Goal: Transaction & Acquisition: Obtain resource

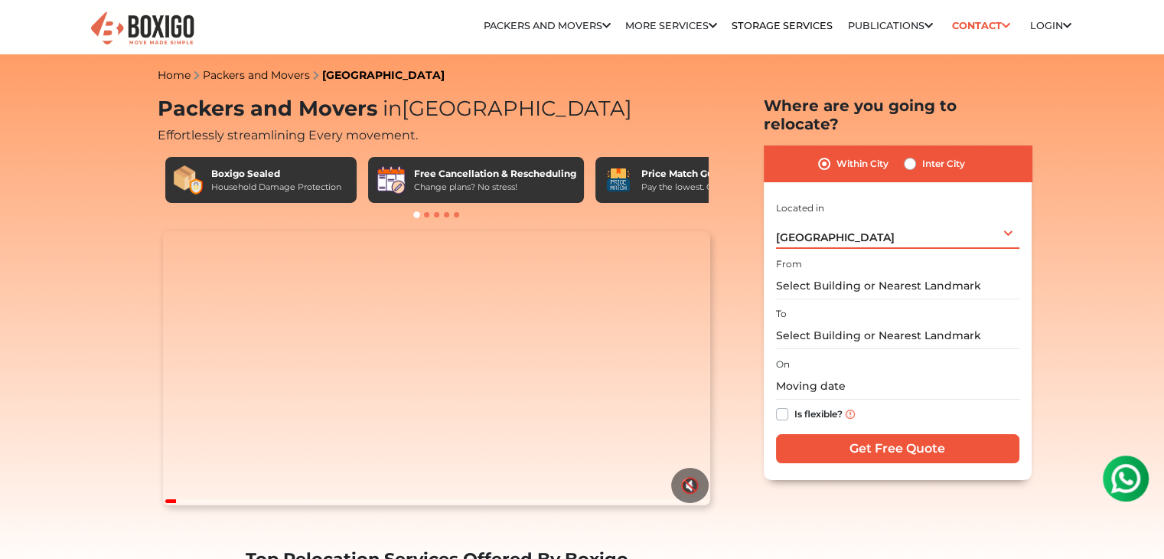
click at [840, 222] on div "Bengaluru Select City Bangalore Bengaluru Bhopal Bhubaneswar Chennai Coimbatore…" at bounding box center [897, 233] width 243 height 32
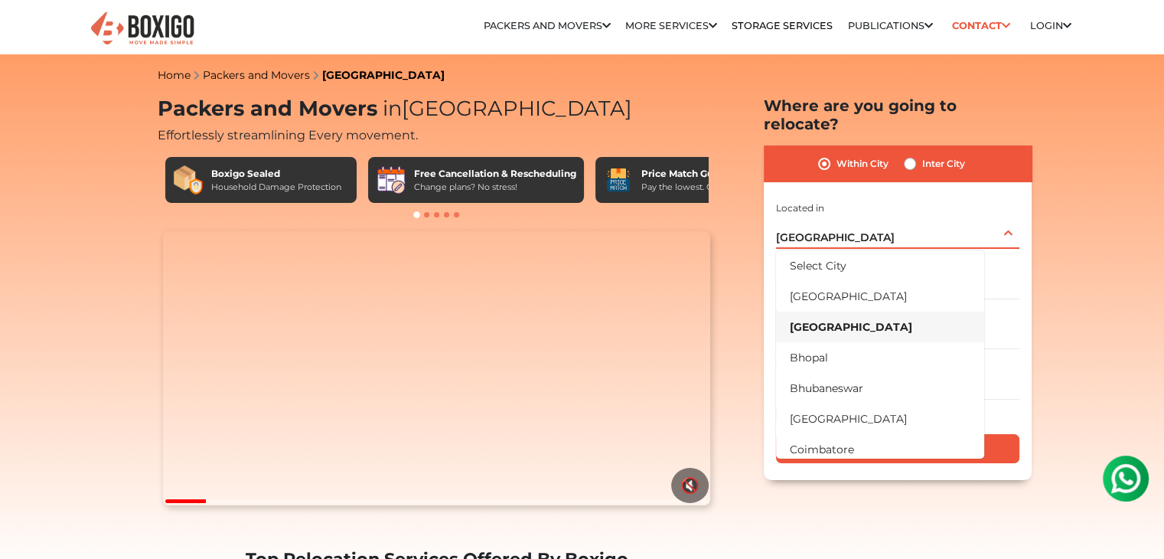
click at [822, 311] on li "[GEOGRAPHIC_DATA]" at bounding box center [880, 326] width 208 height 31
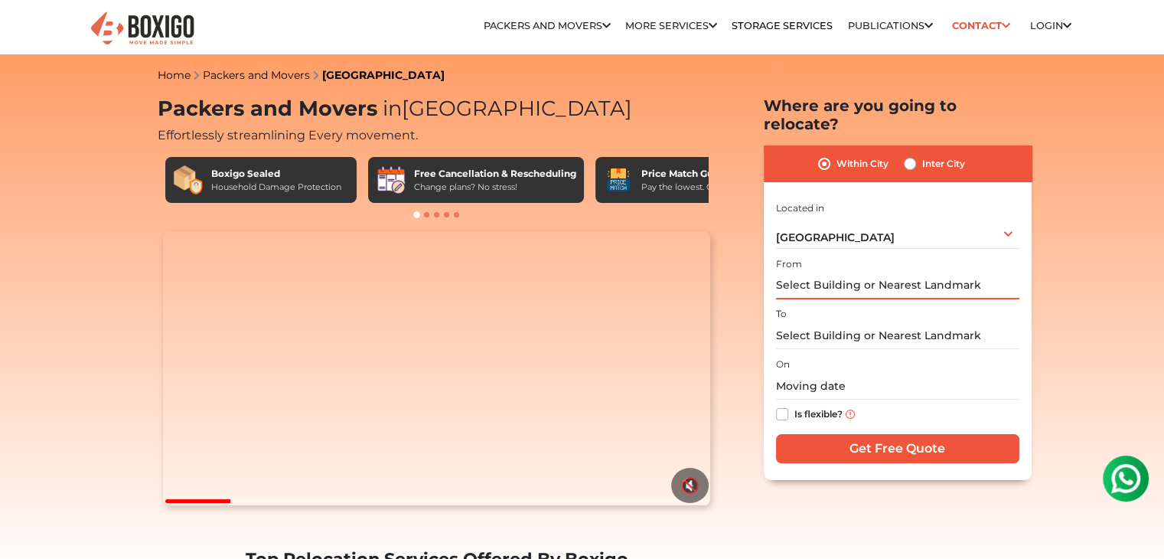
click at [826, 272] on input "text" at bounding box center [897, 285] width 243 height 27
click at [818, 272] on input "text" at bounding box center [897, 285] width 243 height 27
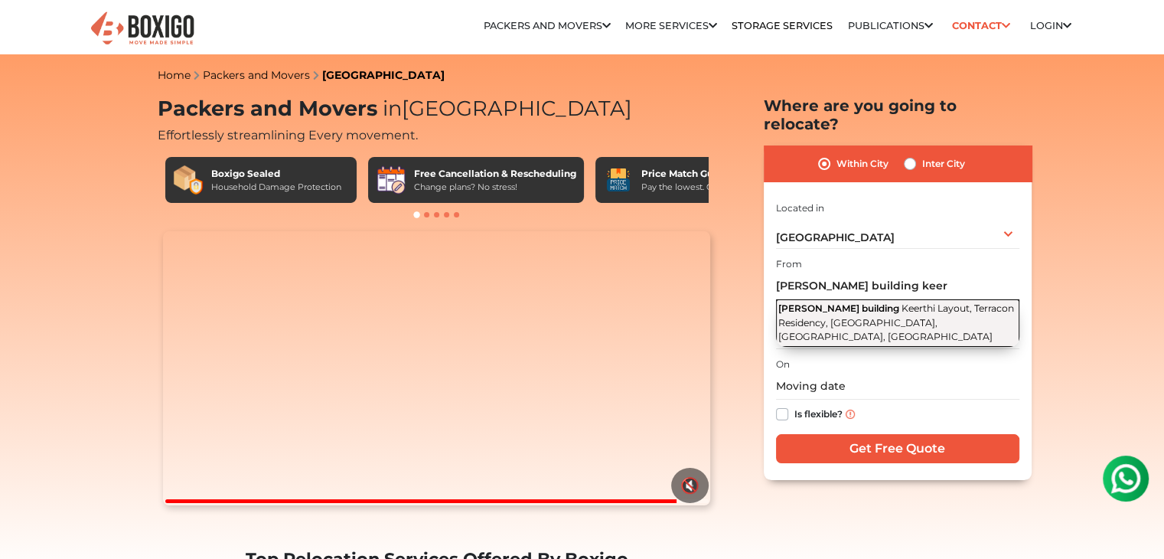
click at [860, 302] on span "[PERSON_NAME] building" at bounding box center [838, 307] width 121 height 11
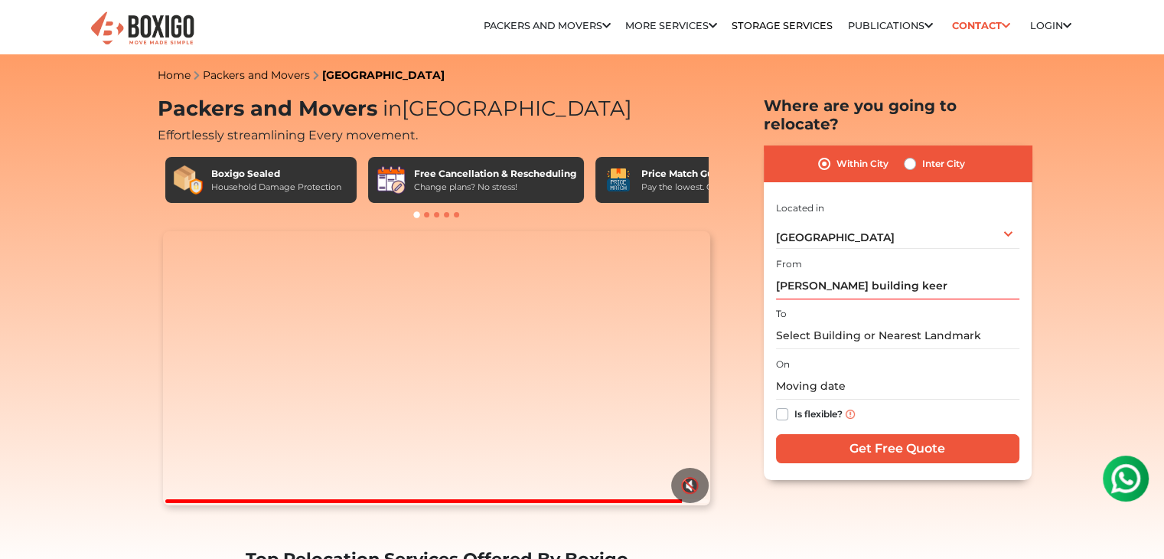
type input "[PERSON_NAME] building, [GEOGRAPHIC_DATA], Terracon Residency, [GEOGRAPHIC_DATA…"
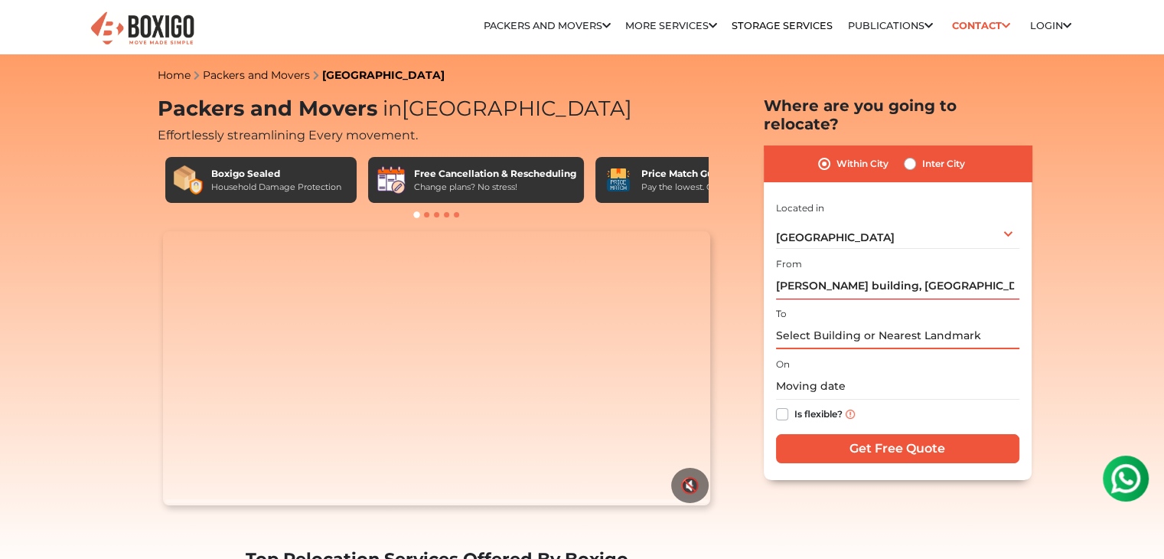
click at [845, 322] on input "text" at bounding box center [897, 335] width 243 height 27
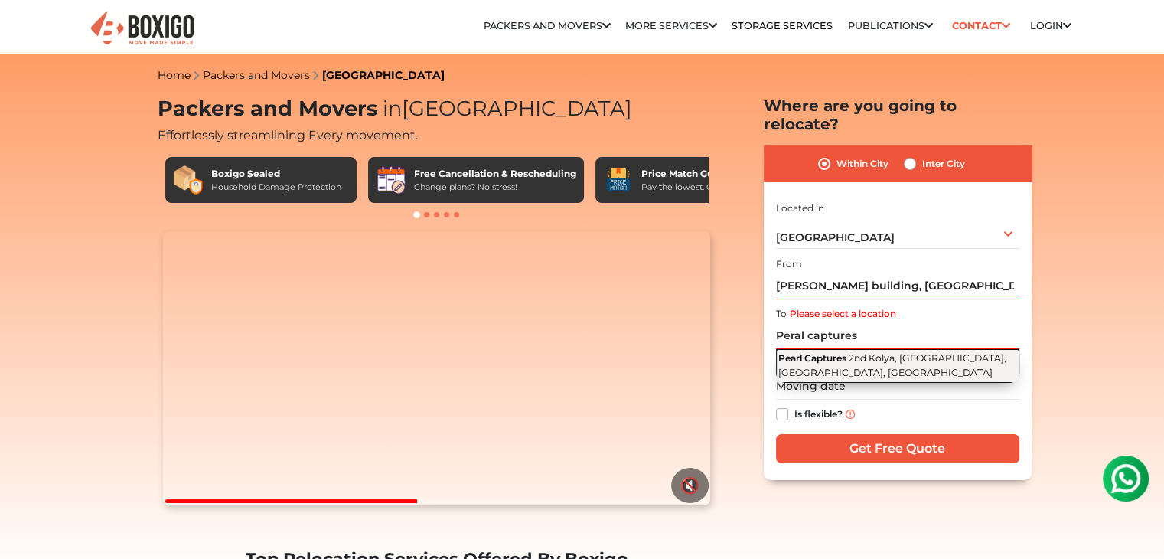
click at [838, 352] on span "Pearl Captures" at bounding box center [812, 357] width 68 height 11
type input "Pearl Captures, 2nd Kolya, [GEOGRAPHIC_DATA], [GEOGRAPHIC_DATA], [GEOGRAPHIC_DA…"
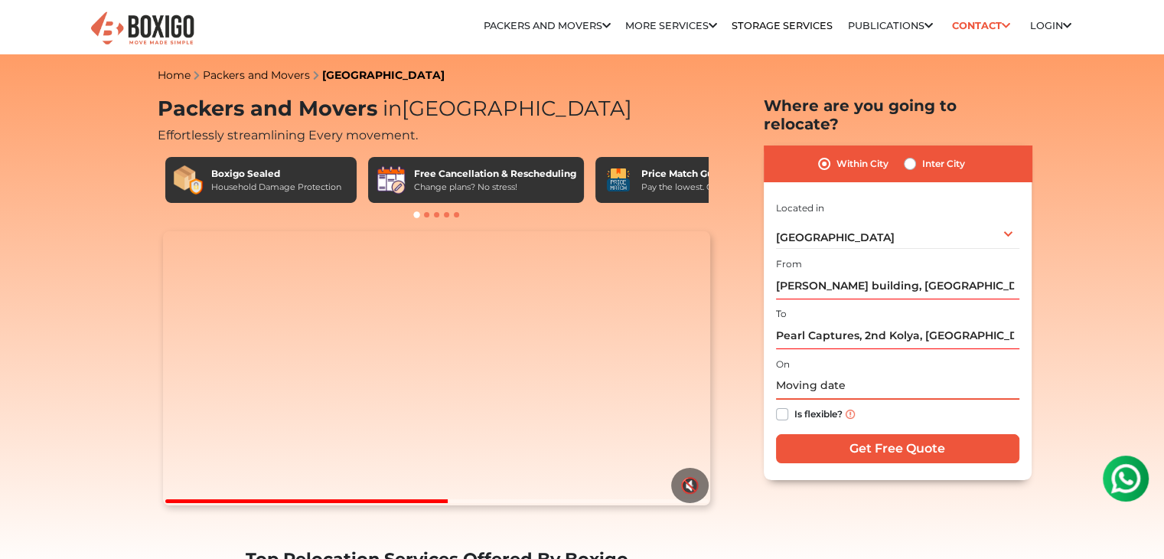
click at [806, 373] on input "text" at bounding box center [897, 386] width 243 height 27
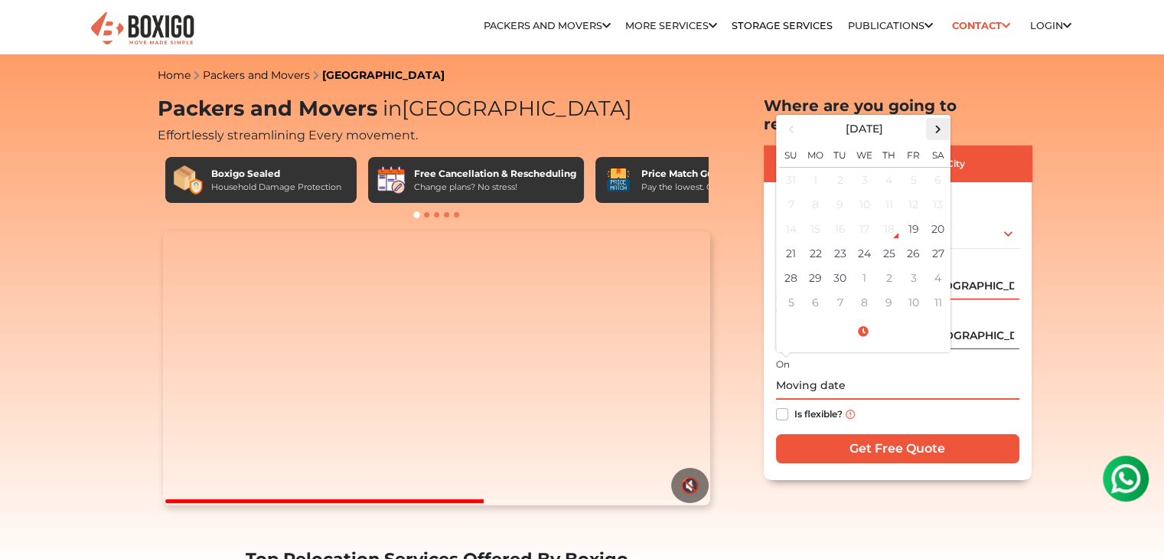
click at [941, 119] on span at bounding box center [938, 129] width 21 height 21
click at [889, 266] on td "30" at bounding box center [889, 278] width 24 height 24
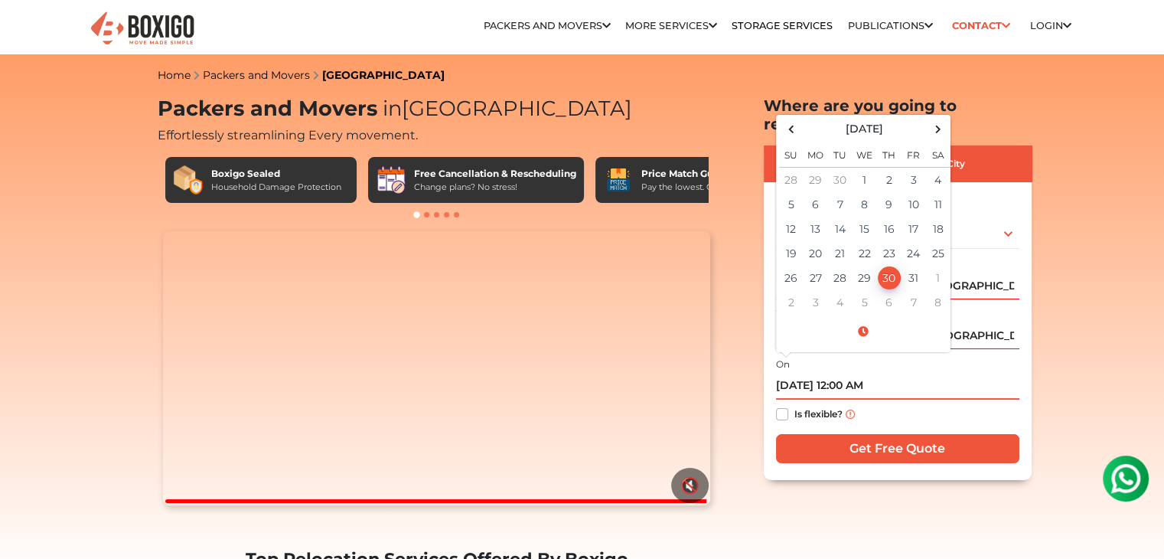
click at [850, 373] on input "10/30/2025 12:00 AM" at bounding box center [897, 386] width 243 height 27
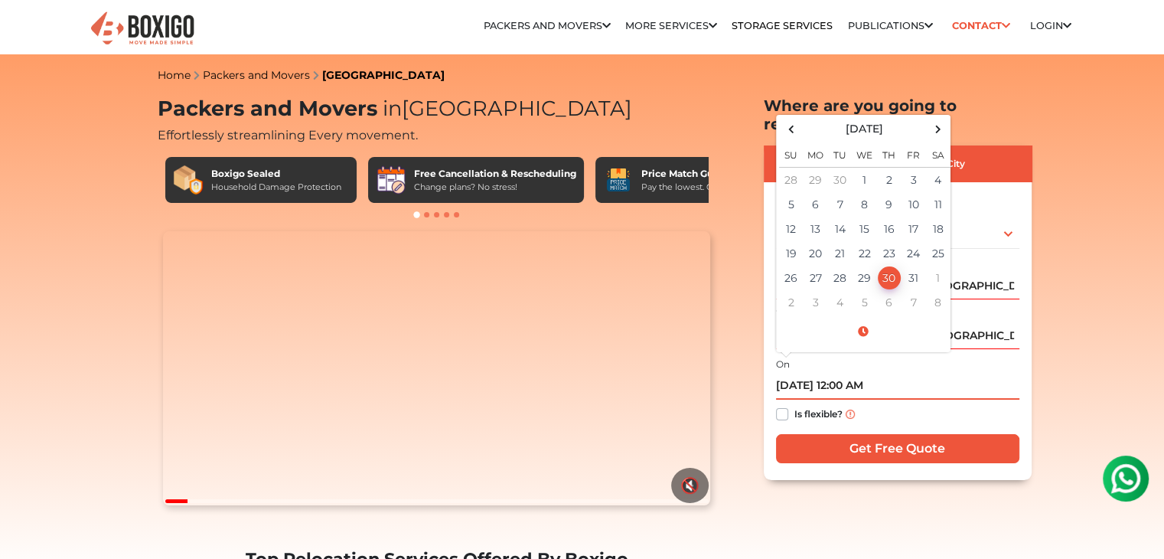
click at [848, 373] on input "10/30/2025 12:00 AM" at bounding box center [897, 386] width 243 height 27
type input "10/30/2025 11:00 AM"
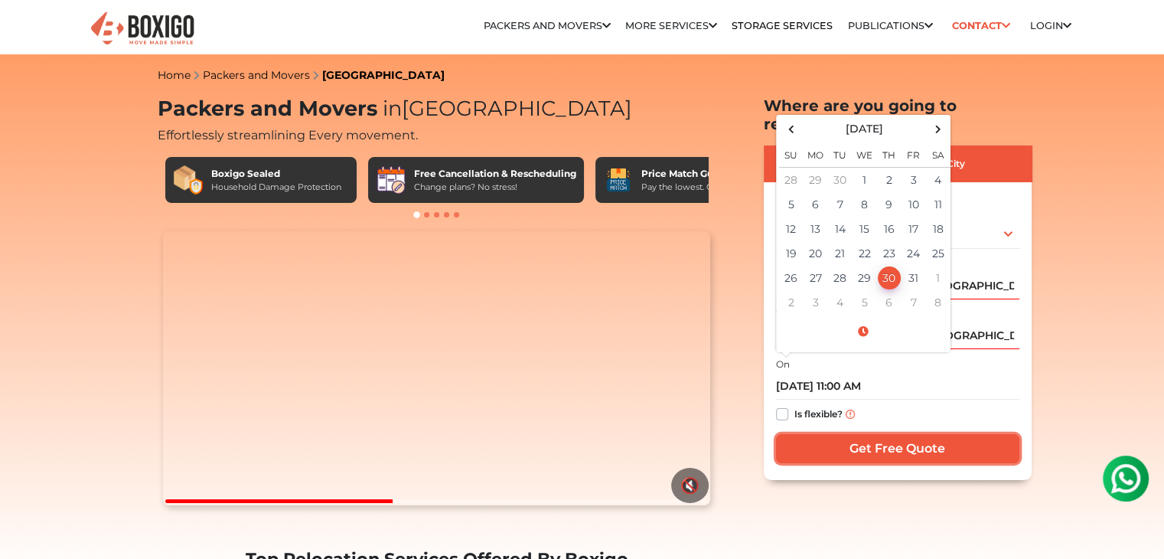
click at [873, 435] on input "Get Free Quote" at bounding box center [897, 448] width 243 height 29
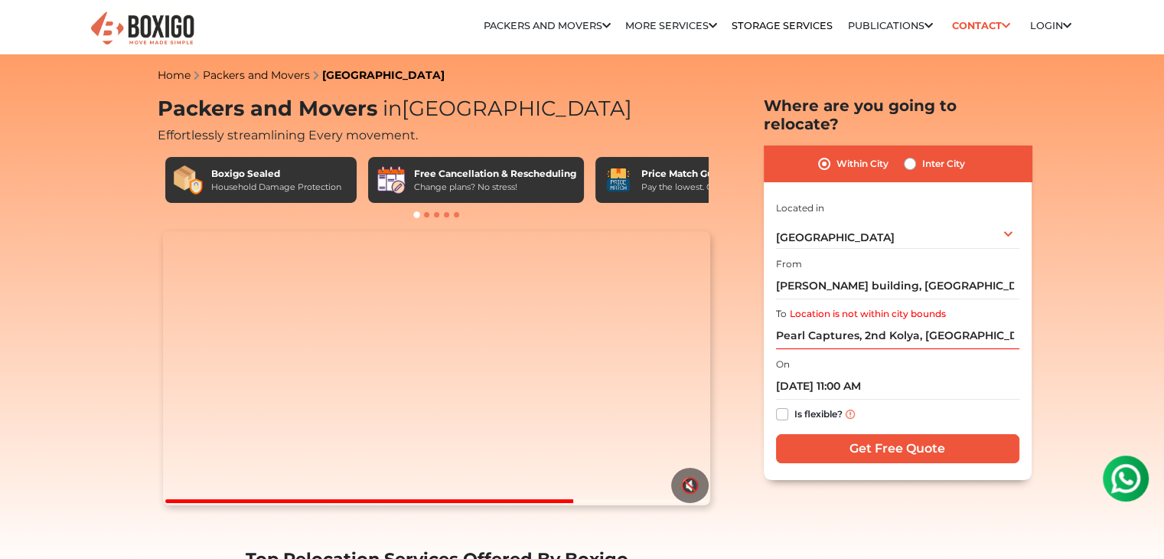
click at [940, 155] on label "Inter City" at bounding box center [943, 164] width 43 height 18
click at [916, 155] on input "Inter City" at bounding box center [910, 162] width 12 height 15
radio input "true"
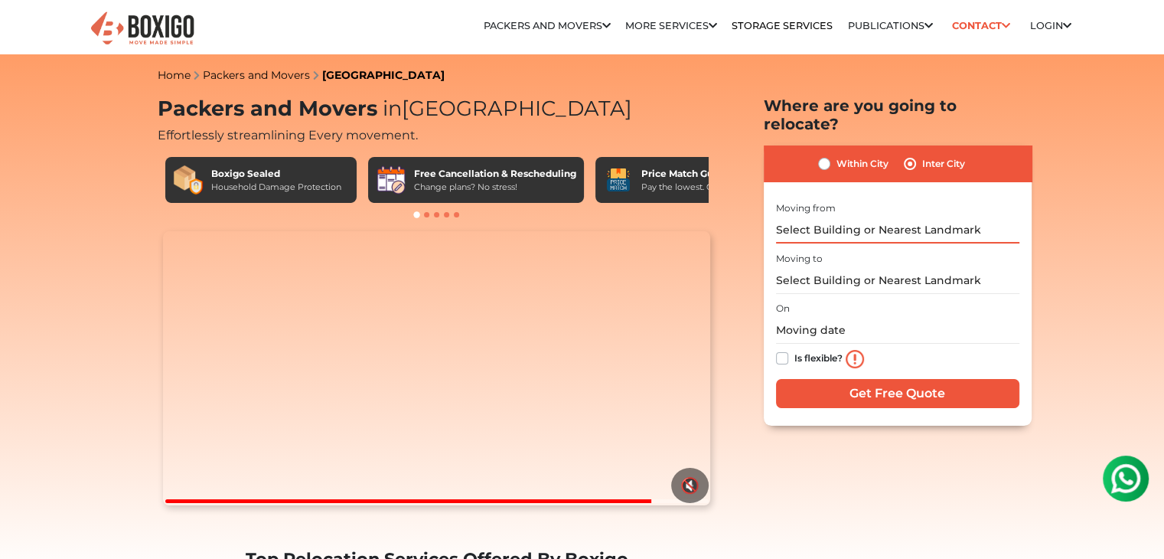
click at [811, 217] on input "text" at bounding box center [897, 230] width 243 height 27
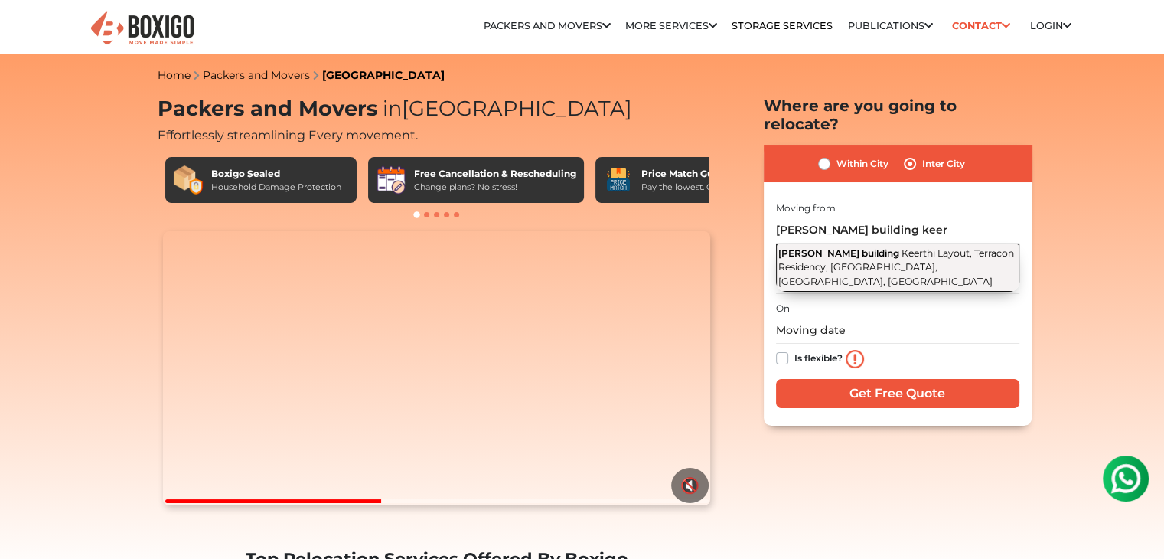
click at [900, 250] on span "Keerthi Layout, Terracon Residency, [GEOGRAPHIC_DATA], [GEOGRAPHIC_DATA], [GEOG…" at bounding box center [896, 267] width 236 height 40
type input "[PERSON_NAME] building, [GEOGRAPHIC_DATA], Terracon Residency, [GEOGRAPHIC_DATA…"
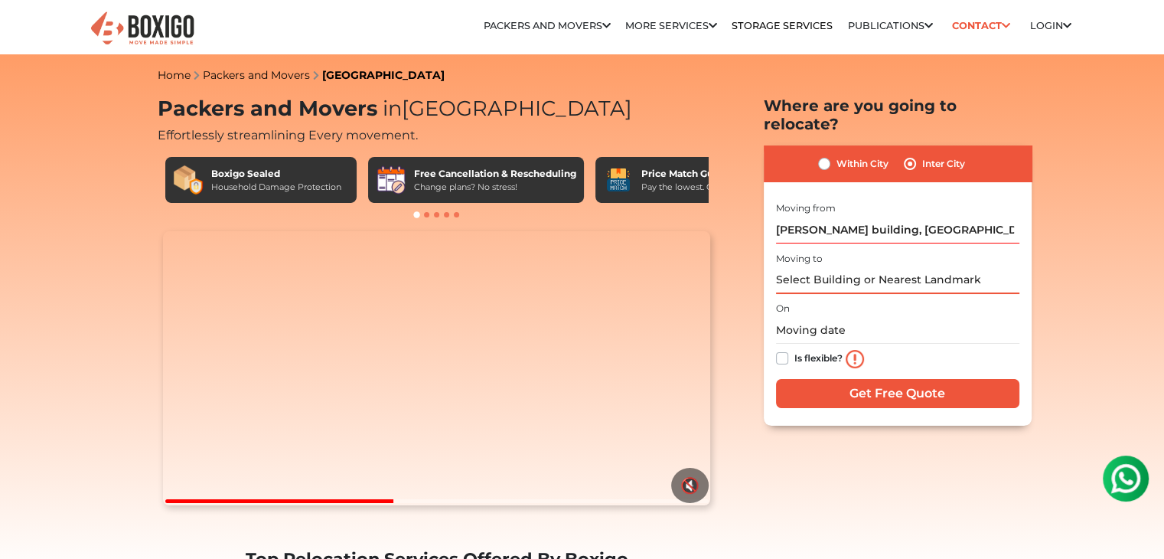
click at [836, 267] on input "text" at bounding box center [897, 280] width 243 height 27
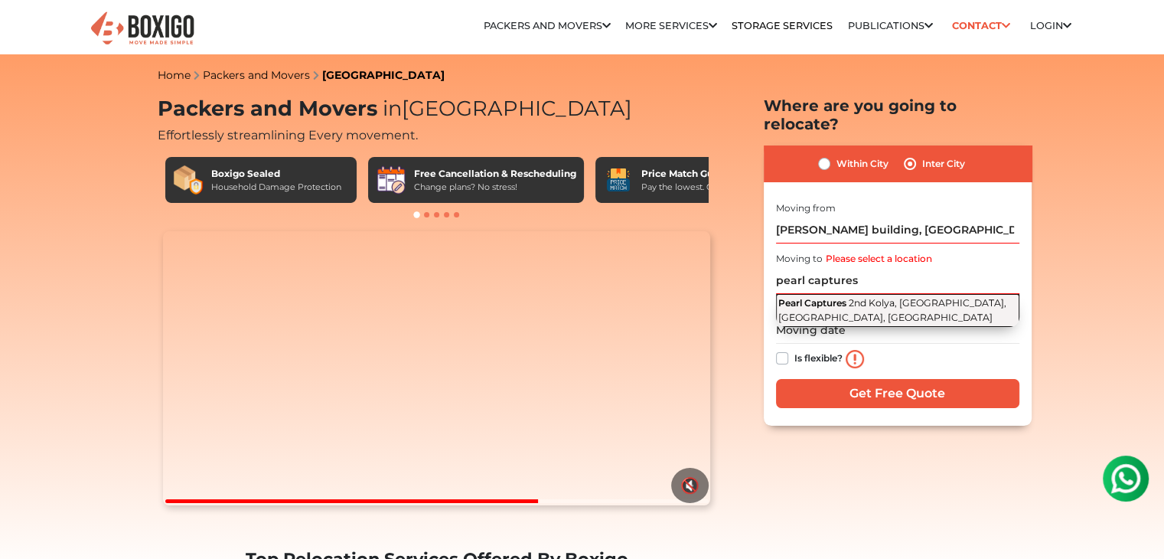
click at [840, 294] on button "Pearl Captures 2nd Kolya, Kotekar, Mangalore, Karnataka" at bounding box center [897, 311] width 243 height 34
type input "Pearl Captures, 2nd Kolya, [GEOGRAPHIC_DATA], [GEOGRAPHIC_DATA], [GEOGRAPHIC_DA…"
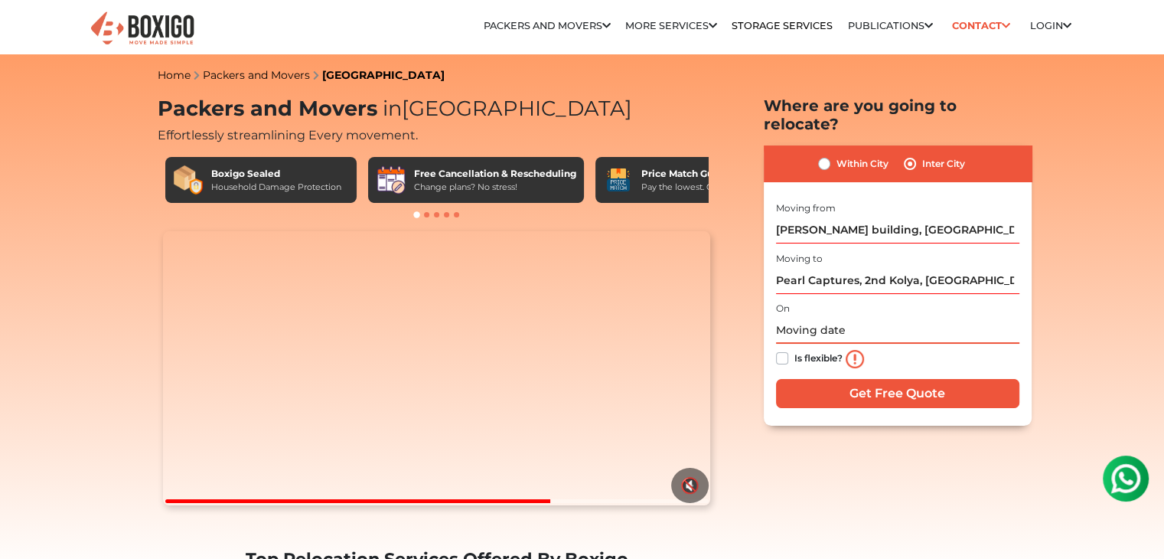
click at [827, 317] on input "text" at bounding box center [897, 330] width 243 height 27
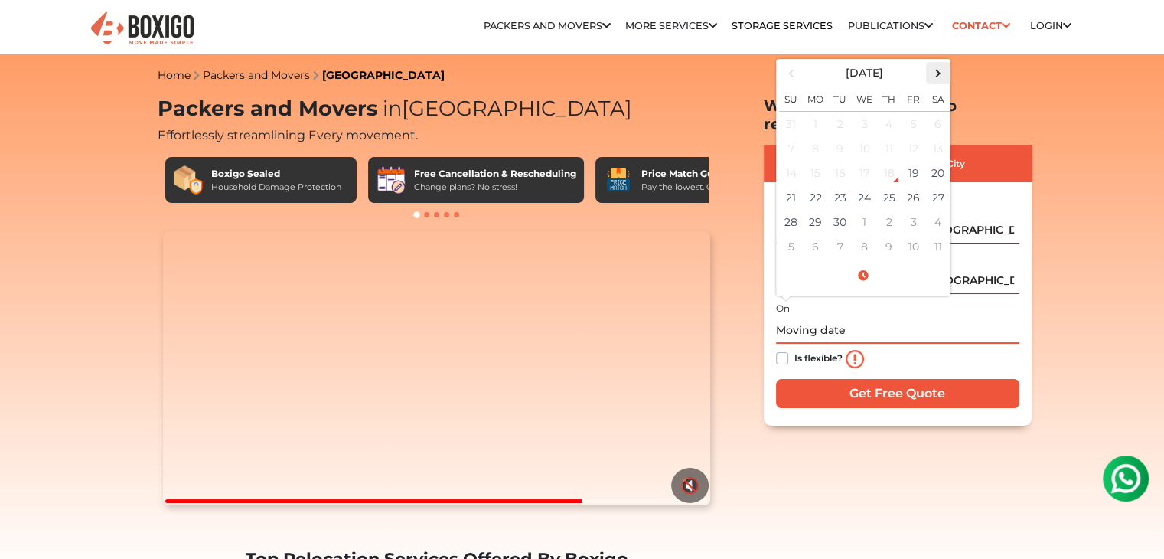
click at [937, 63] on span at bounding box center [938, 73] width 21 height 21
click at [914, 210] on td "31" at bounding box center [914, 222] width 24 height 24
click at [889, 210] on td "30" at bounding box center [889, 222] width 24 height 24
click at [845, 317] on input "10/30/2025 12:00 AM" at bounding box center [897, 330] width 243 height 27
type input "10/30/2025 11:00 AM"
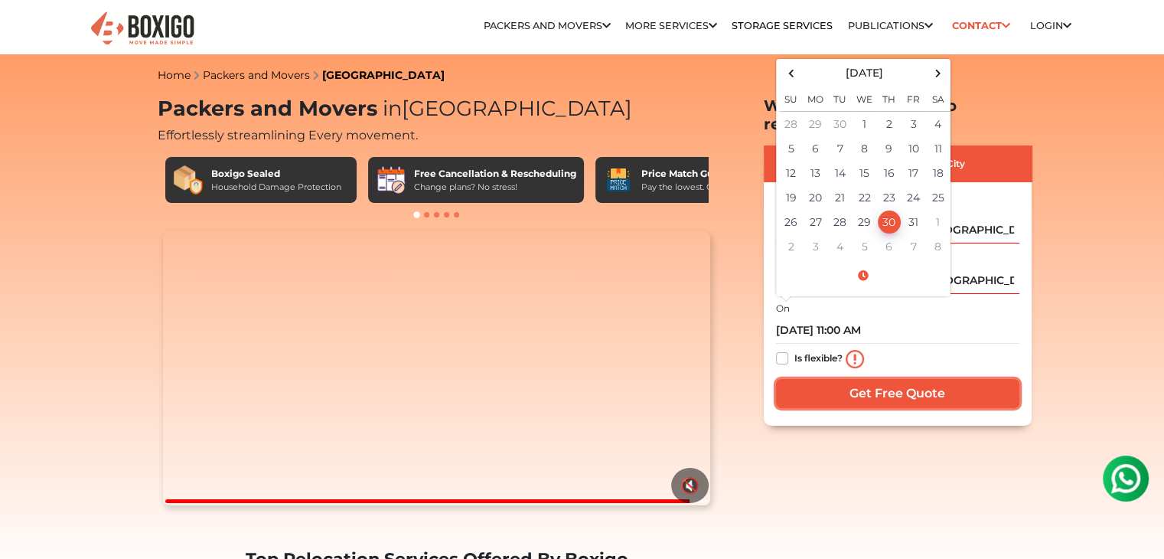
click at [899, 383] on input "Get Free Quote" at bounding box center [897, 393] width 243 height 29
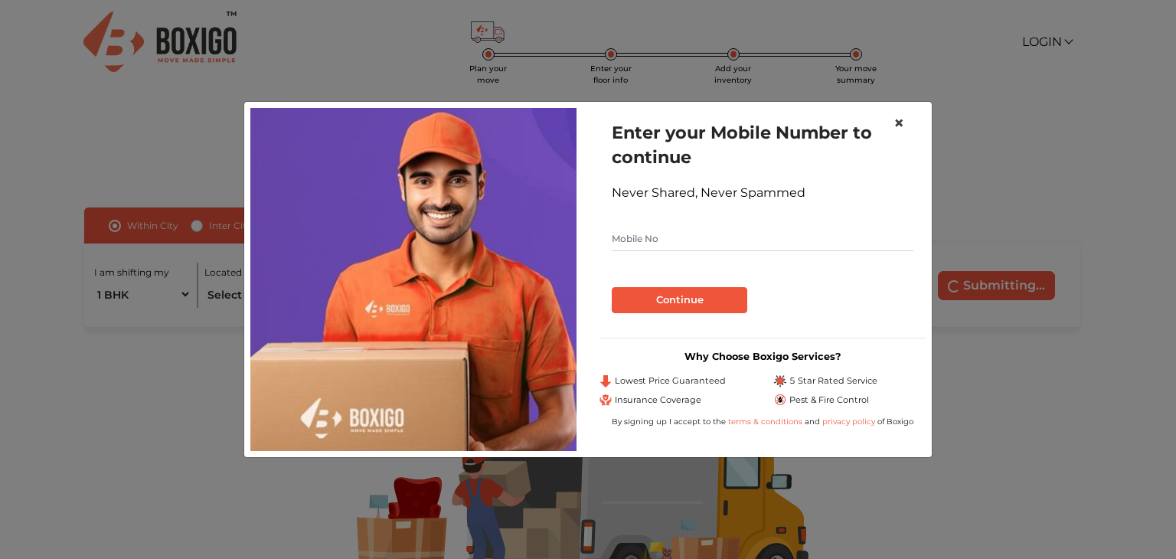
click at [900, 120] on span "×" at bounding box center [898, 123] width 11 height 22
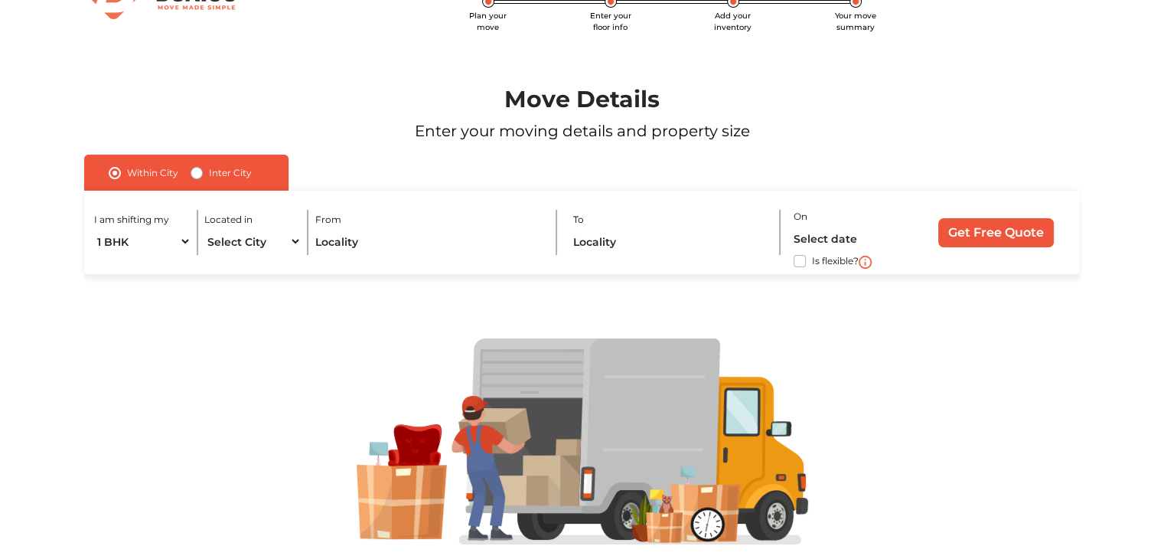
scroll to position [28, 0]
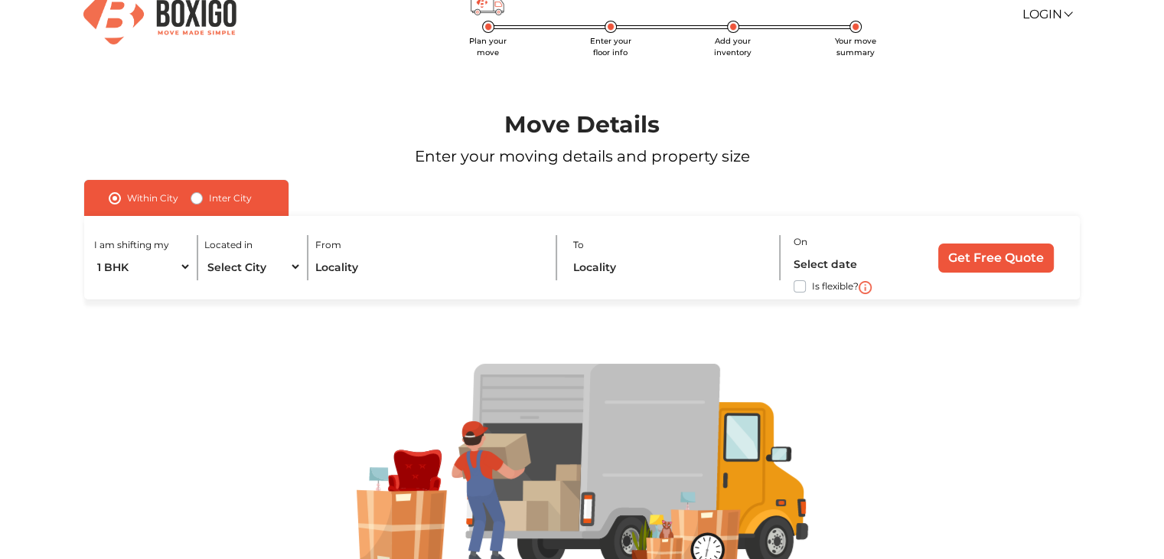
click at [209, 202] on label "Inter City" at bounding box center [230, 198] width 43 height 18
click at [191, 202] on input "Inter City" at bounding box center [197, 196] width 12 height 15
radio input "true"
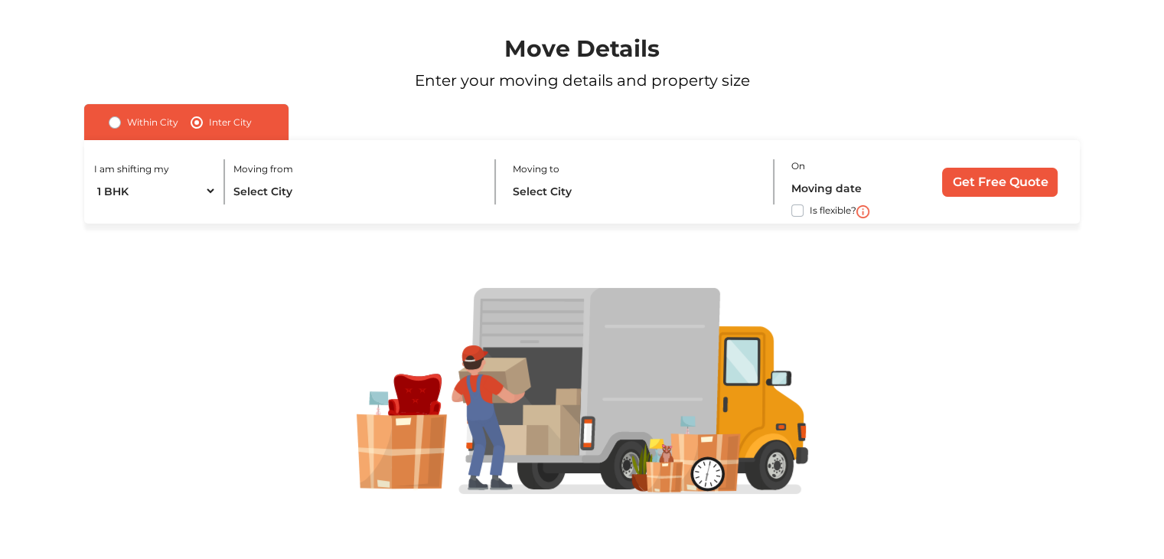
scroll to position [104, 0]
click at [246, 185] on input "text" at bounding box center [356, 191] width 246 height 27
click at [206, 194] on select "1 BHK 2 BHK 3 BHK 3 + BHK FEW ITEMS" at bounding box center [155, 191] width 122 height 27
select select "FEW ITEMS"
click at [94, 178] on select "1 BHK 2 BHK 3 BHK 3 + BHK FEW ITEMS" at bounding box center [155, 191] width 122 height 27
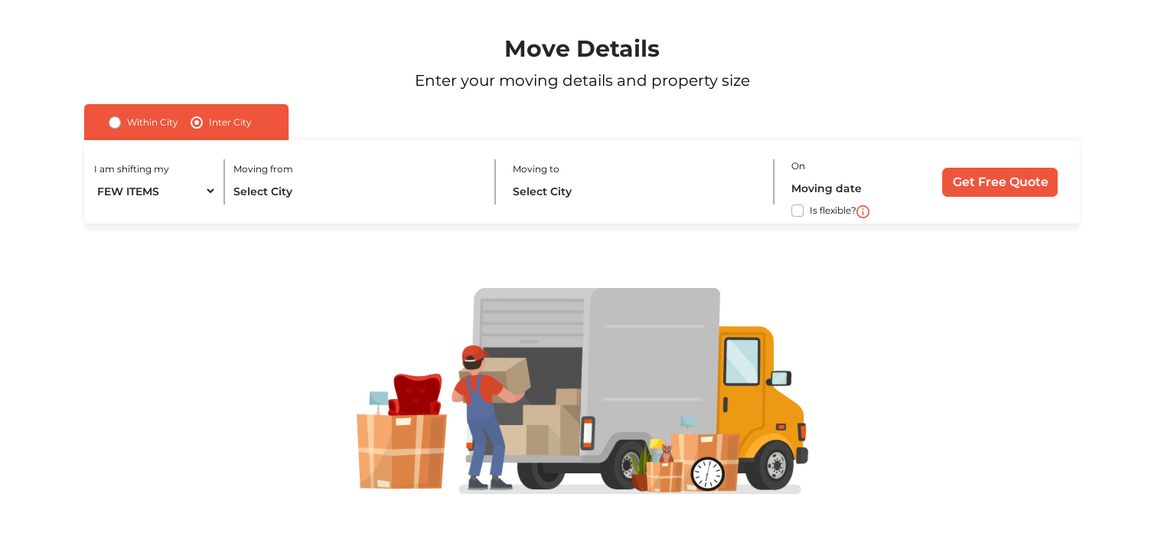
click at [236, 297] on div at bounding box center [582, 391] width 1071 height 207
click at [207, 191] on select "1 BHK 2 BHK 3 BHK 3 + BHK FEW ITEMS" at bounding box center [155, 191] width 122 height 27
click at [250, 299] on div at bounding box center [582, 391] width 1071 height 207
click at [318, 181] on input "text" at bounding box center [356, 191] width 246 height 27
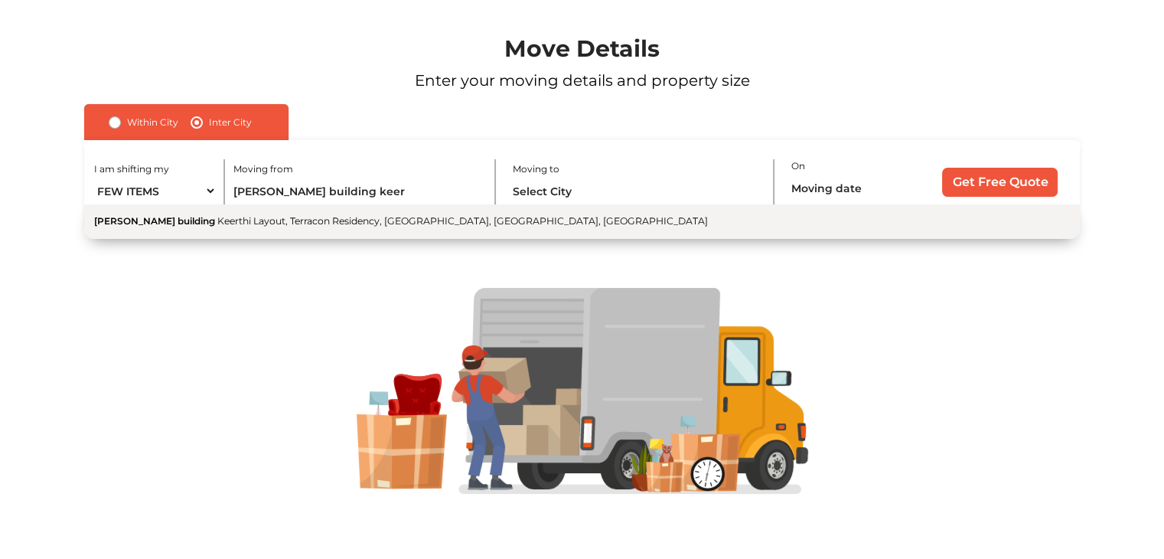
click at [243, 217] on span "Keerthi Layout, Terracon Residency, [GEOGRAPHIC_DATA], [GEOGRAPHIC_DATA], [GEOG…" at bounding box center [462, 220] width 491 height 11
type input "[PERSON_NAME] building, [GEOGRAPHIC_DATA], Terracon Residency, [GEOGRAPHIC_DATA…"
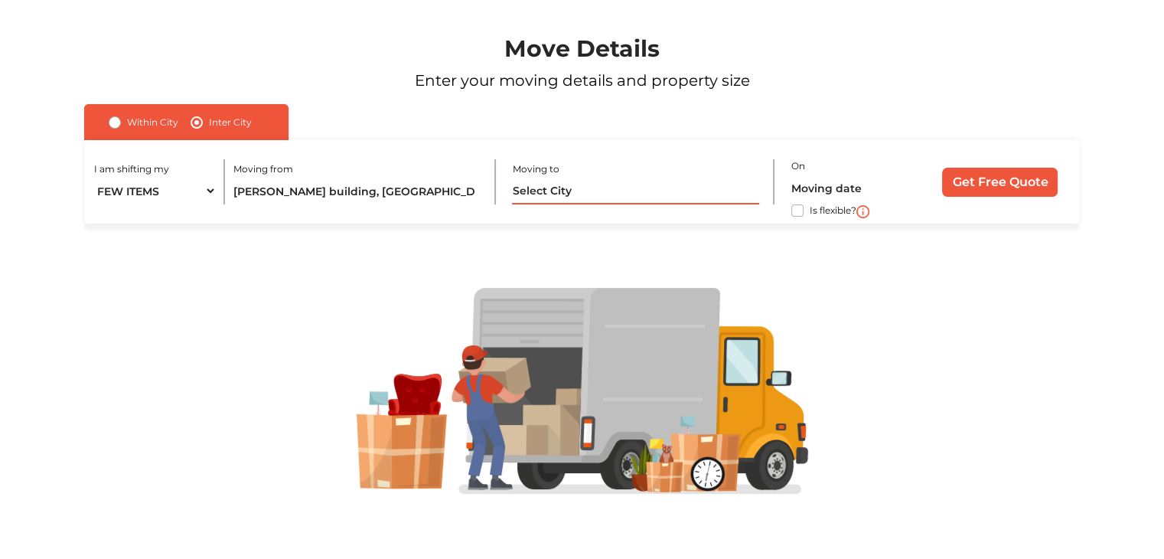
click at [573, 184] on input "text" at bounding box center [635, 191] width 246 height 27
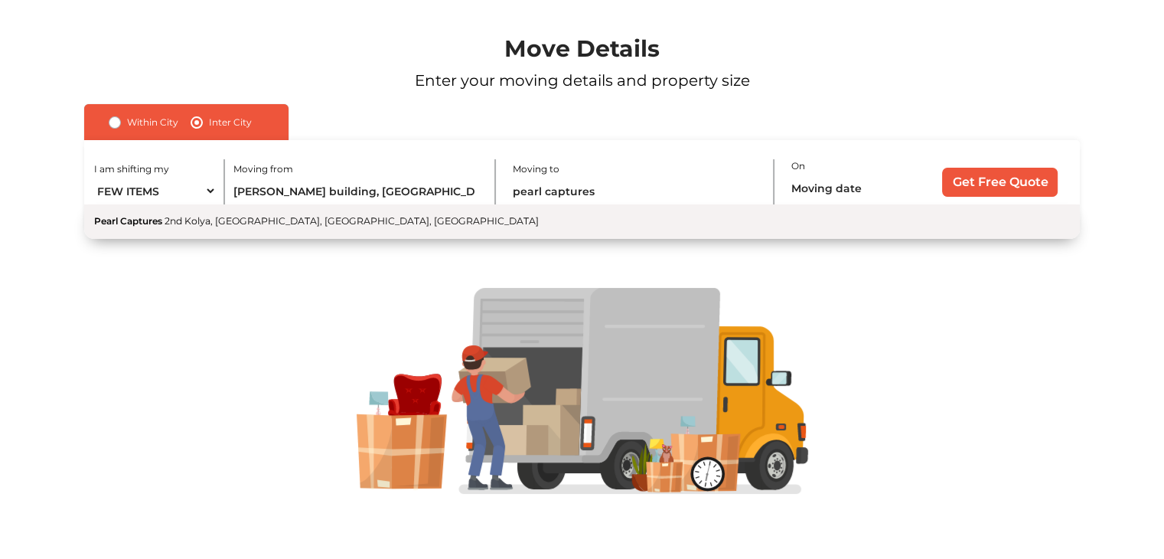
click at [215, 223] on span "2nd Kolya, [GEOGRAPHIC_DATA], [GEOGRAPHIC_DATA], [GEOGRAPHIC_DATA]" at bounding box center [352, 220] width 374 height 11
type input "Pearl Captures, 2nd Kolya, [GEOGRAPHIC_DATA], [GEOGRAPHIC_DATA], [GEOGRAPHIC_DA…"
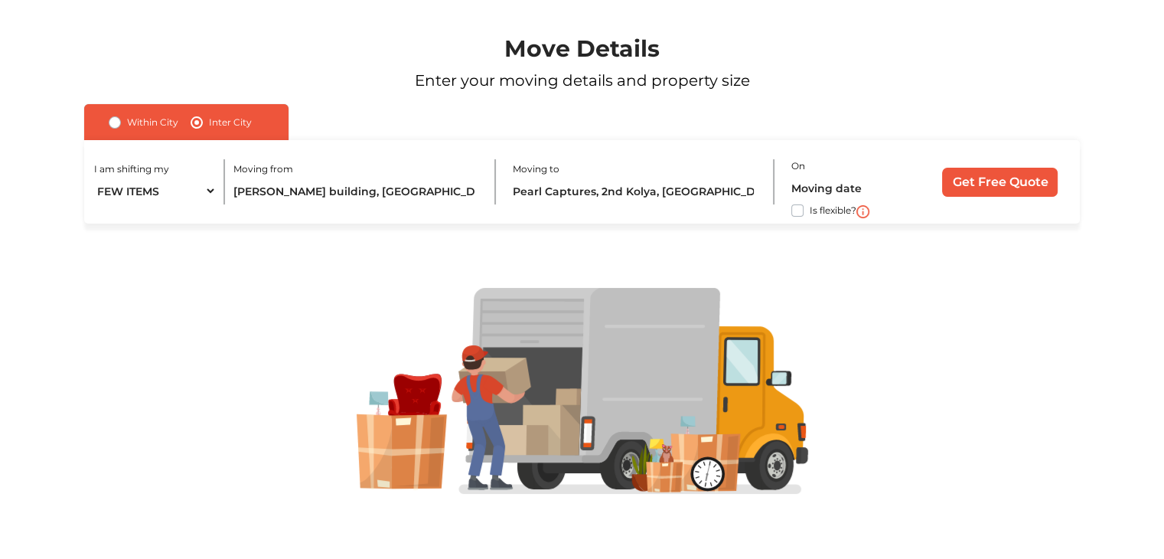
click at [788, 191] on div "I am shifting my 1 BHK 2 BHK 3 BHK 3 + BHK FEW ITEMS Moving from [PERSON_NAME][…" at bounding box center [582, 181] width 996 height 83
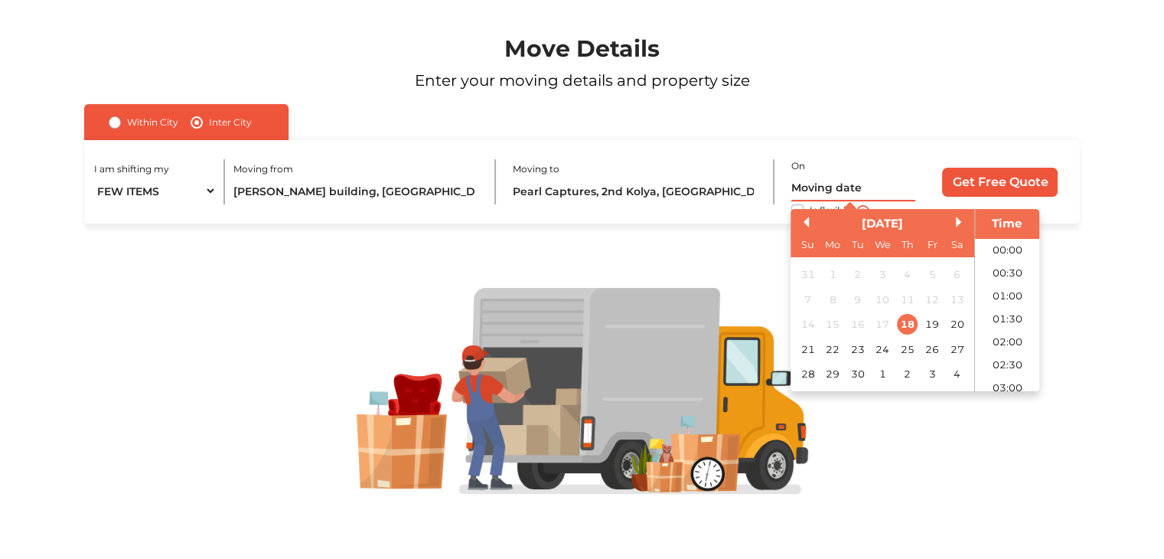
click at [822, 188] on input "text" at bounding box center [853, 188] width 124 height 27
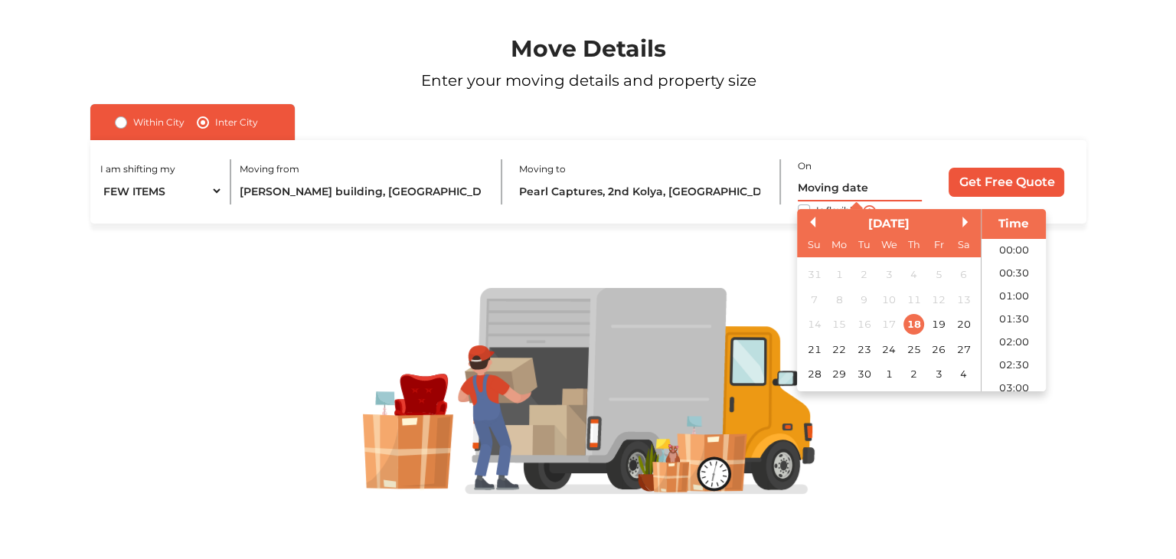
scroll to position [371, 0]
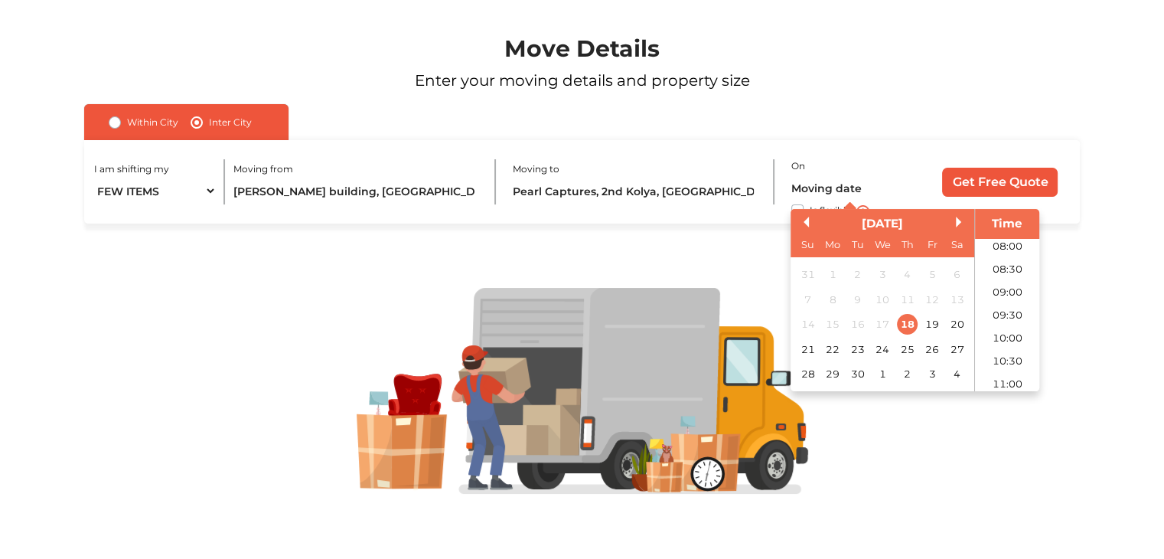
click at [955, 223] on div "[DATE]" at bounding box center [883, 224] width 184 height 18
click at [957, 224] on button "Next Month" at bounding box center [961, 222] width 11 height 11
click at [912, 375] on div "30" at bounding box center [907, 374] width 21 height 21
click at [1000, 383] on li "11:00" at bounding box center [1007, 384] width 65 height 23
type input "[DATE] 11:00 AM"
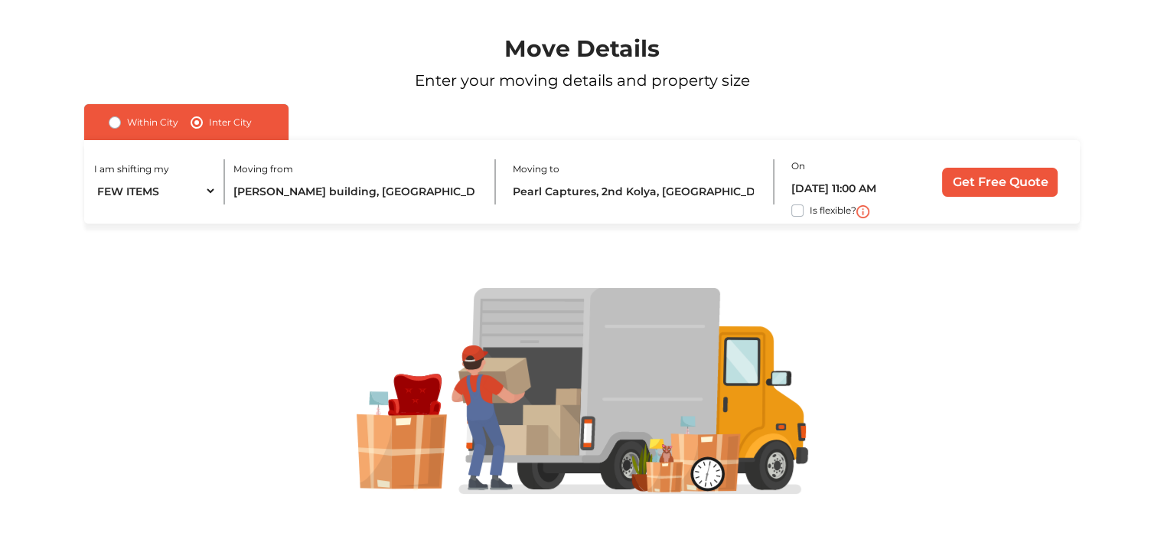
click at [911, 282] on div at bounding box center [582, 390] width 1094 height 335
click at [1009, 177] on input "Get Free Quote" at bounding box center [1000, 182] width 116 height 29
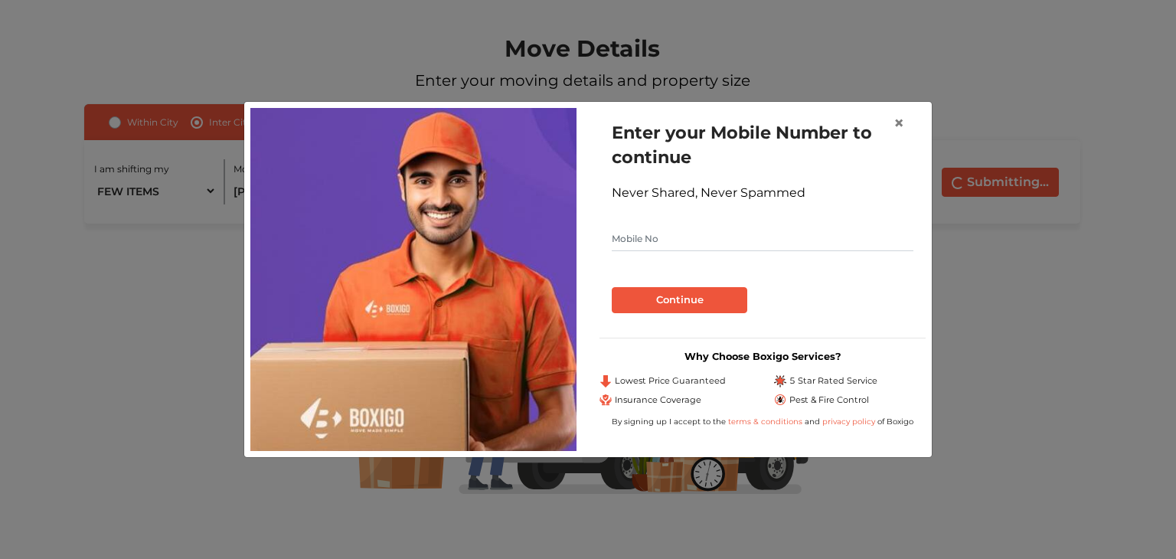
click at [671, 231] on input "text" at bounding box center [763, 239] width 302 height 24
type input "7760967764"
click at [714, 298] on button "Continue" at bounding box center [679, 300] width 135 height 26
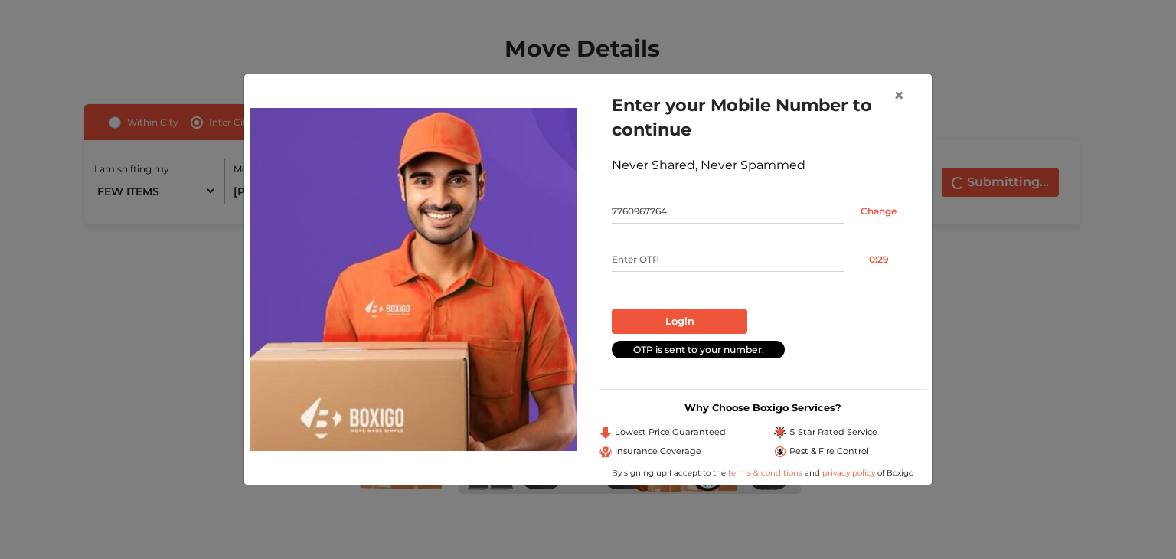
click at [653, 256] on input "text" at bounding box center [728, 259] width 232 height 24
type input "3853"
click at [678, 311] on button "Login" at bounding box center [679, 321] width 135 height 26
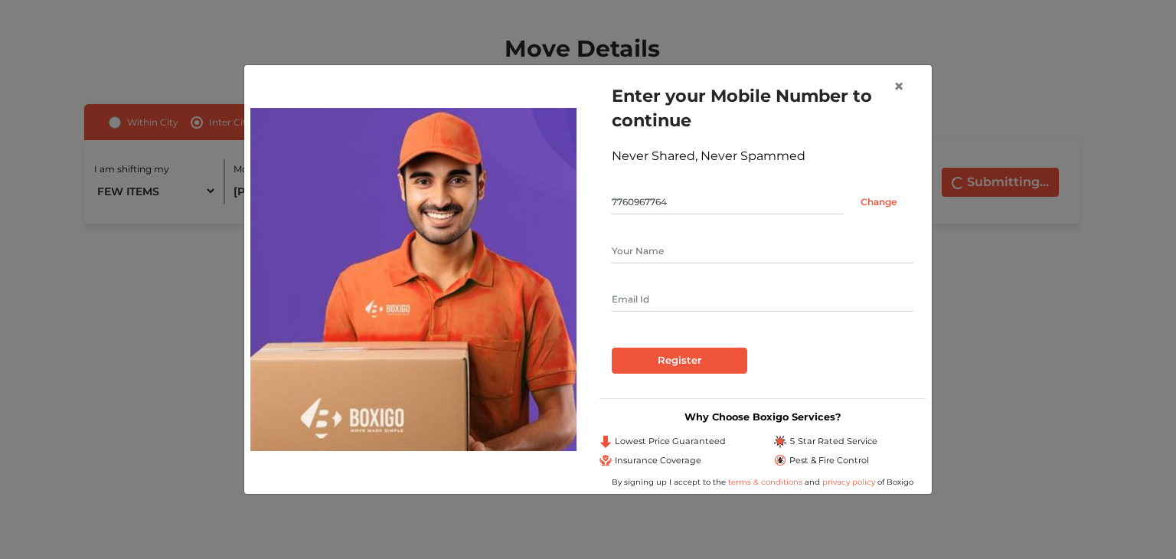
click at [683, 255] on input "text" at bounding box center [763, 251] width 302 height 24
type input "[PERSON_NAME]"
click at [660, 290] on input "text" at bounding box center [763, 299] width 302 height 24
click at [662, 295] on input "text" at bounding box center [763, 299] width 302 height 24
type input "[EMAIL_ADDRESS][DOMAIN_NAME]"
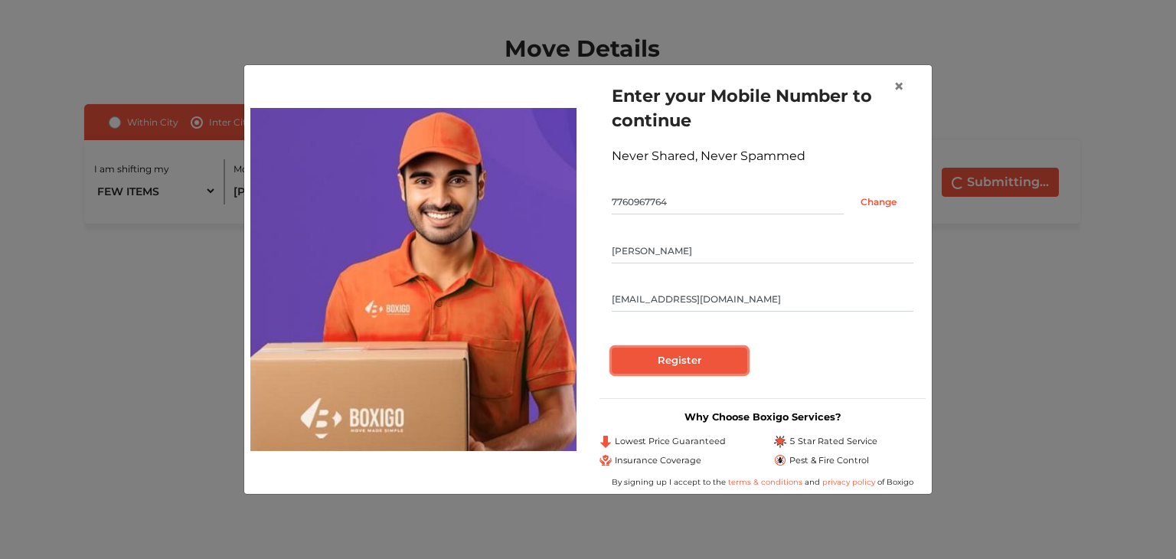
click at [681, 362] on input "Register" at bounding box center [679, 360] width 135 height 26
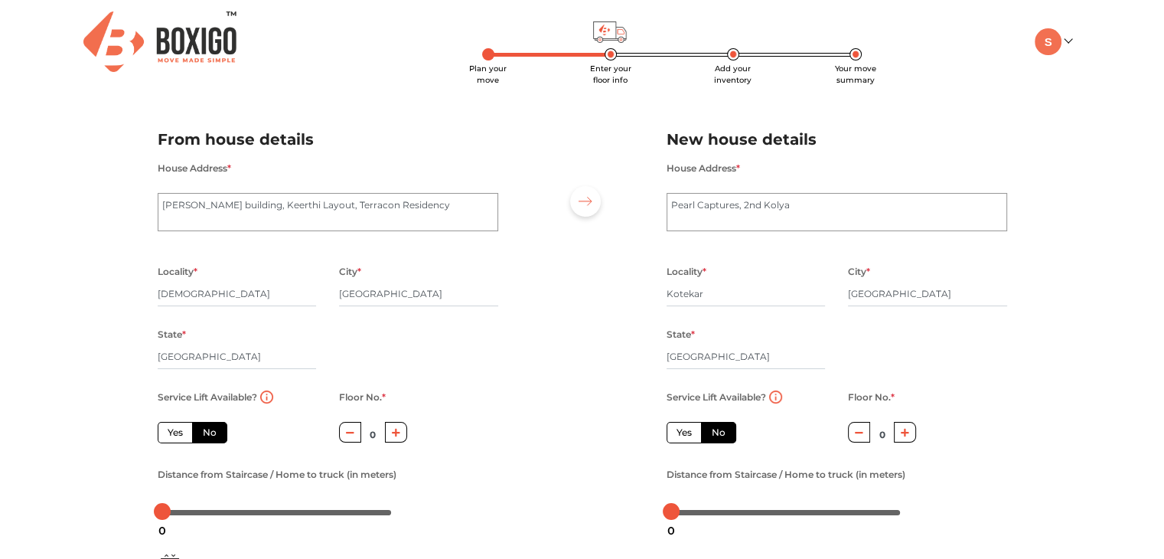
click at [210, 432] on label "No" at bounding box center [209, 432] width 35 height 21
click at [210, 432] on input "No" at bounding box center [208, 431] width 10 height 10
radio input "true"
click at [491, 411] on div "Service Lift Available? Yes No Floor No. * 0 Distance from Staircase / Home to …" at bounding box center [328, 455] width 364 height 136
click at [398, 432] on icon "button" at bounding box center [396, 432] width 8 height 9
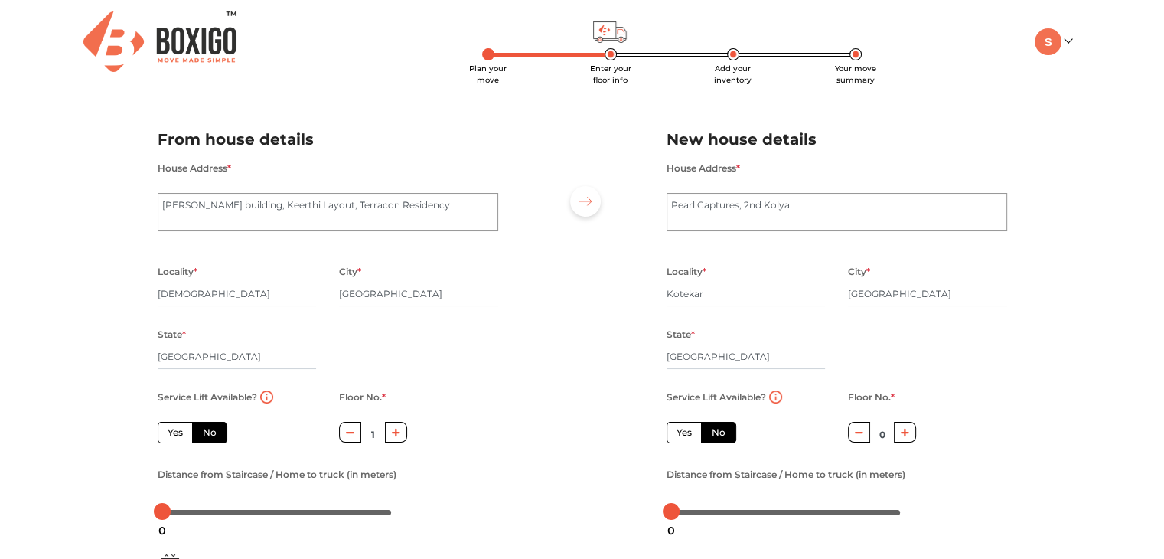
click at [398, 432] on icon "button" at bounding box center [396, 432] width 8 height 9
type input "3"
click at [538, 426] on div at bounding box center [582, 320] width 145 height 422
click at [1034, 383] on div "Plan your move Enter your floor info Add your inventory Your move summary My Mo…" at bounding box center [582, 362] width 1164 height 725
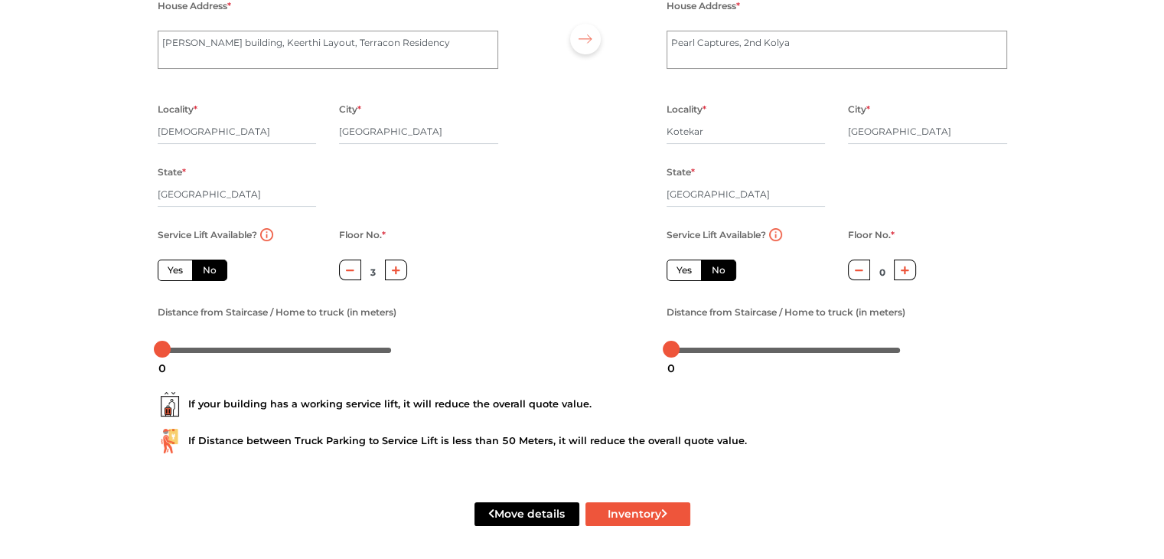
scroll to position [165, 0]
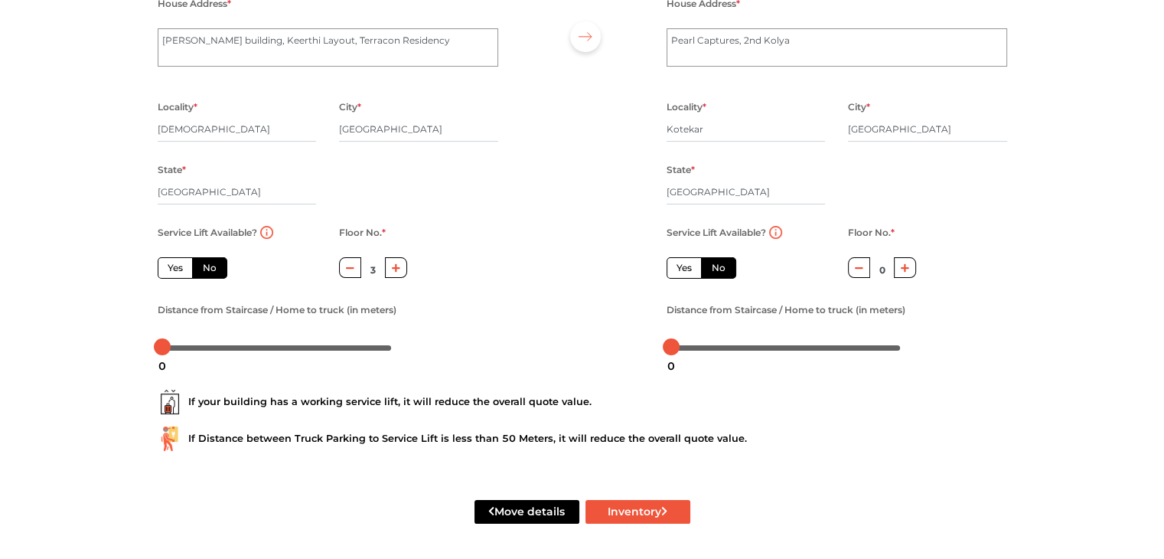
click at [864, 268] on button "button" at bounding box center [859, 267] width 22 height 21
click at [1010, 285] on div "Service Lift Available? Yes No Floor No. * 0 Distance from Staircase / Home to …" at bounding box center [837, 291] width 364 height 136
click at [162, 347] on div at bounding box center [162, 346] width 17 height 17
click at [886, 393] on div "If your building has a working service lift, it will reduce the overall quote v…" at bounding box center [583, 402] width 850 height 24
drag, startPoint x: 162, startPoint y: 349, endPoint x: 297, endPoint y: 356, distance: 134.9
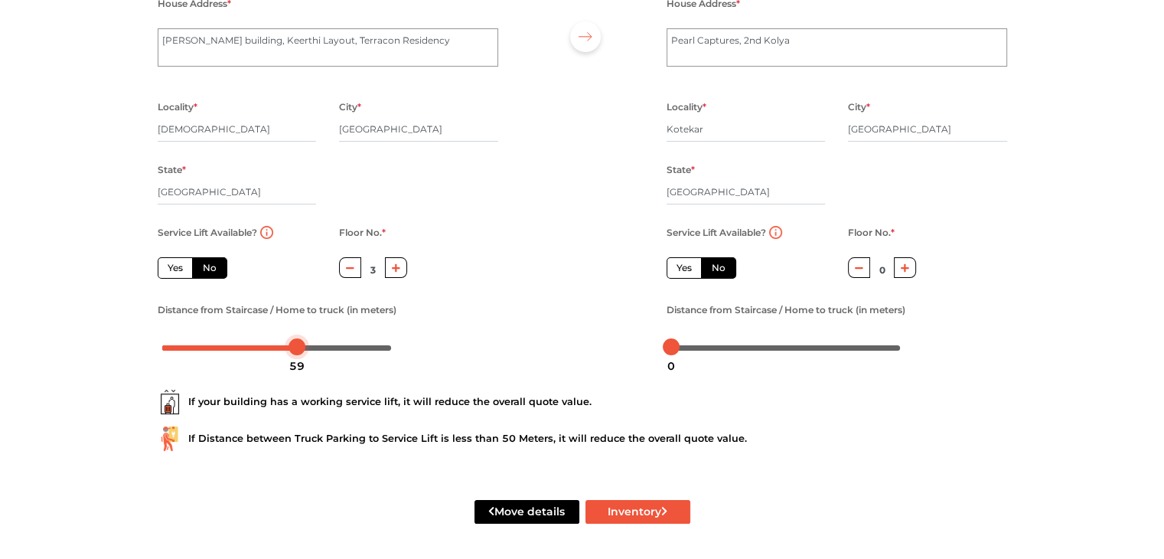
click at [297, 356] on body "Plan your move Enter your floor info Add your inventory Your move summary My Mo…" at bounding box center [582, 114] width 1164 height 559
drag, startPoint x: 292, startPoint y: 350, endPoint x: 274, endPoint y: 348, distance: 17.7
click at [274, 348] on div at bounding box center [276, 346] width 17 height 17
click at [739, 396] on div "If your building has a working service lift, it will reduce the overall quote v…" at bounding box center [583, 402] width 850 height 24
click at [670, 353] on div "0" at bounding box center [671, 366] width 20 height 26
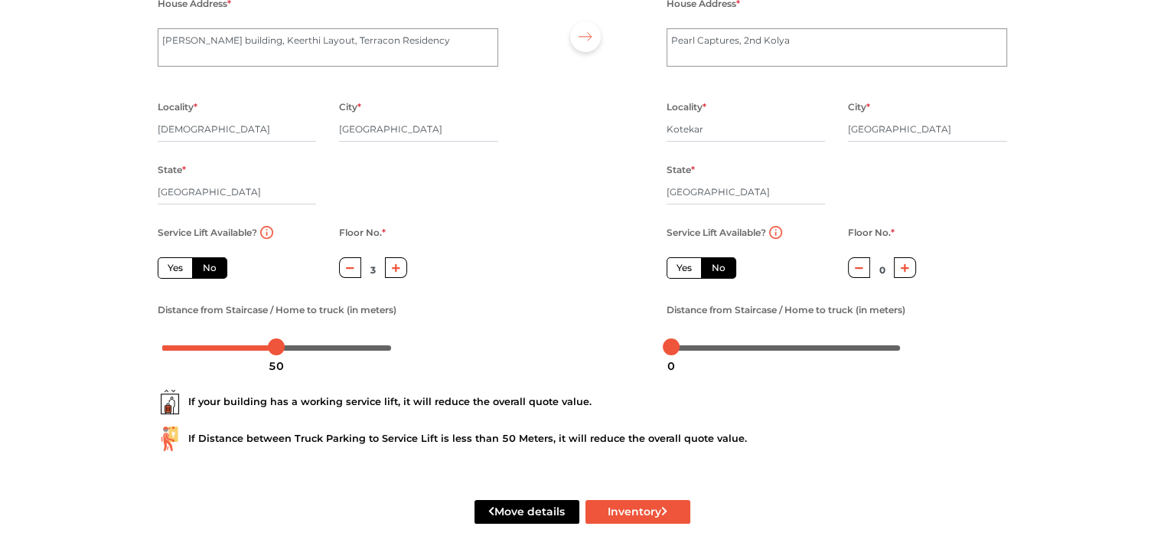
click at [729, 426] on div "If your building has a working service lift, it will reduce the overall quote v…" at bounding box center [582, 414] width 873 height 98
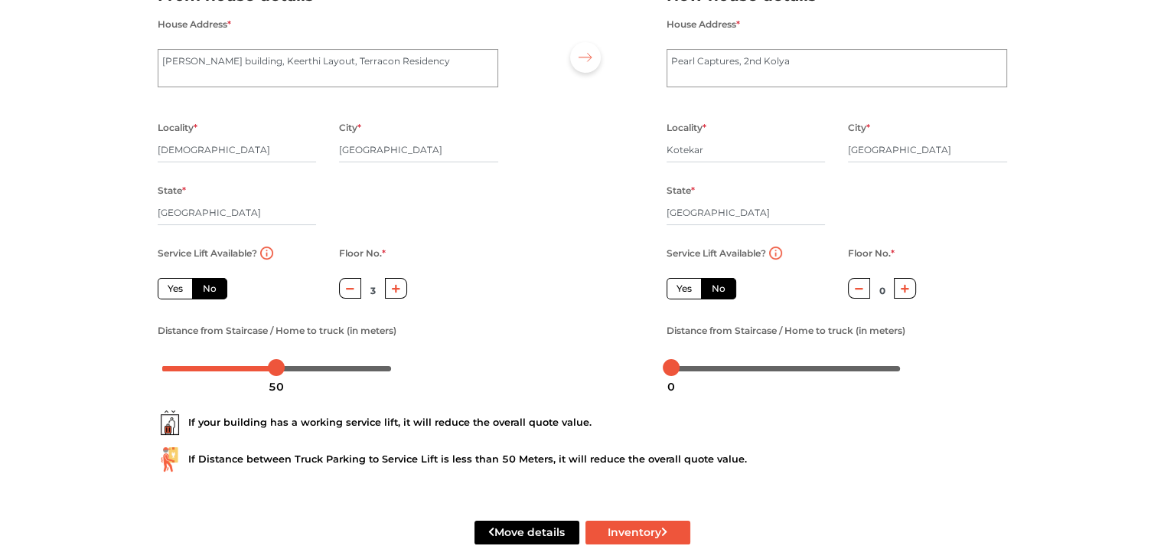
scroll to position [168, 0]
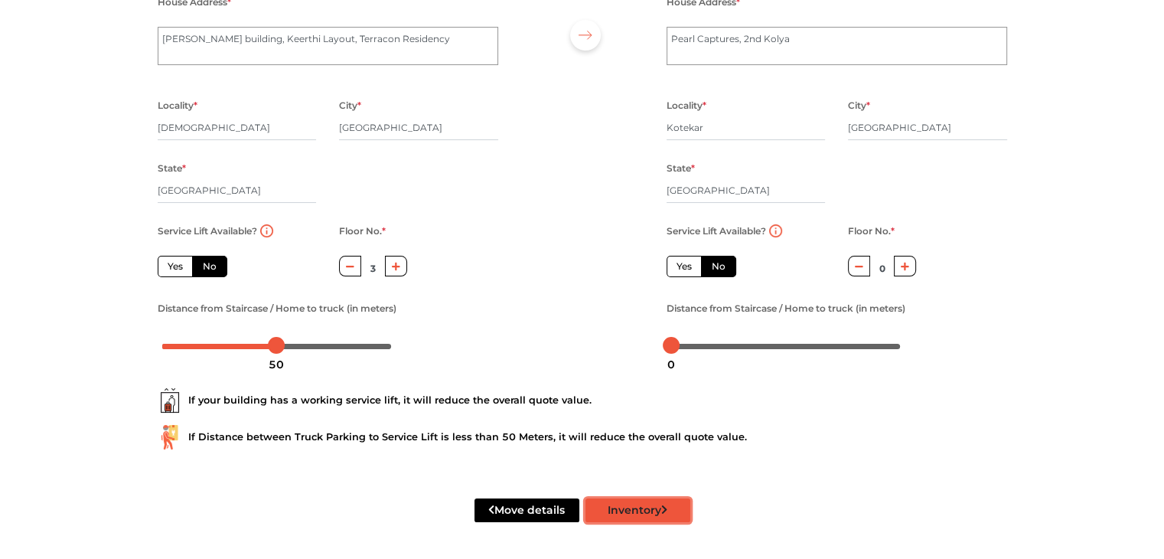
click at [606, 514] on button "Inventory" at bounding box center [637, 510] width 105 height 24
radio input "true"
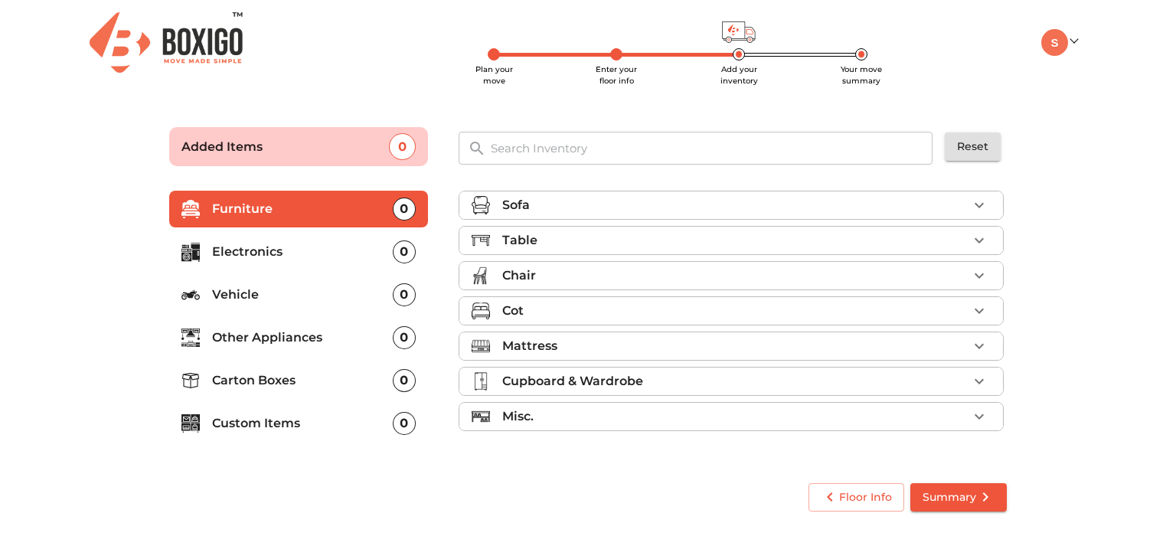
click at [981, 206] on icon "button" at bounding box center [979, 205] width 18 height 18
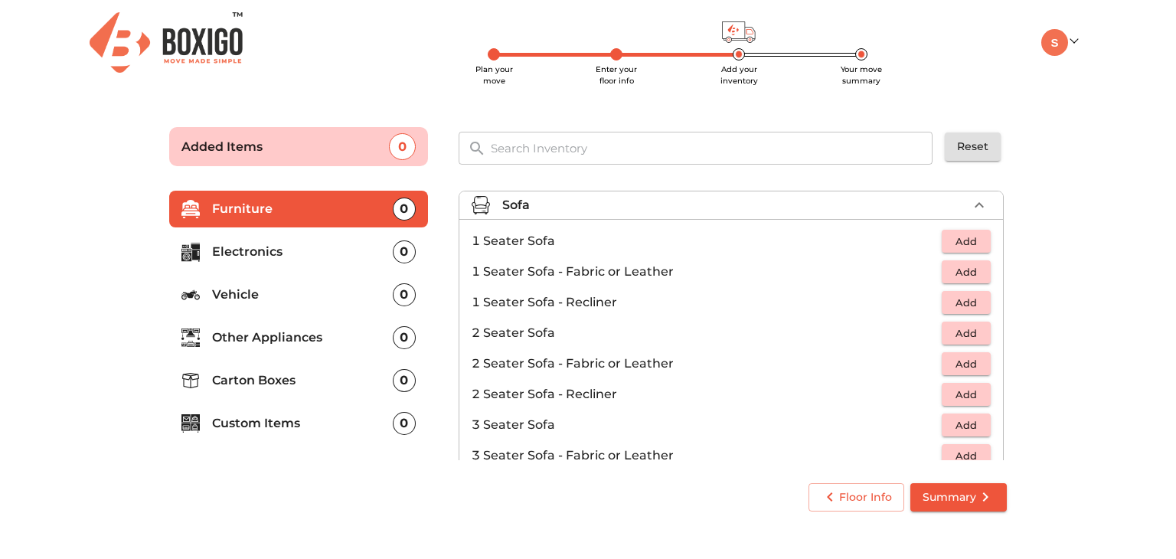
click at [980, 201] on button "button" at bounding box center [978, 205] width 23 height 23
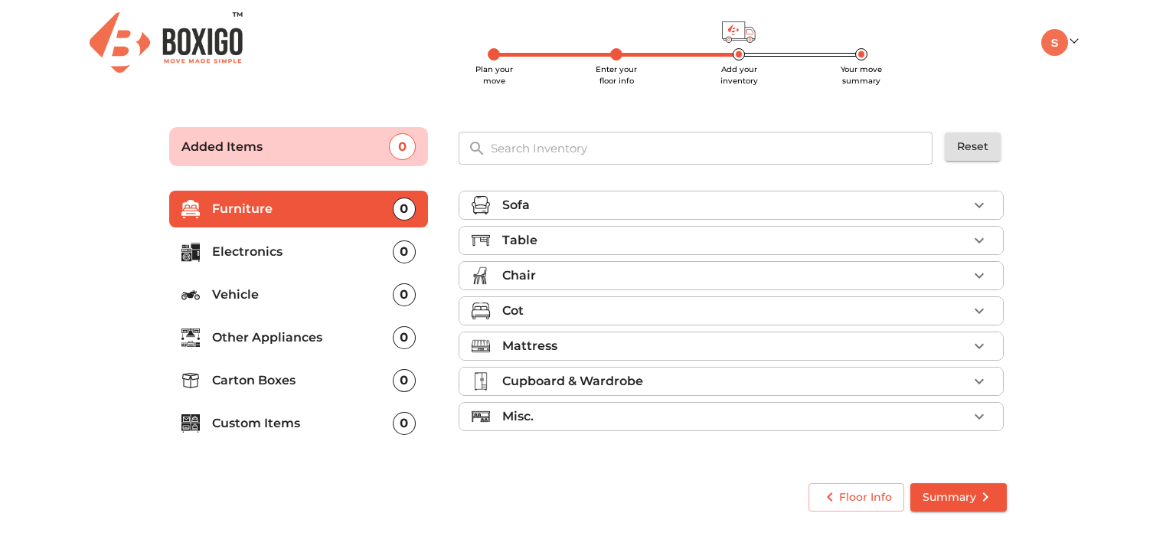
click at [987, 247] on icon "button" at bounding box center [979, 240] width 18 height 18
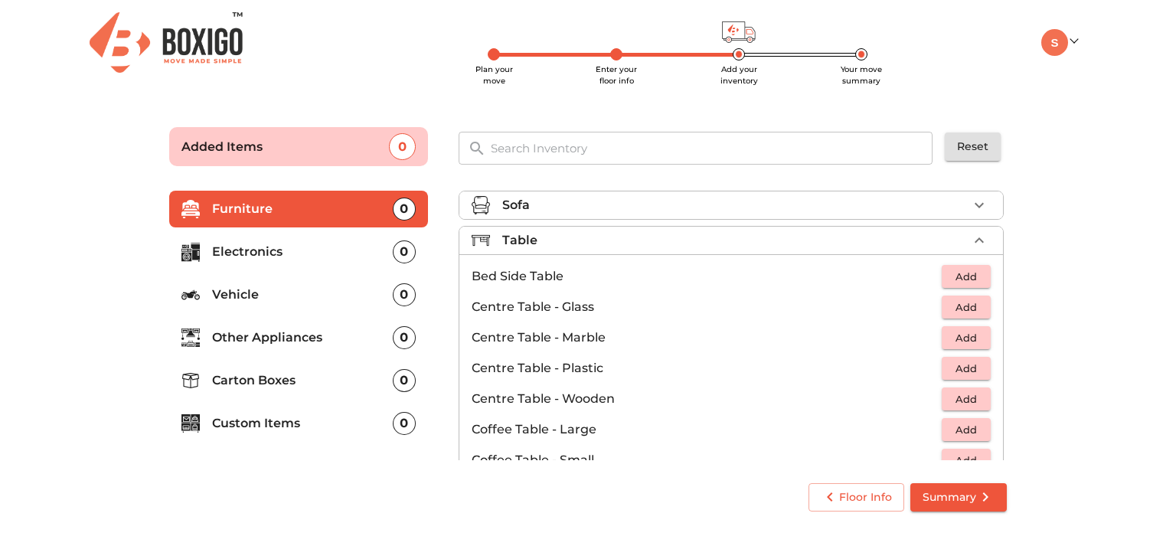
click at [958, 369] on span "Add" at bounding box center [966, 369] width 34 height 18
click at [970, 242] on icon "button" at bounding box center [979, 240] width 18 height 18
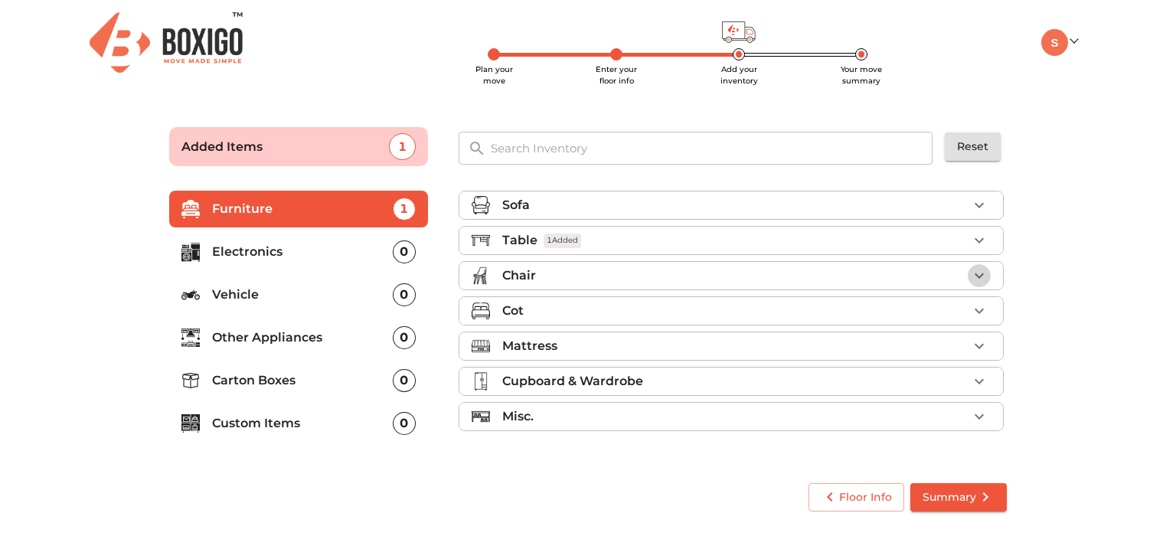
click at [980, 271] on icon "button" at bounding box center [979, 275] width 18 height 18
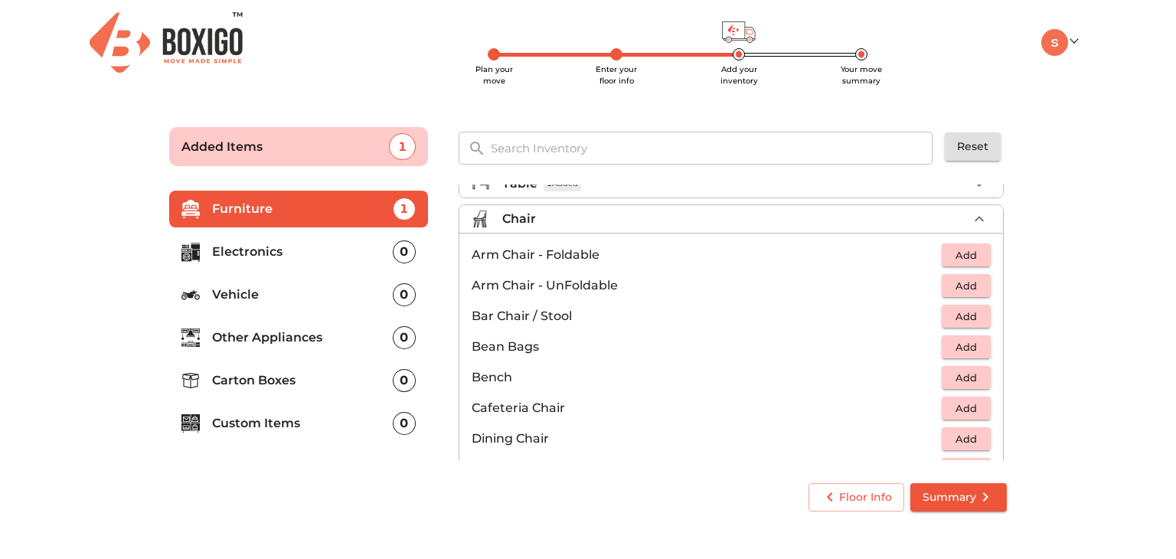
scroll to position [77, 0]
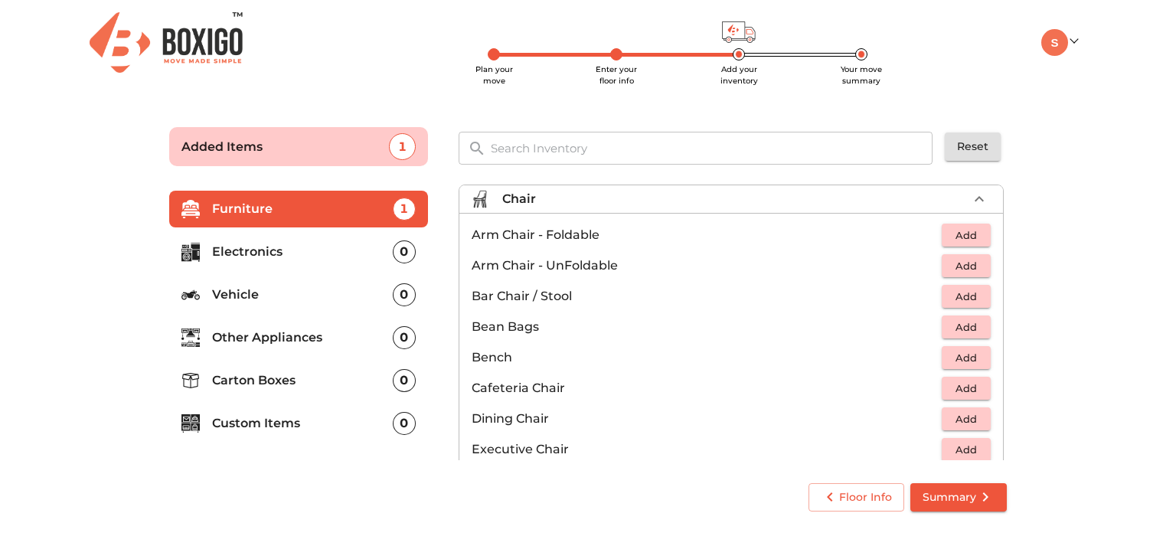
drag, startPoint x: 1007, startPoint y: 263, endPoint x: 1006, endPoint y: 279, distance: 16.9
click at [1006, 279] on div "Sofa Table 1 Added Chair Arm Chair - Foldable Add Arm Chair - UnFoldable Add Ba…" at bounding box center [732, 322] width 560 height 288
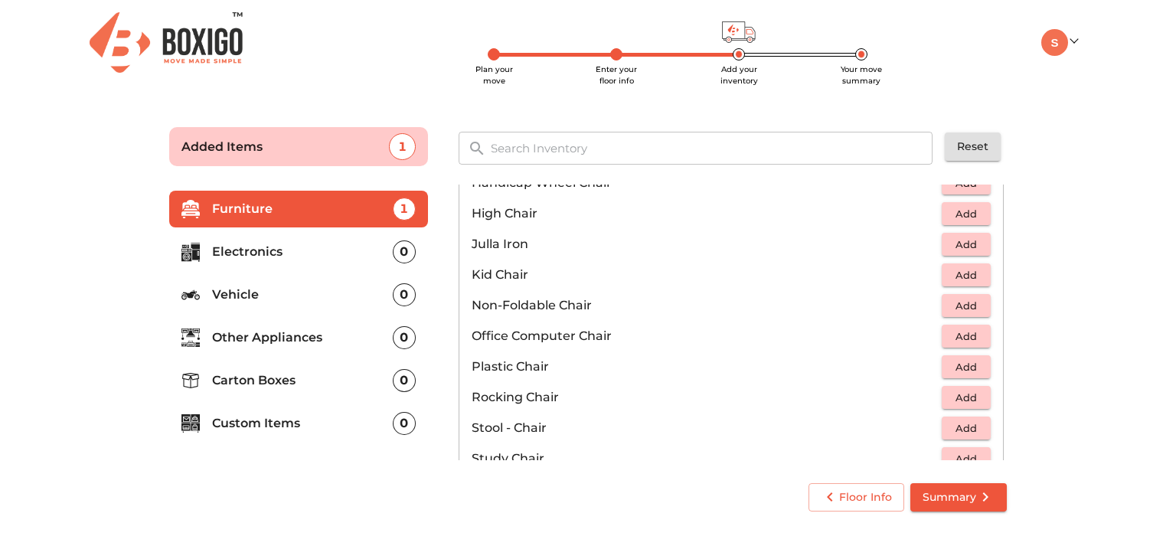
scroll to position [408, 0]
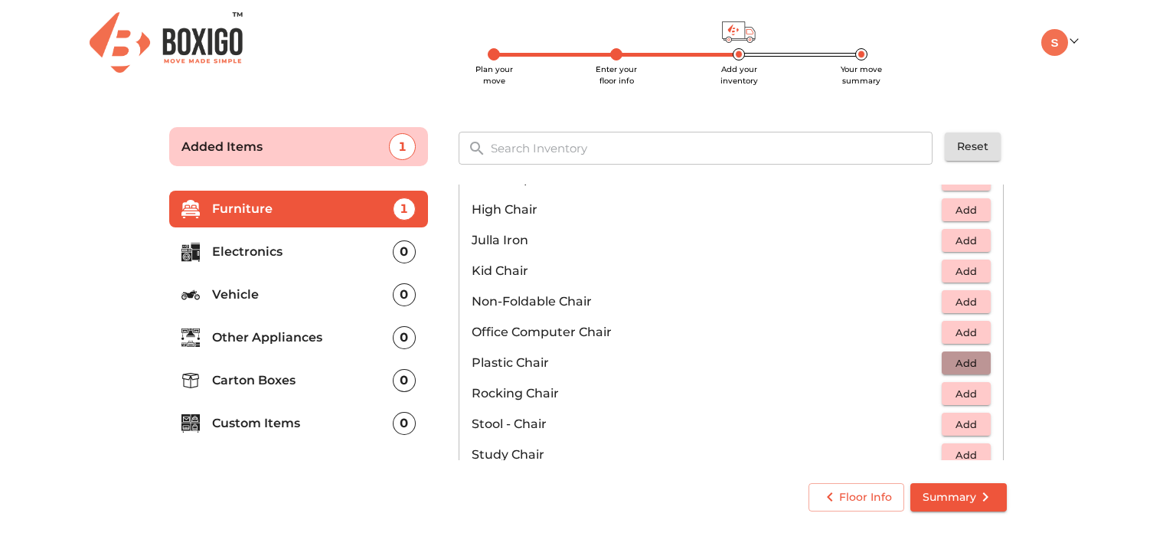
click at [949, 361] on span "Add" at bounding box center [966, 363] width 34 height 18
click at [974, 360] on icon "button" at bounding box center [979, 362] width 11 height 11
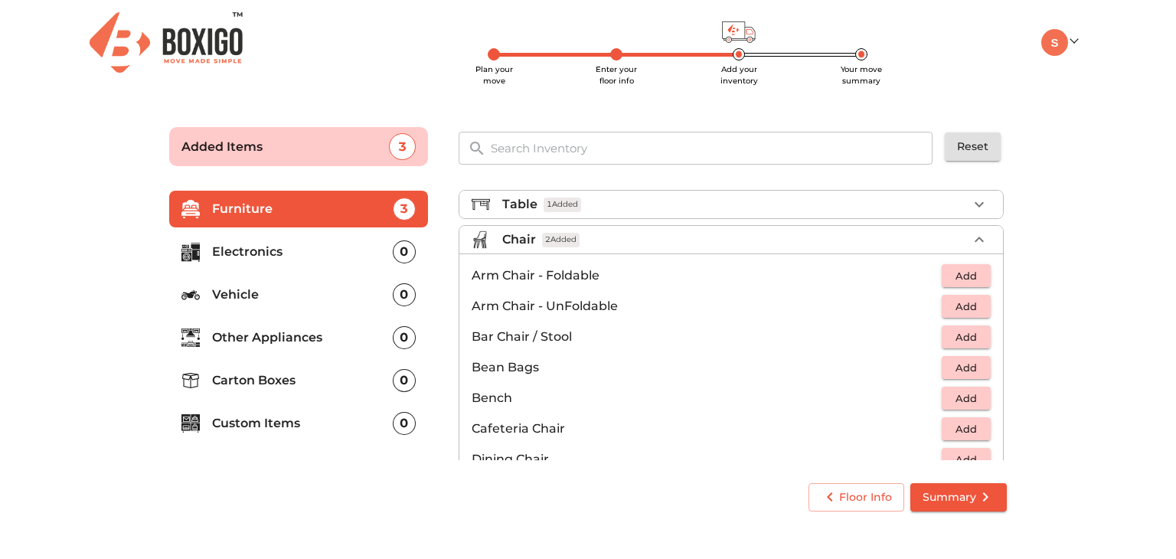
scroll to position [0, 0]
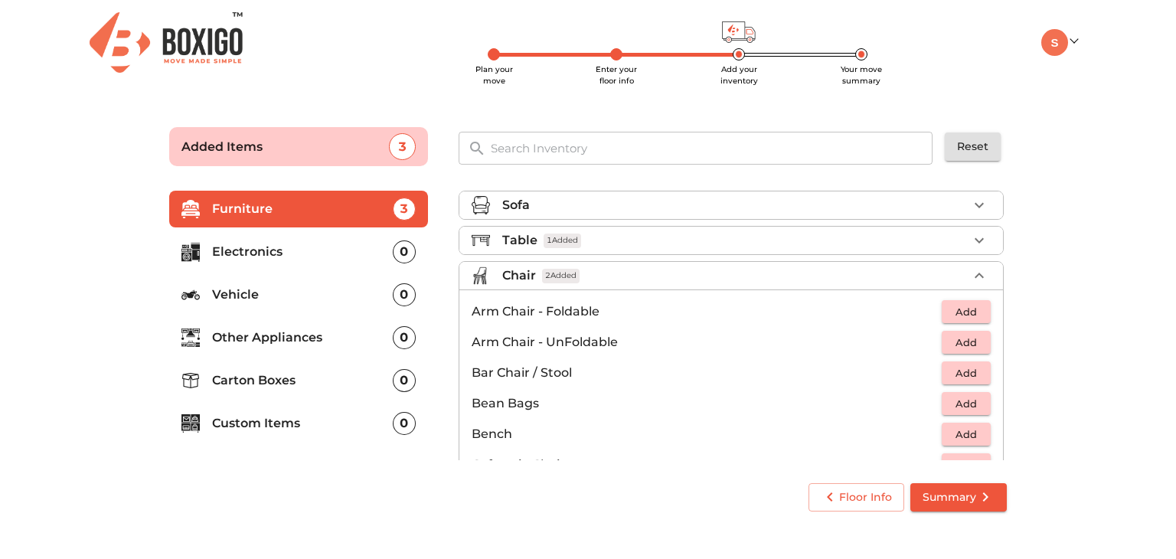
click at [970, 269] on icon "button" at bounding box center [979, 275] width 18 height 18
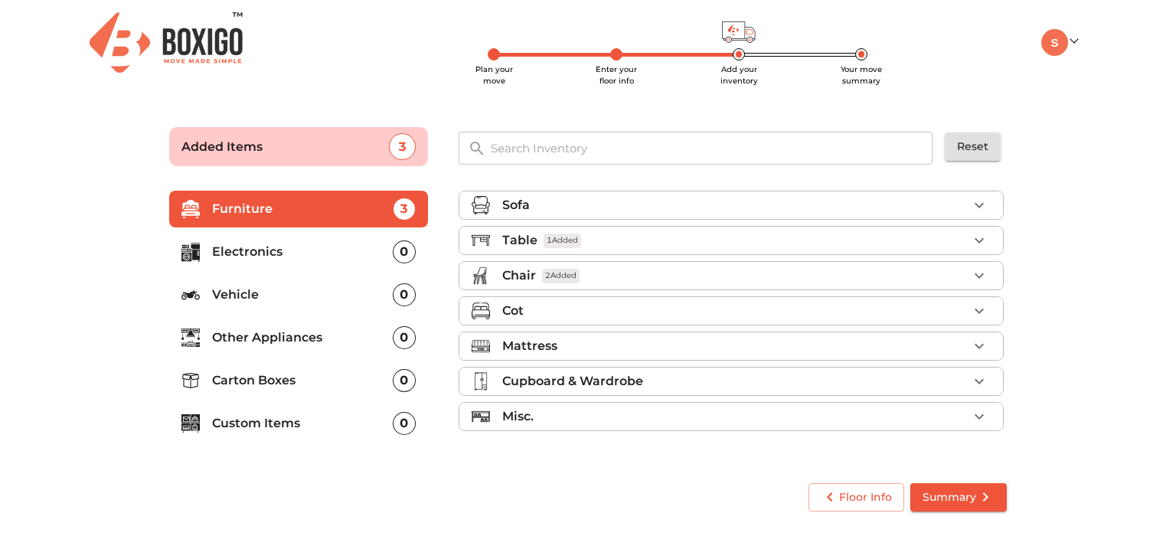
click at [586, 340] on div "Mattress" at bounding box center [734, 346] width 465 height 18
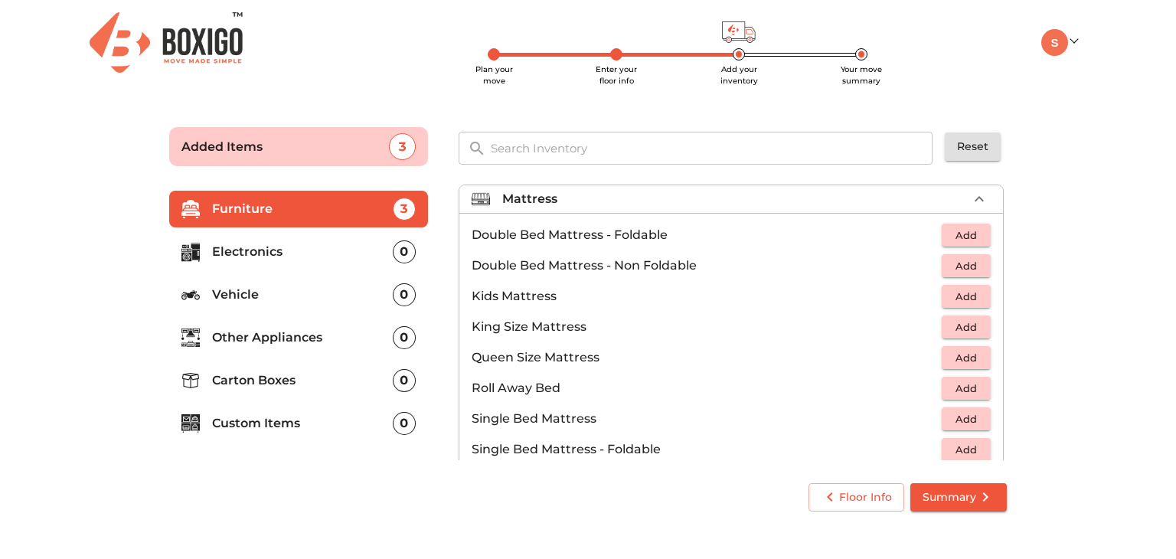
scroll to position [150, 0]
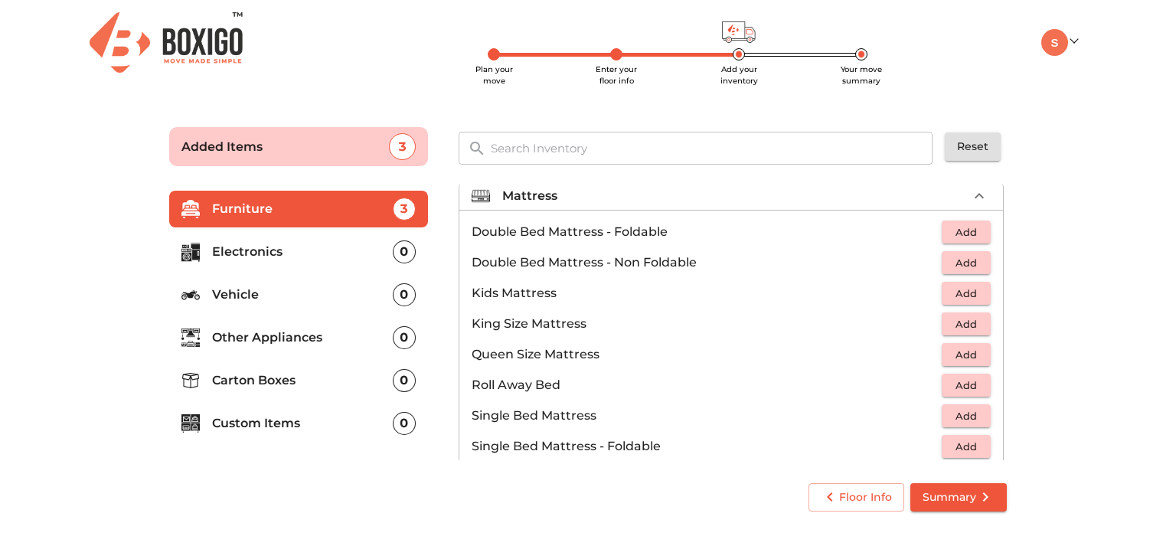
click at [958, 321] on span "Add" at bounding box center [966, 324] width 34 height 18
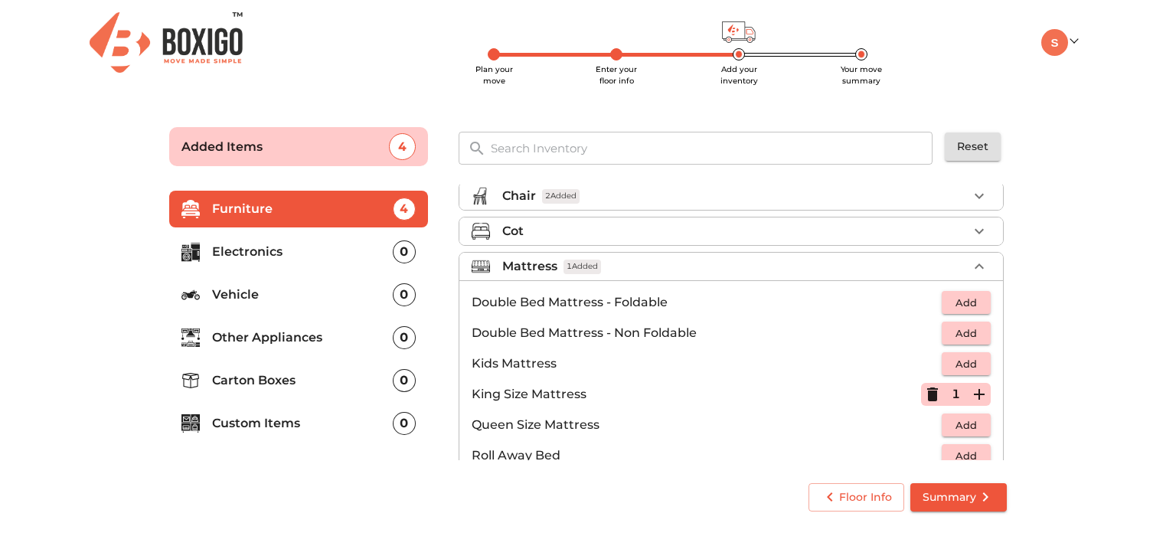
scroll to position [99, 0]
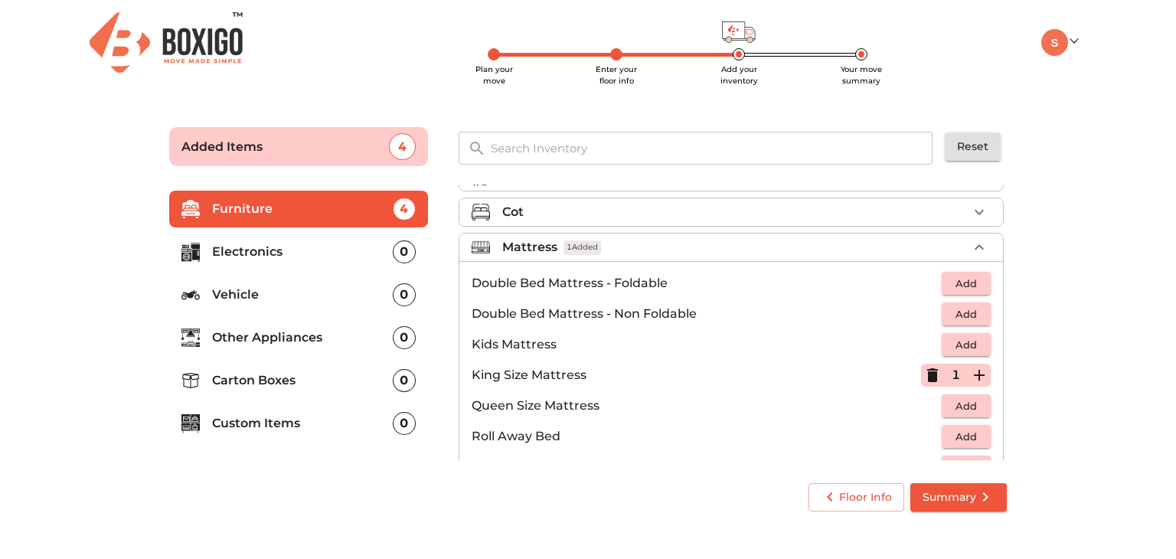
click at [927, 376] on icon "button" at bounding box center [932, 375] width 11 height 14
click at [970, 246] on icon "button" at bounding box center [979, 247] width 18 height 18
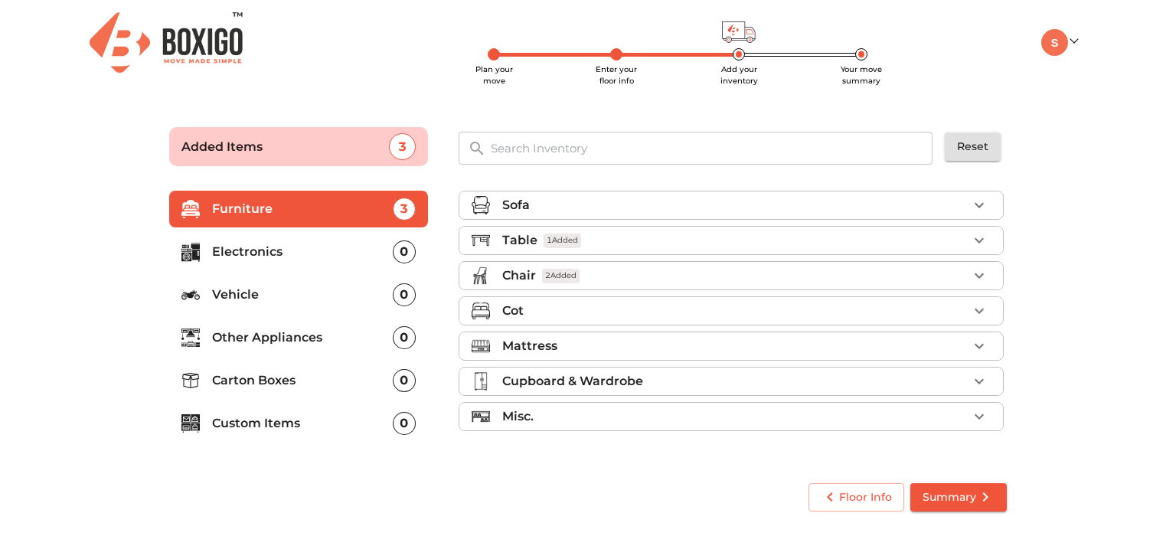
scroll to position [0, 0]
click at [979, 377] on icon "button" at bounding box center [979, 381] width 18 height 18
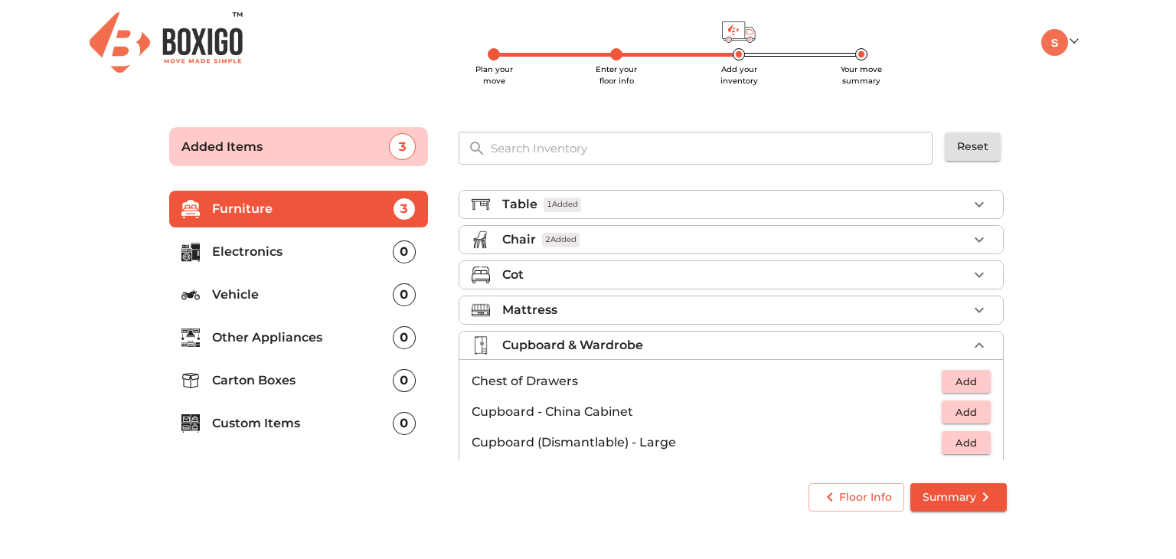
scroll to position [8, 0]
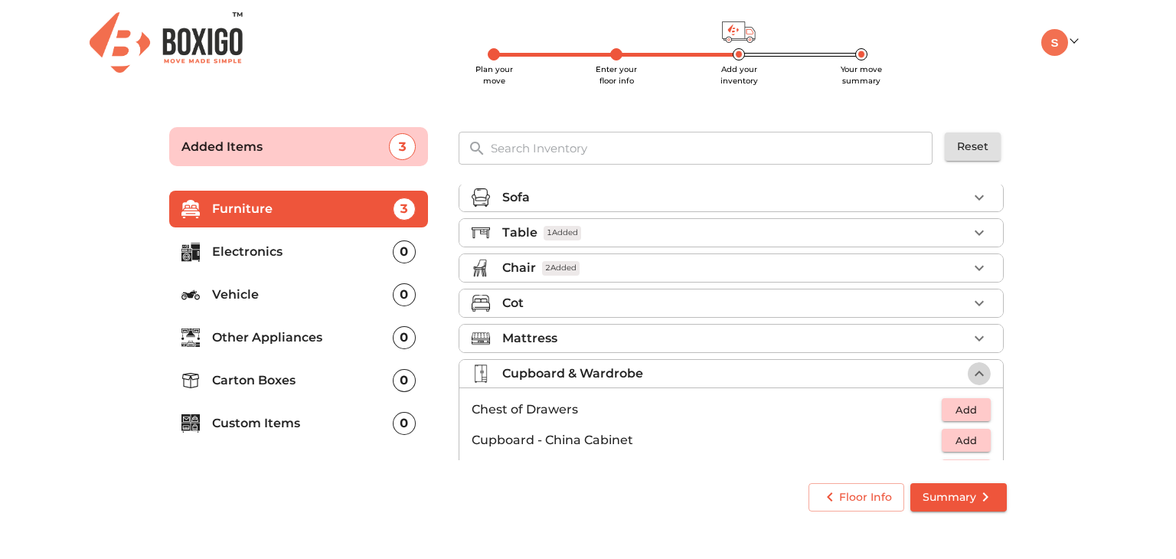
click at [974, 370] on icon "button" at bounding box center [979, 373] width 18 height 18
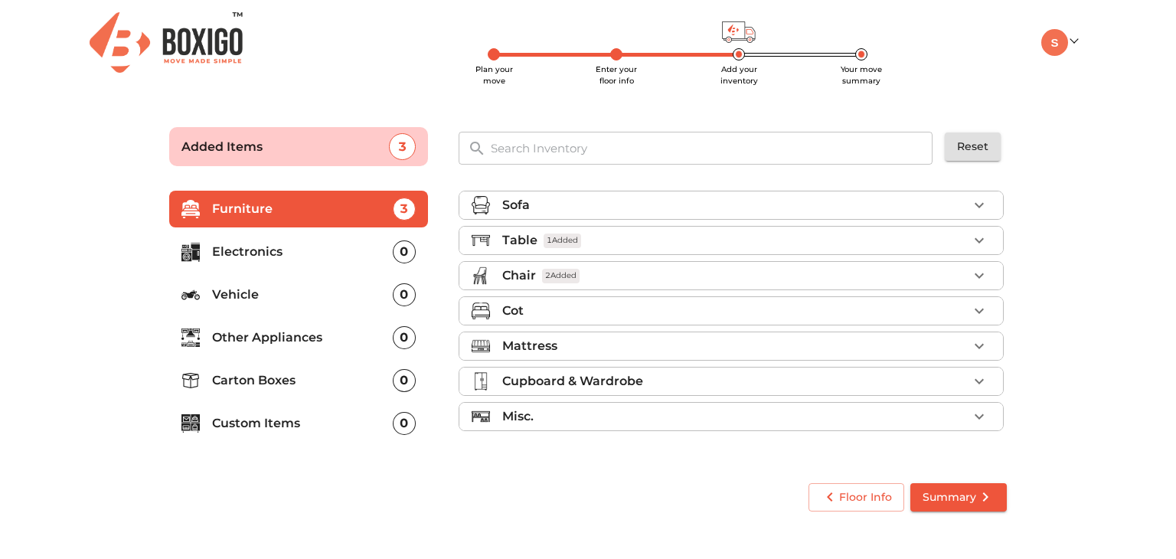
scroll to position [0, 0]
click at [270, 252] on p "Electronics" at bounding box center [302, 252] width 181 height 18
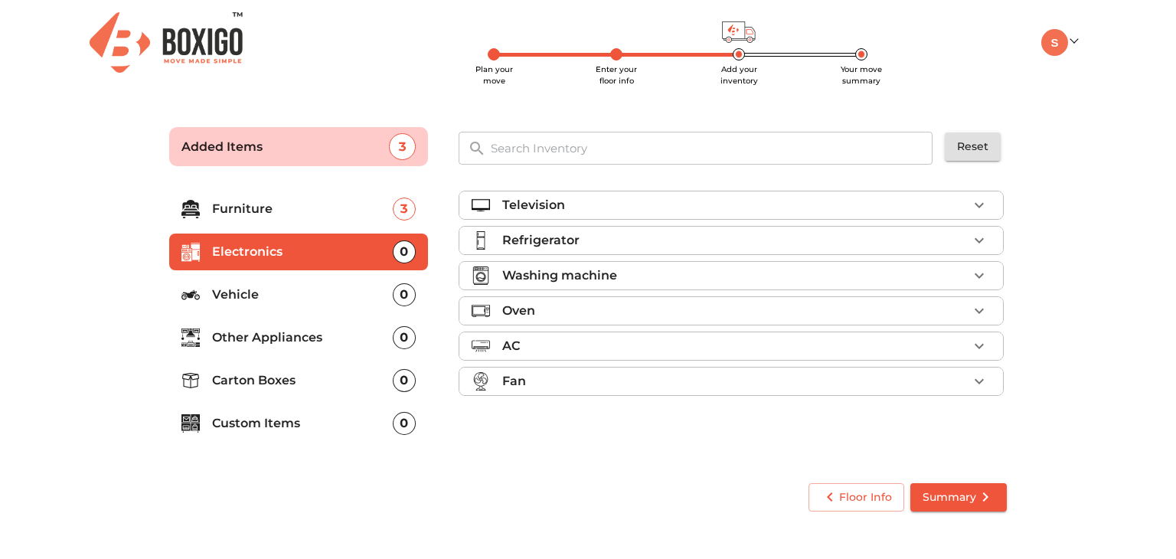
click at [566, 240] on p "Refrigerator" at bounding box center [540, 240] width 77 height 18
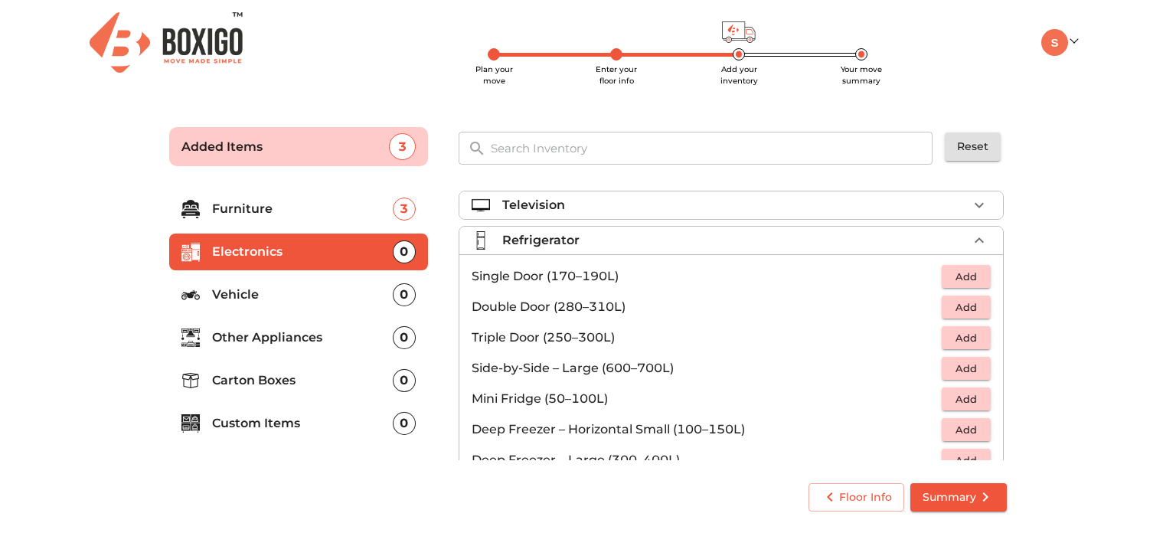
click at [961, 282] on span "Add" at bounding box center [966, 277] width 34 height 18
click at [967, 240] on button "button" at bounding box center [978, 240] width 23 height 23
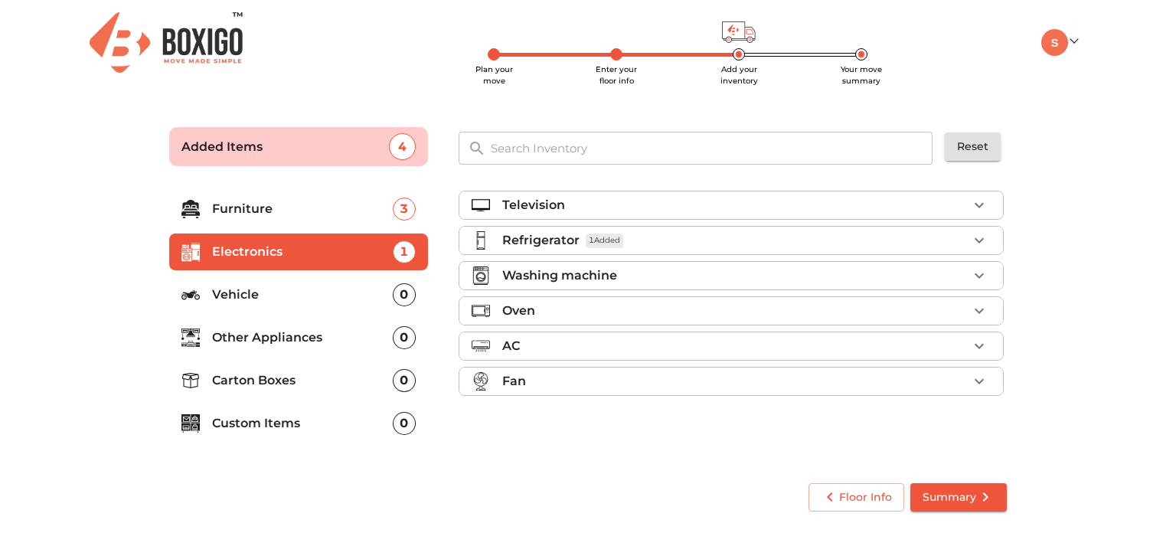
click at [570, 276] on p "Washing machine" at bounding box center [559, 275] width 115 height 18
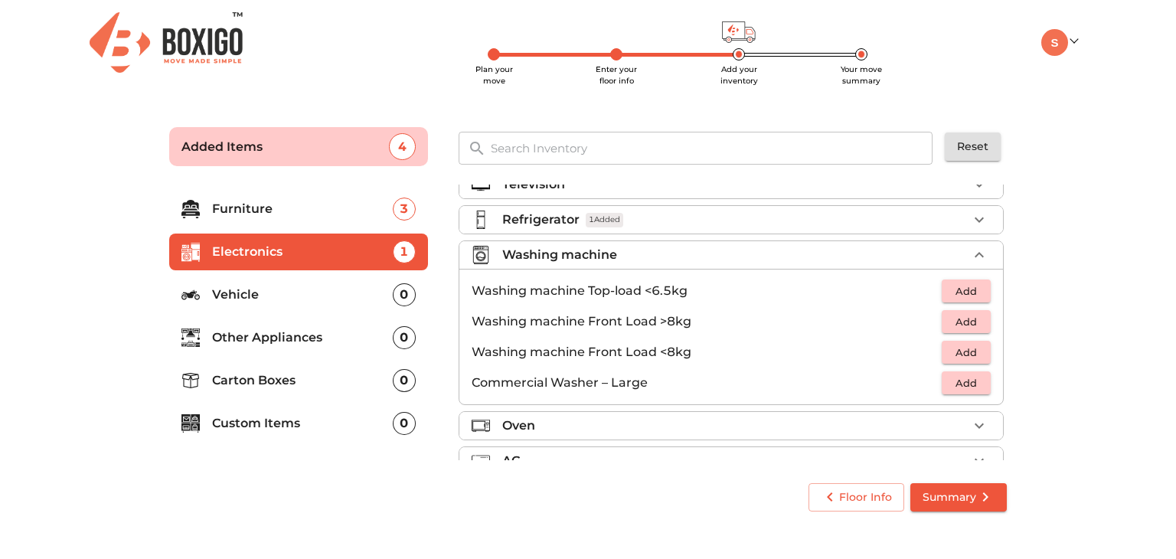
scroll to position [18, 0]
click at [954, 289] on span "Add" at bounding box center [966, 294] width 34 height 18
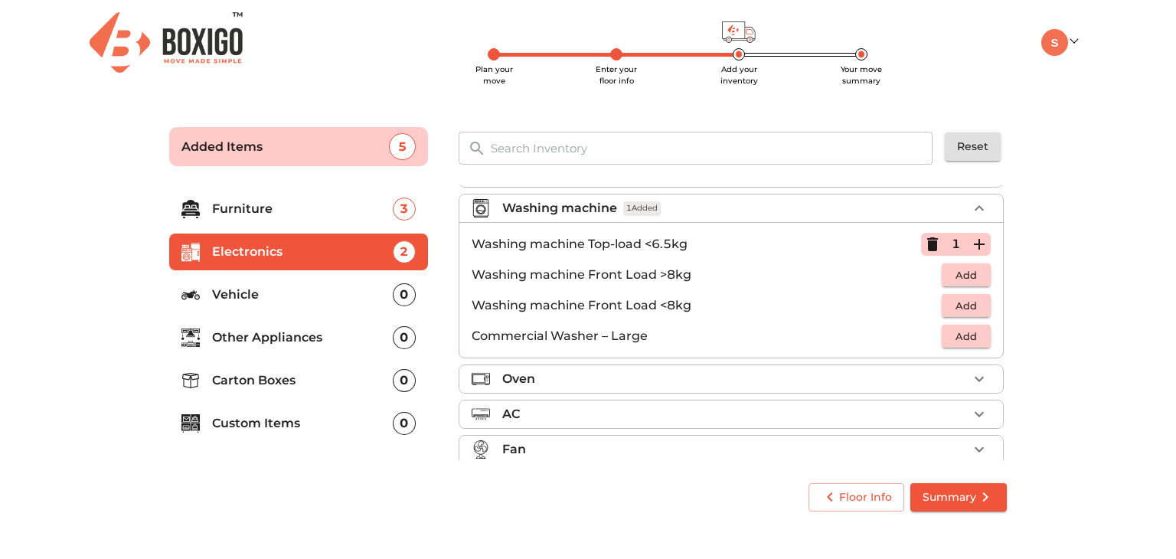
scroll to position [23, 0]
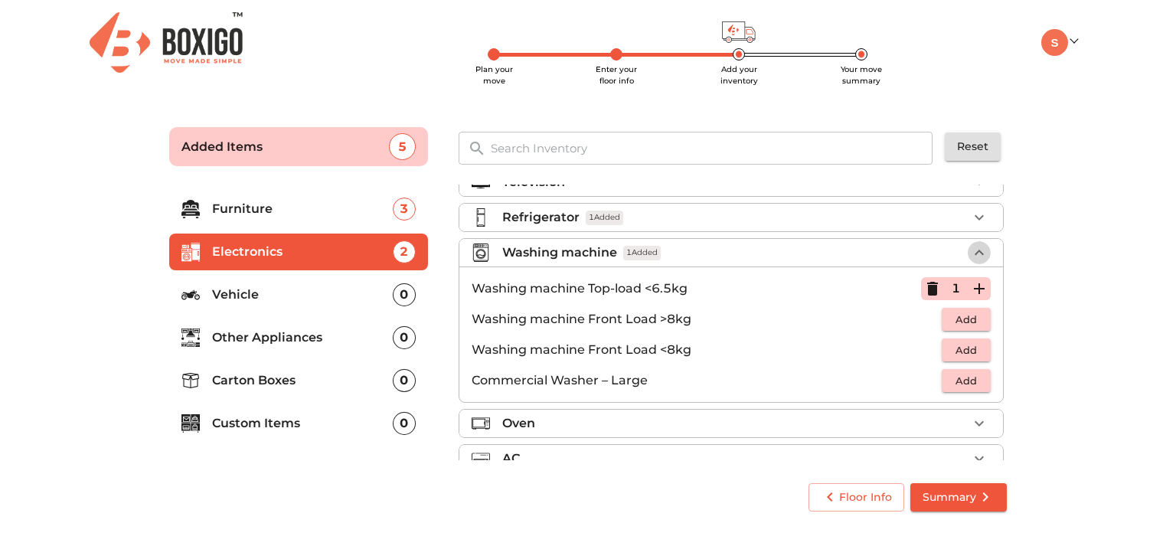
click at [970, 249] on icon "button" at bounding box center [979, 252] width 18 height 18
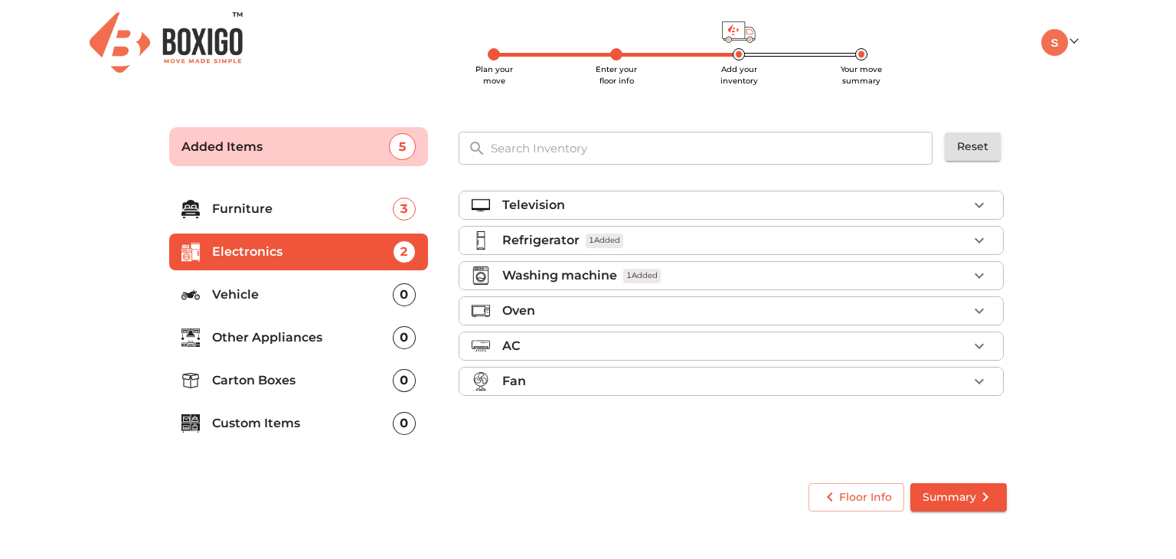
click at [285, 292] on p "Vehicle" at bounding box center [302, 294] width 181 height 18
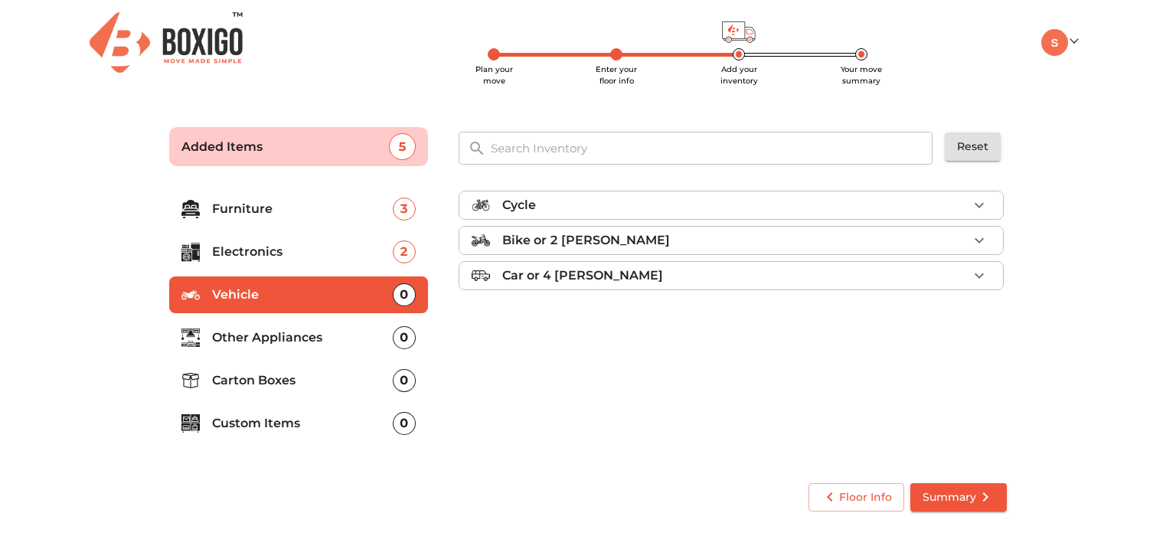
click at [276, 335] on p "Other Appliances" at bounding box center [302, 337] width 181 height 18
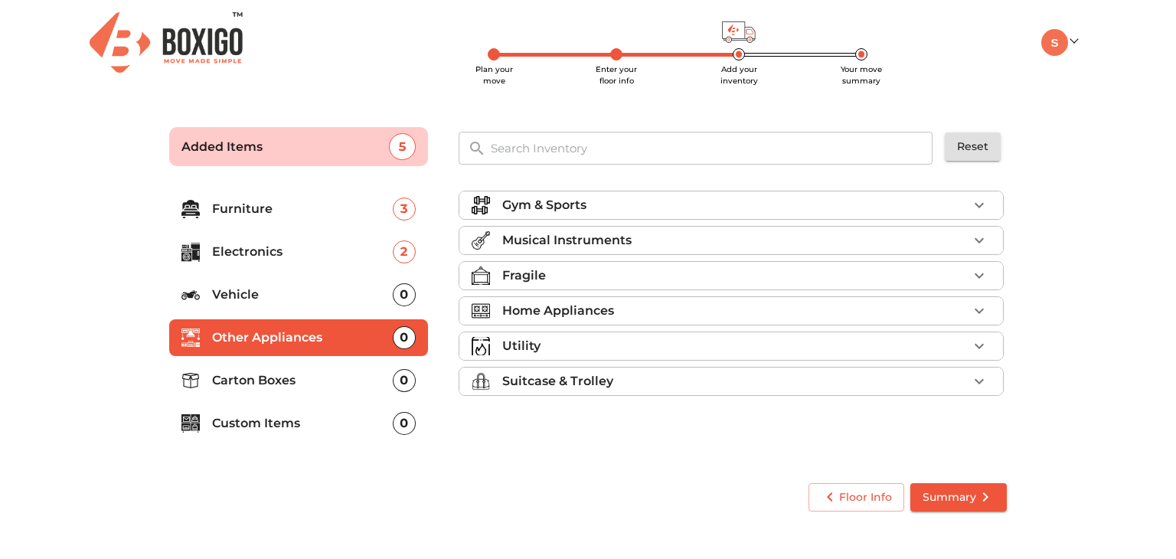
click at [974, 302] on icon "button" at bounding box center [979, 311] width 18 height 18
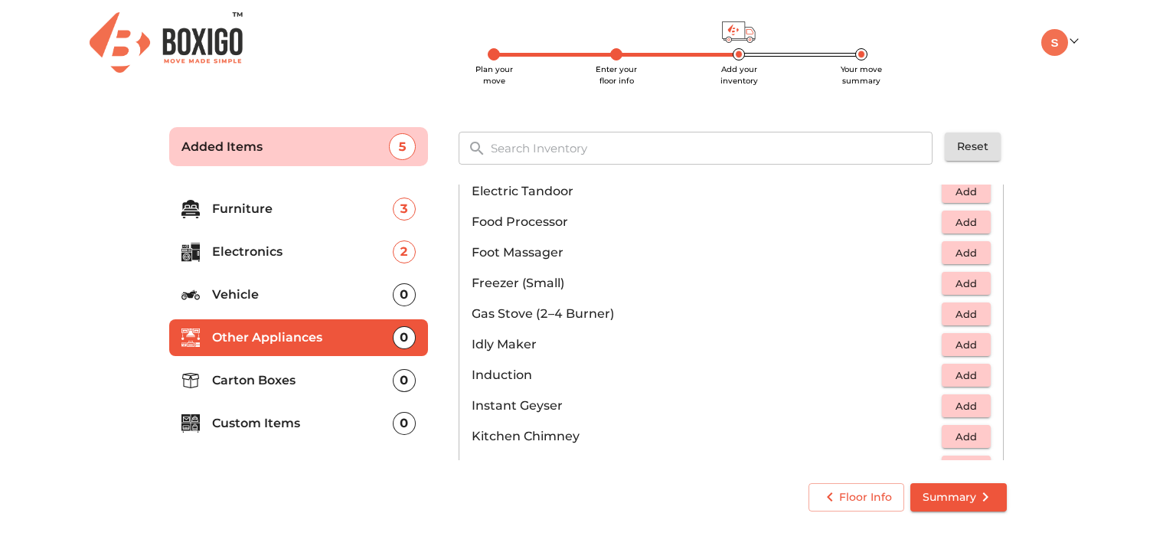
scroll to position [563, 0]
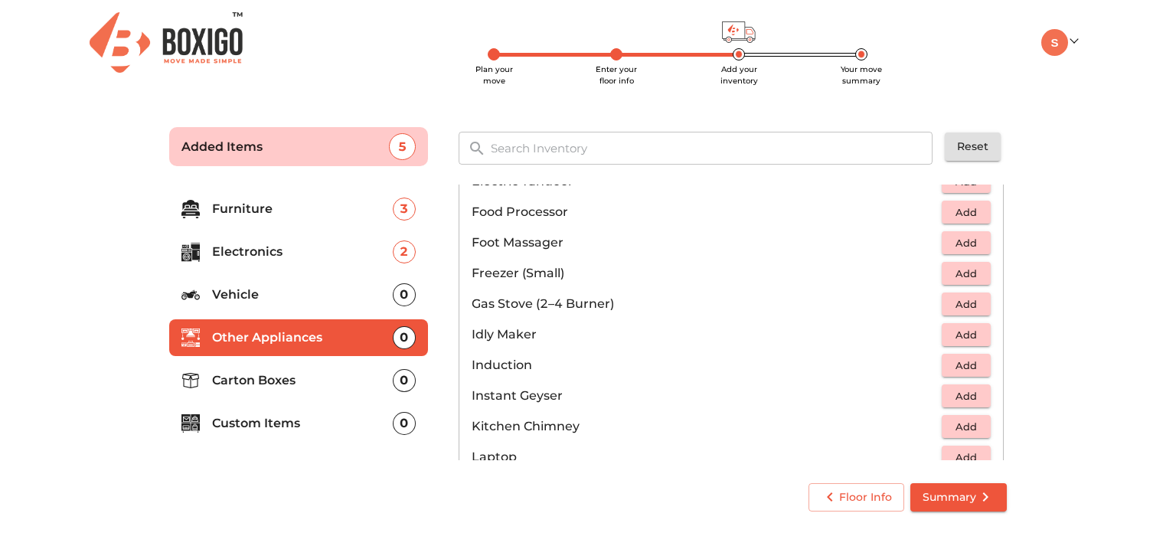
click at [959, 306] on span "Add" at bounding box center [966, 304] width 34 height 18
click at [958, 367] on span "Add" at bounding box center [966, 366] width 34 height 18
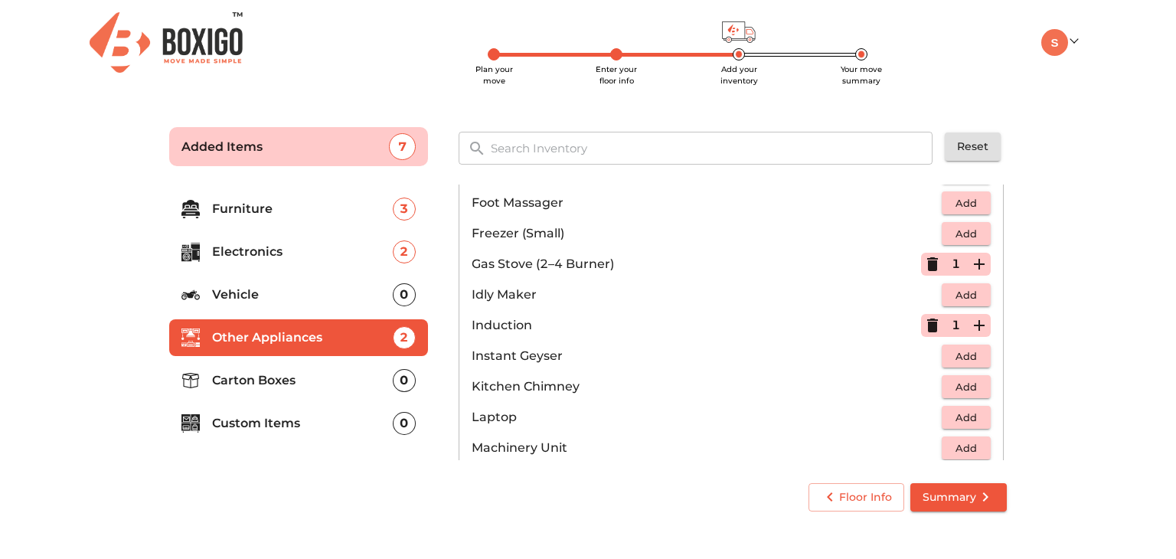
scroll to position [606, 0]
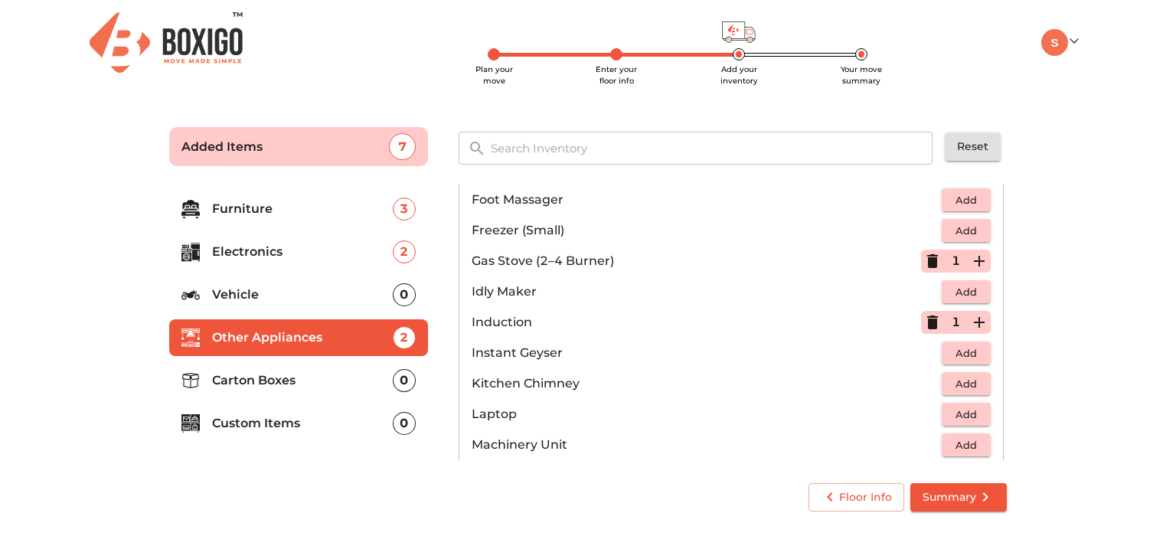
click at [927, 321] on icon "button" at bounding box center [932, 322] width 11 height 14
click at [967, 353] on span "Add" at bounding box center [966, 353] width 34 height 18
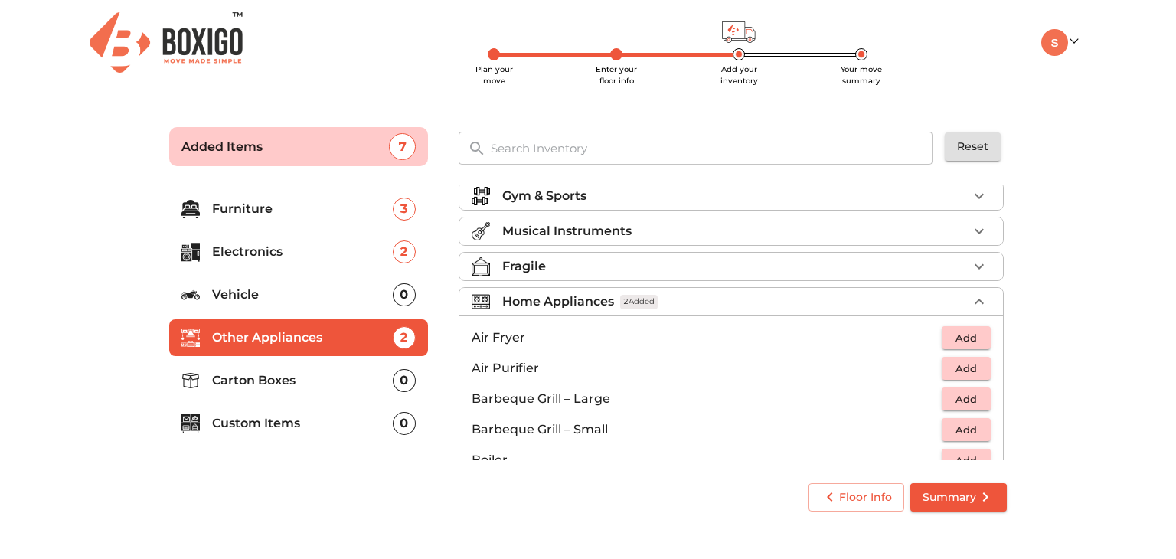
scroll to position [0, 0]
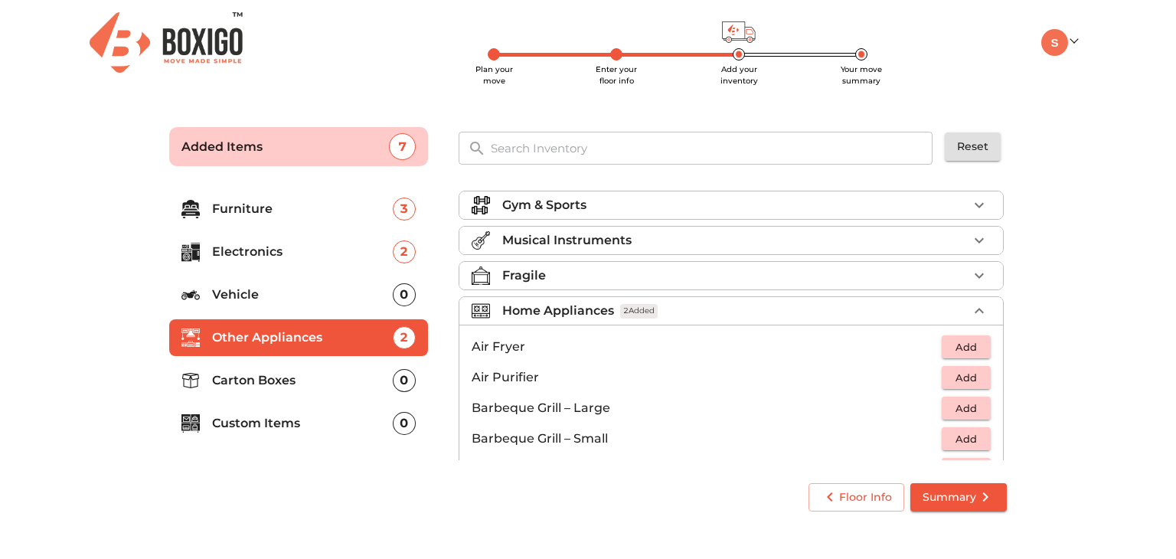
click at [970, 308] on icon "button" at bounding box center [979, 311] width 18 height 18
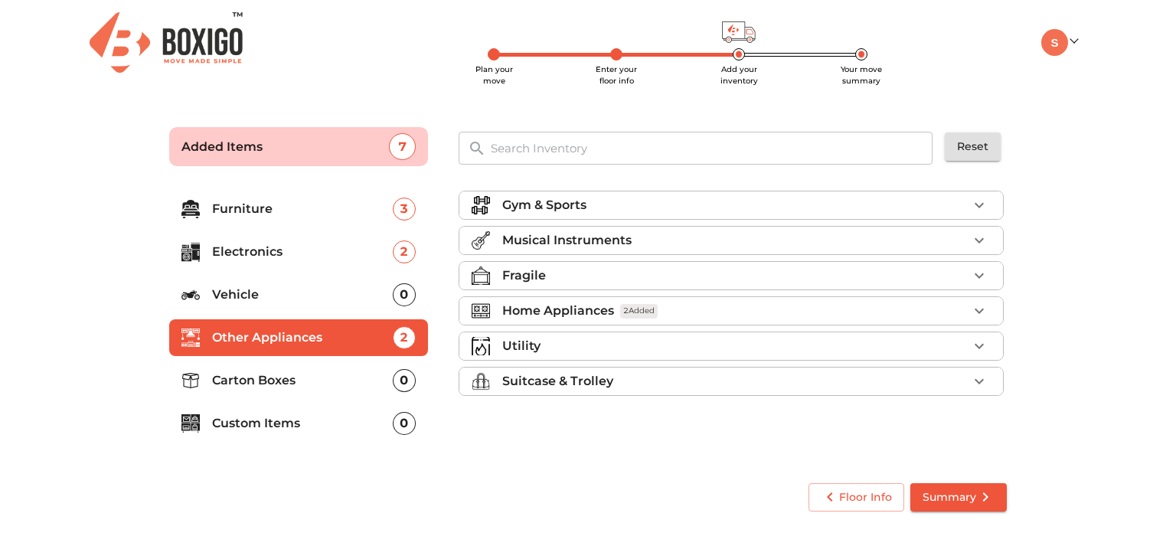
click at [975, 273] on icon "button" at bounding box center [978, 275] width 9 height 5
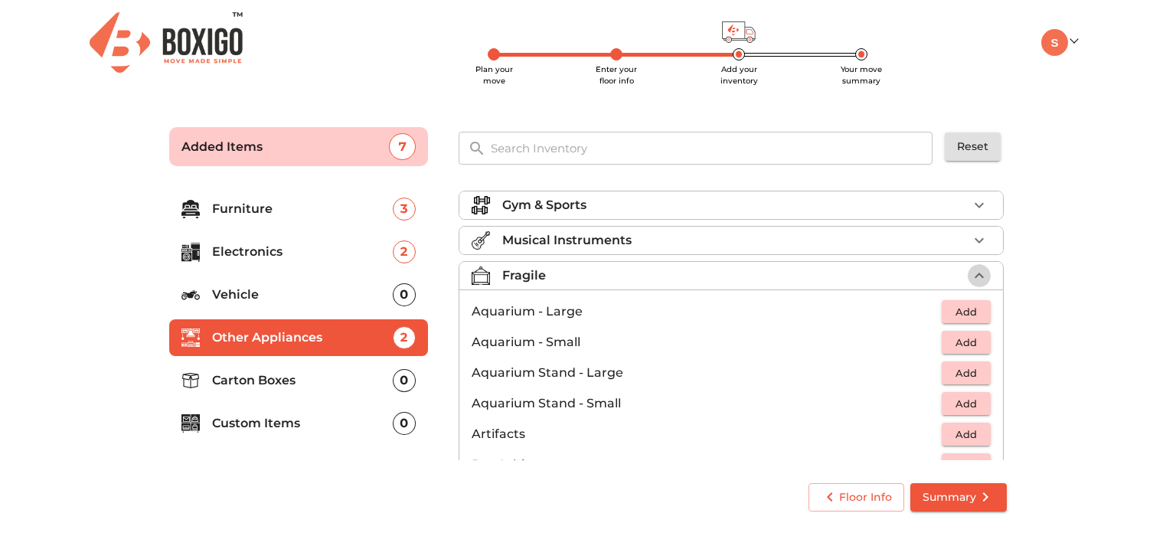
click at [976, 269] on icon "button" at bounding box center [979, 275] width 18 height 18
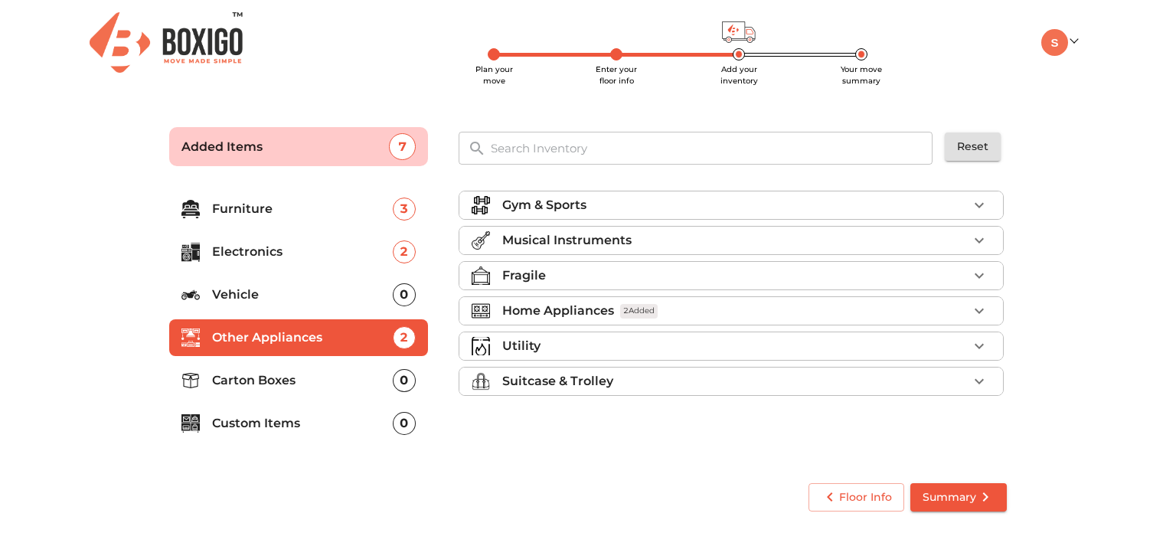
click at [976, 338] on icon "button" at bounding box center [979, 346] width 18 height 18
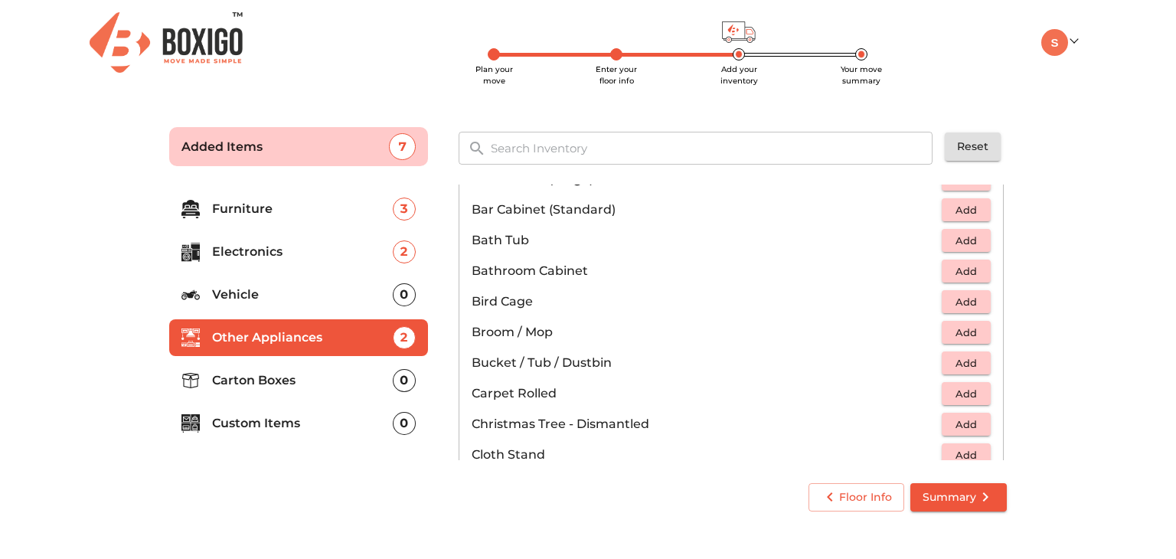
scroll to position [210, 0]
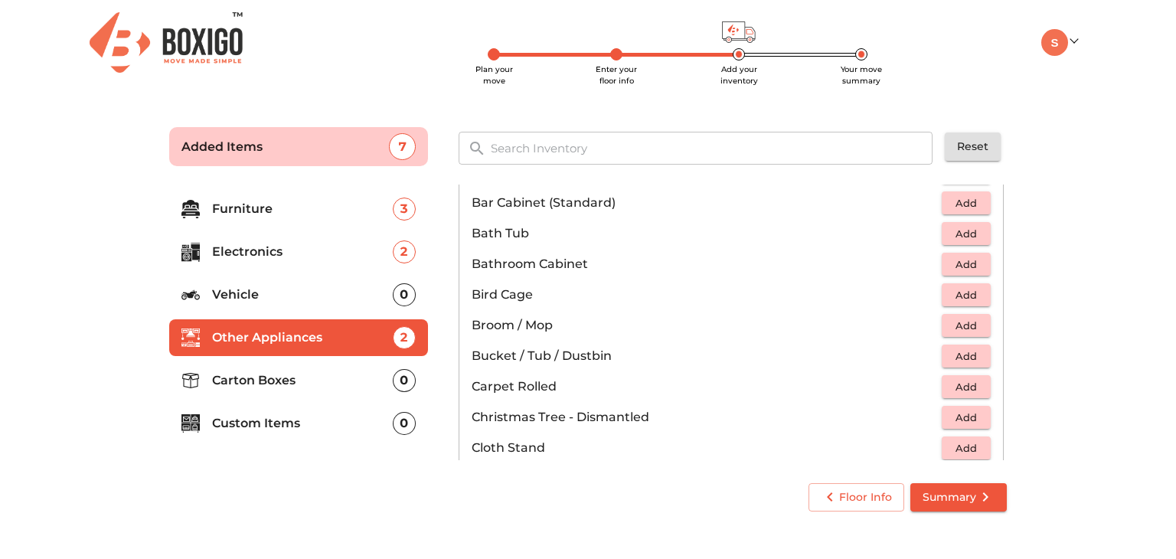
click at [976, 322] on button "Add" at bounding box center [965, 326] width 49 height 24
click at [923, 324] on icon "button" at bounding box center [932, 325] width 18 height 18
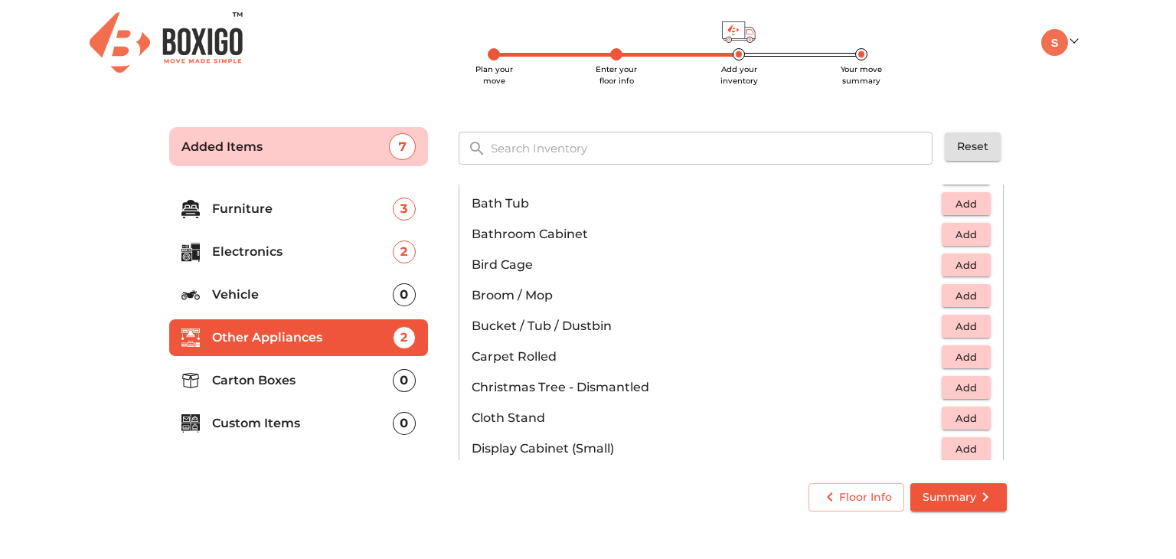
scroll to position [263, 0]
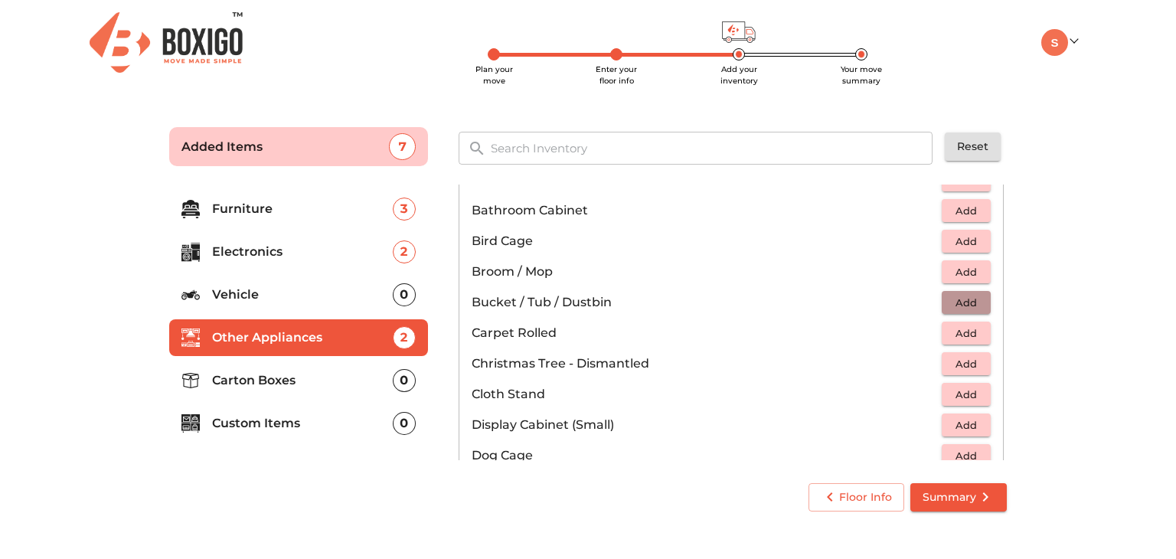
click at [949, 304] on span "Add" at bounding box center [966, 303] width 34 height 18
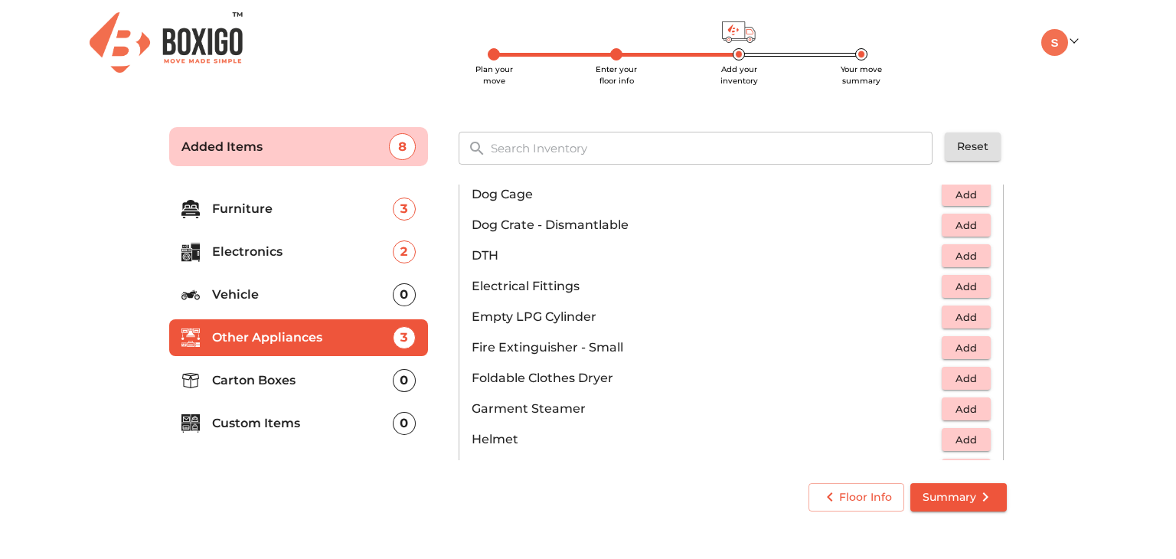
scroll to position [557, 0]
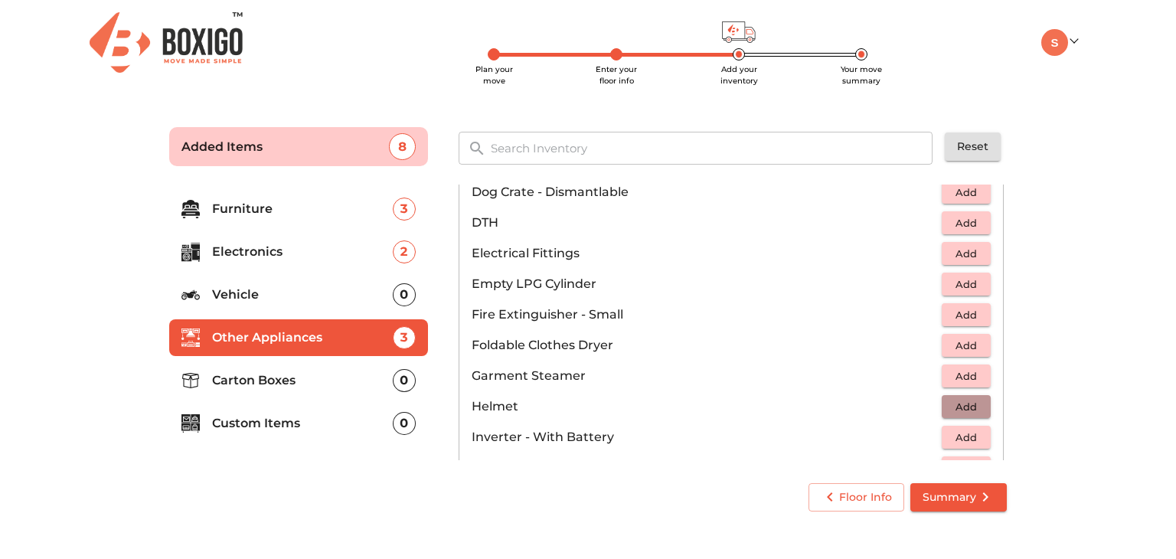
click at [949, 409] on span "Add" at bounding box center [966, 407] width 34 height 18
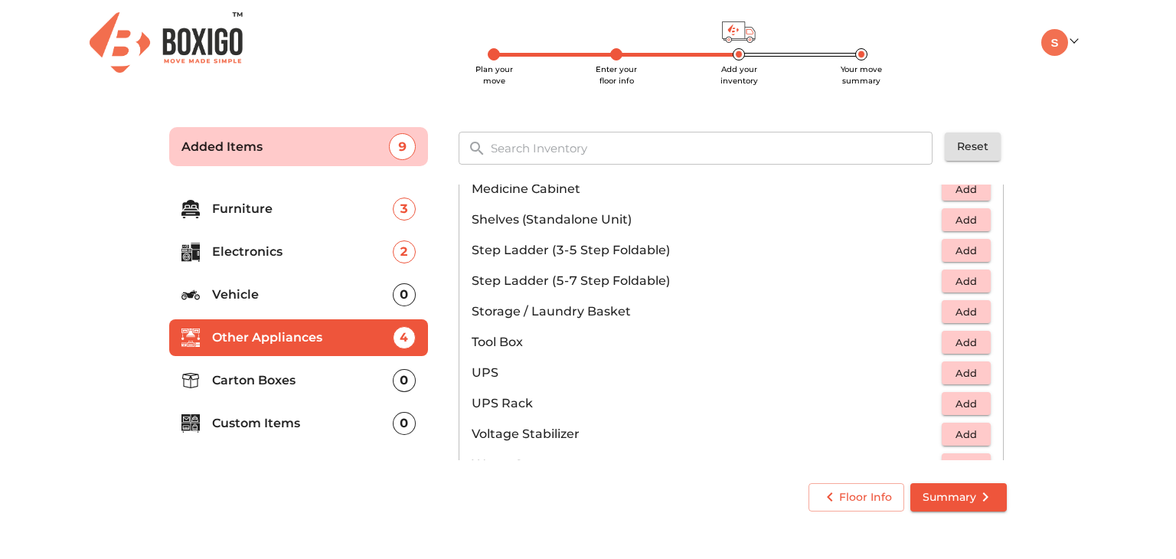
scroll to position [903, 0]
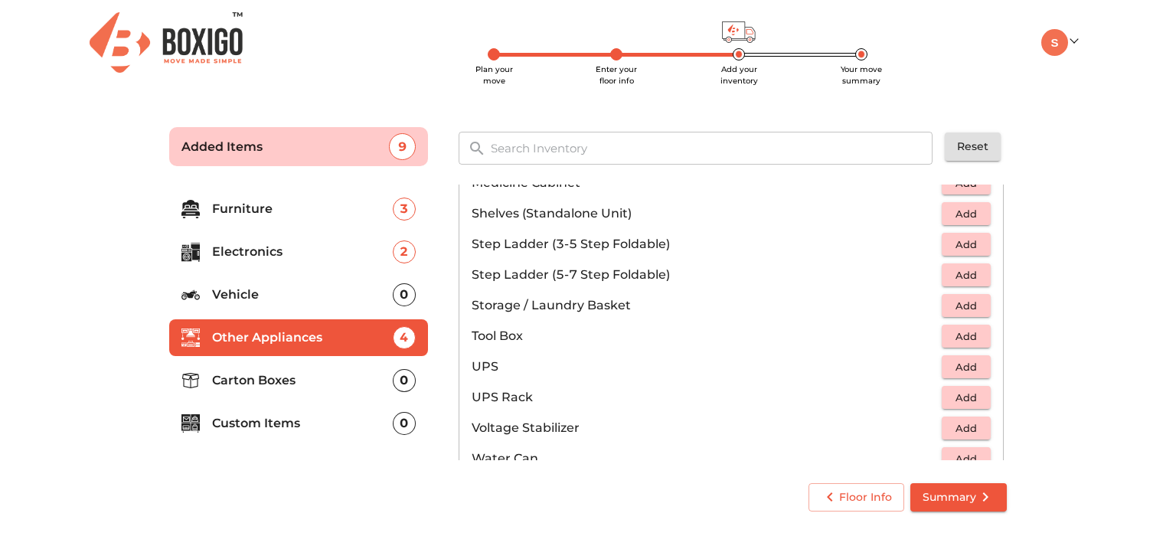
click at [964, 304] on span "Add" at bounding box center [966, 306] width 34 height 18
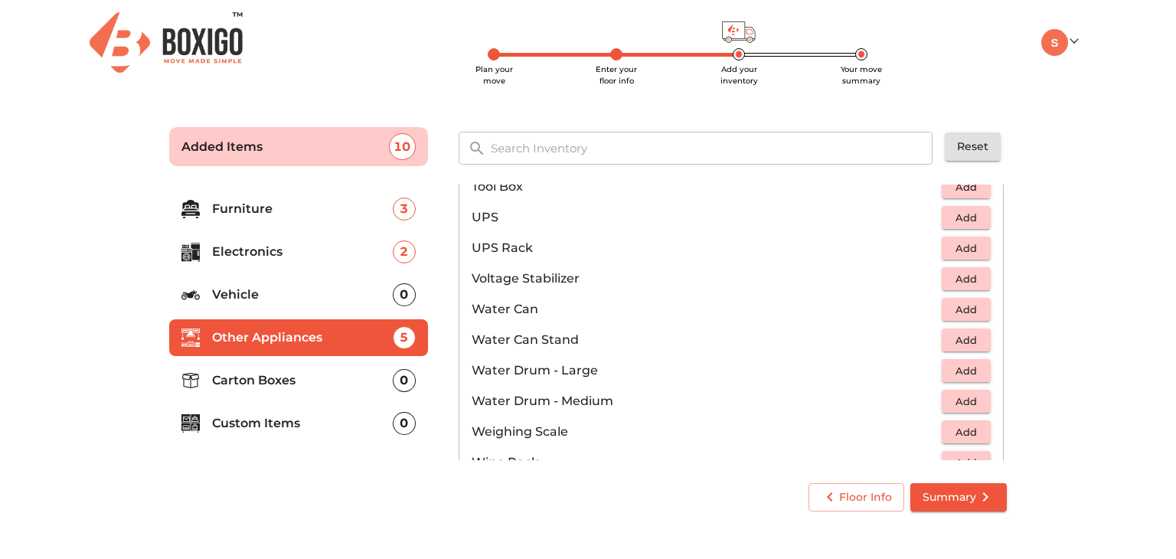
scroll to position [1059, 0]
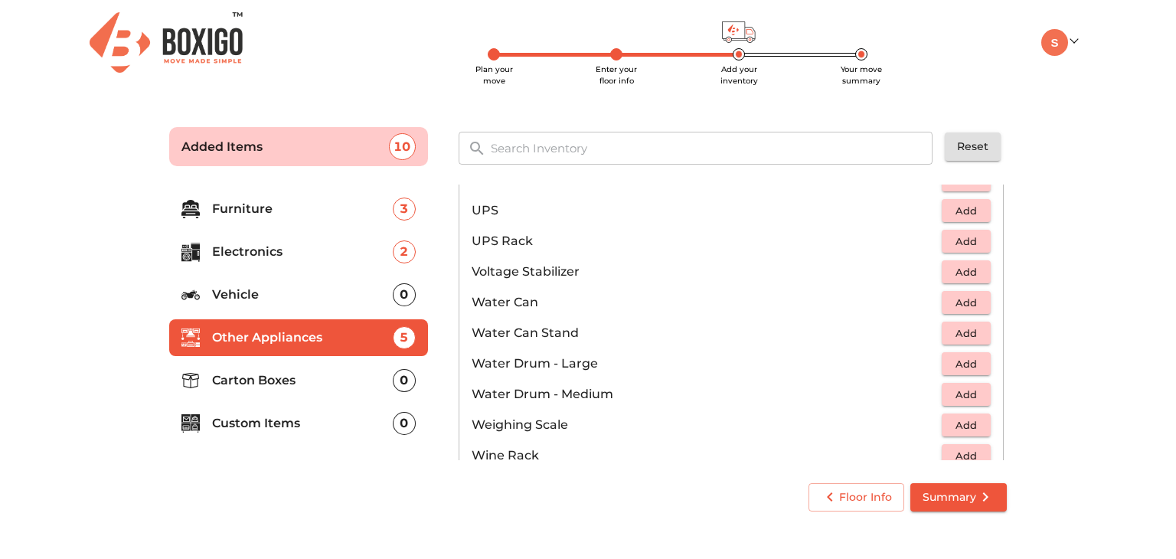
click at [941, 302] on button "Add" at bounding box center [965, 303] width 49 height 24
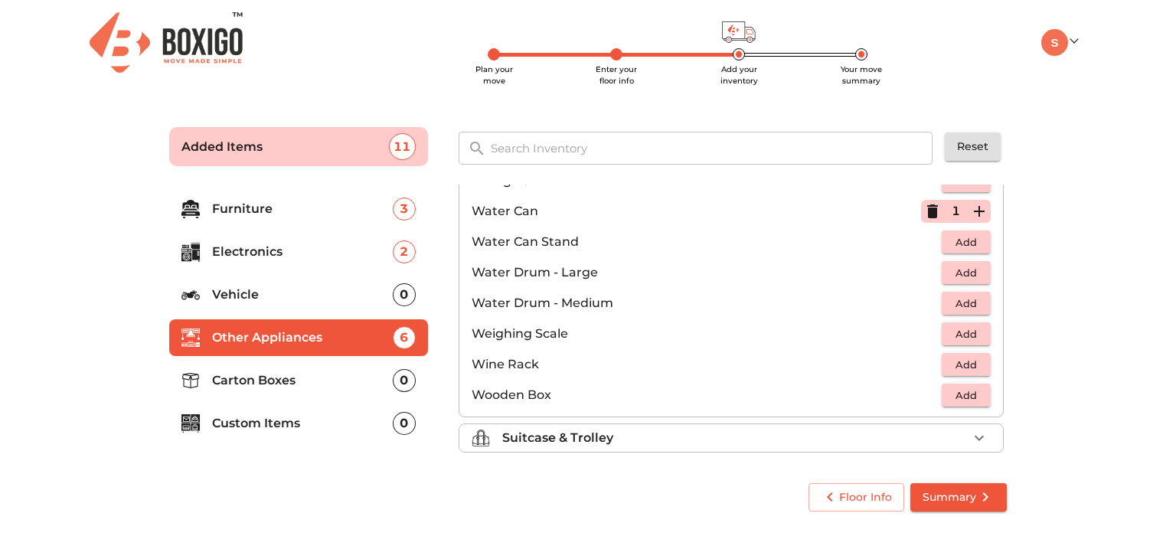
scroll to position [1153, 0]
click at [977, 438] on icon "button" at bounding box center [979, 435] width 18 height 18
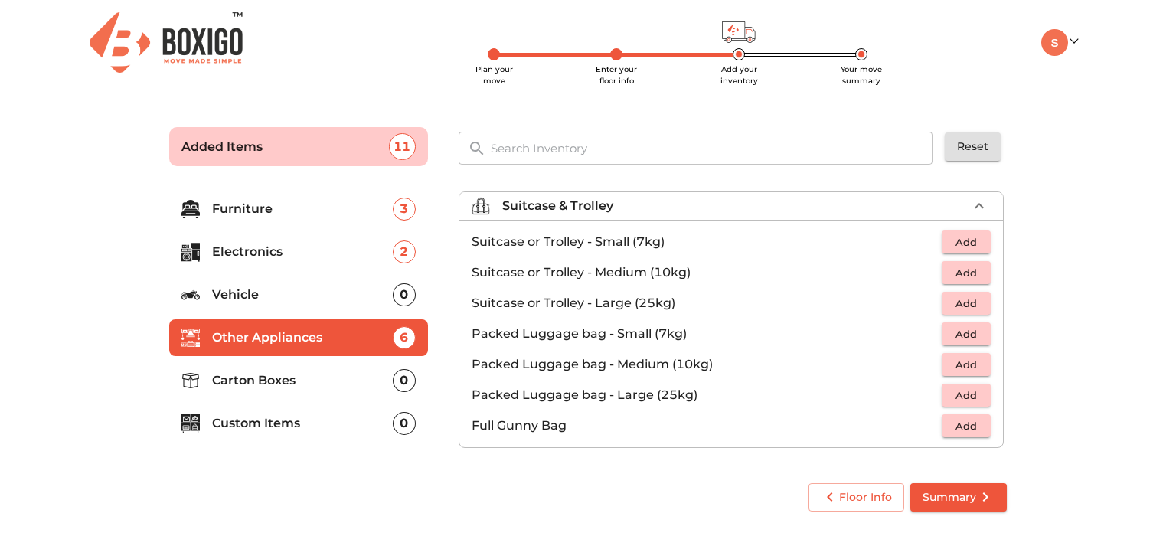
scroll to position [173, 0]
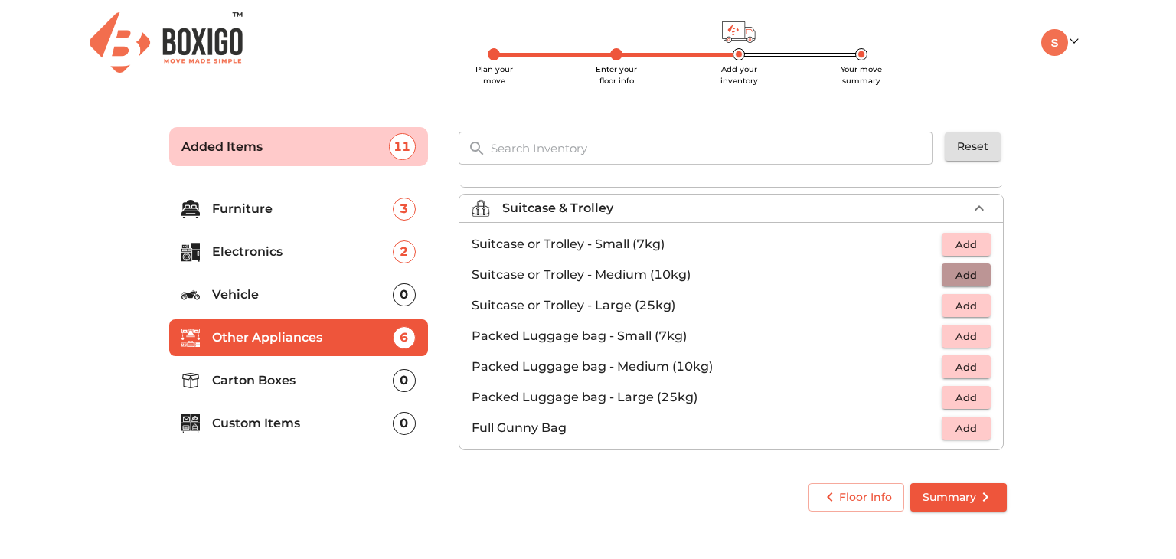
click at [963, 272] on span "Add" at bounding box center [966, 275] width 34 height 18
click at [927, 268] on icon "button" at bounding box center [932, 275] width 18 height 18
click at [956, 426] on span "Add" at bounding box center [966, 428] width 34 height 18
click at [970, 199] on icon "button" at bounding box center [979, 208] width 18 height 18
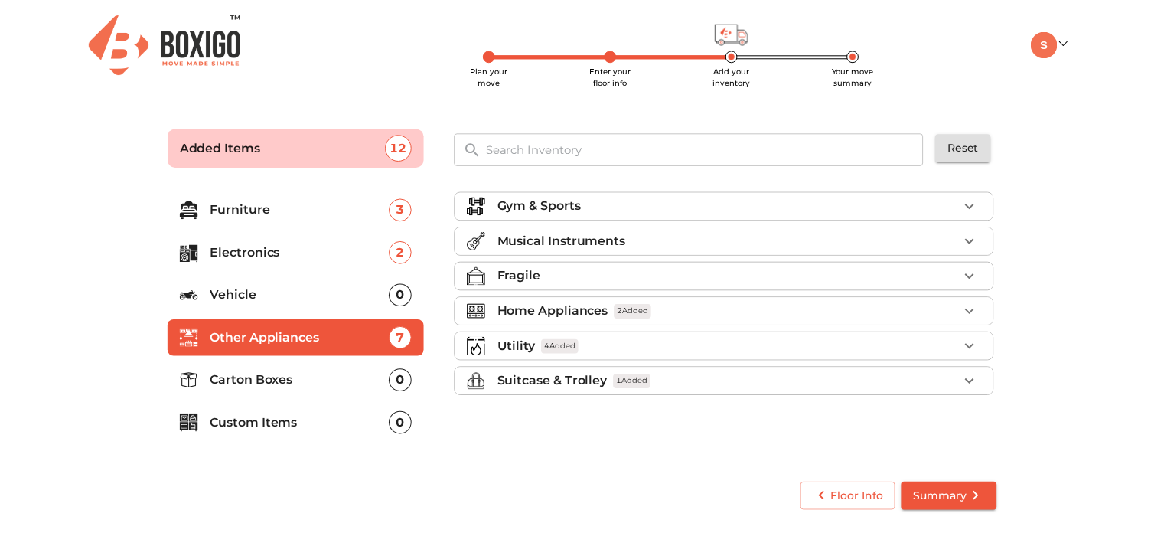
scroll to position [0, 0]
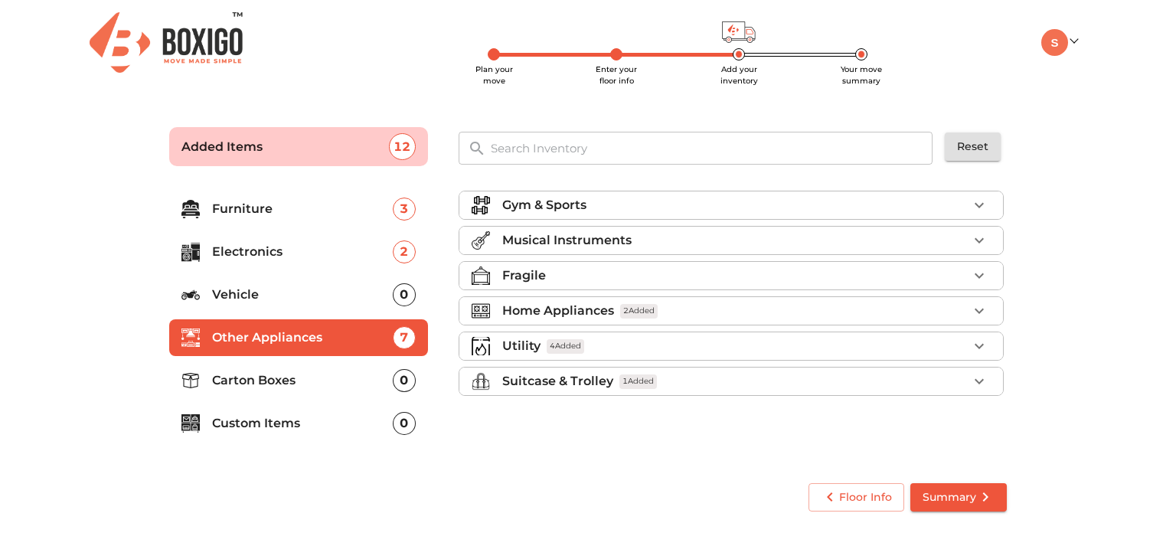
click at [284, 387] on p "Carton Boxes" at bounding box center [302, 380] width 181 height 18
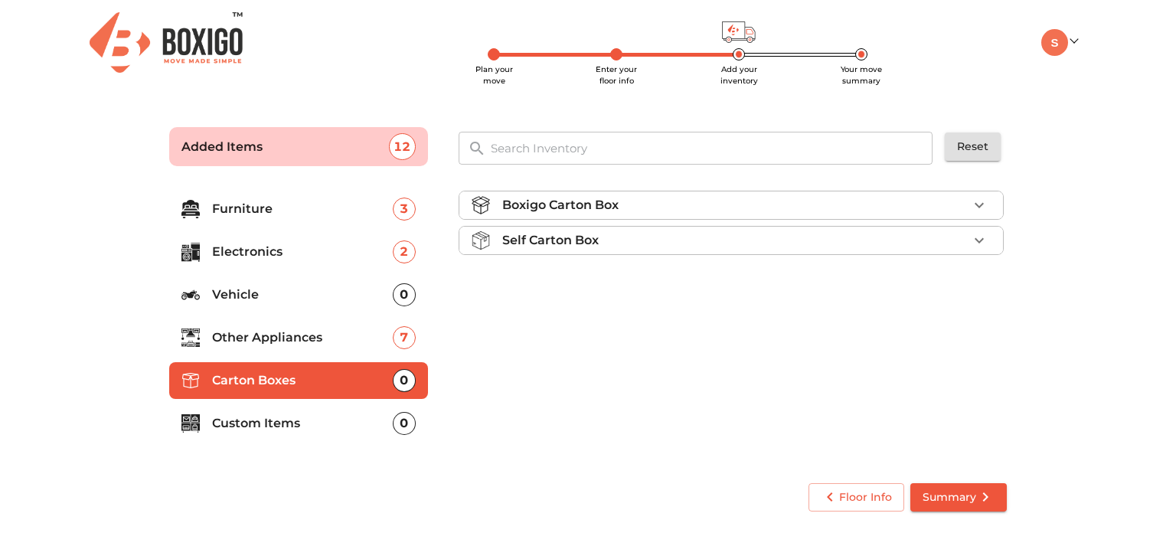
click at [667, 231] on div "Self Carton Box" at bounding box center [734, 240] width 465 height 18
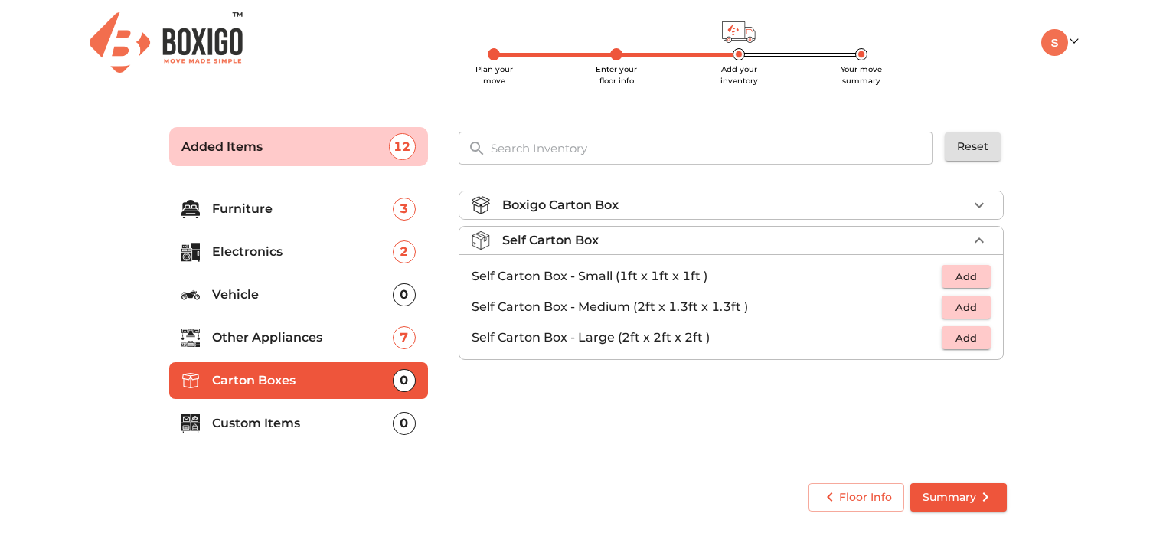
click at [680, 240] on div "Self Carton Box" at bounding box center [734, 240] width 465 height 18
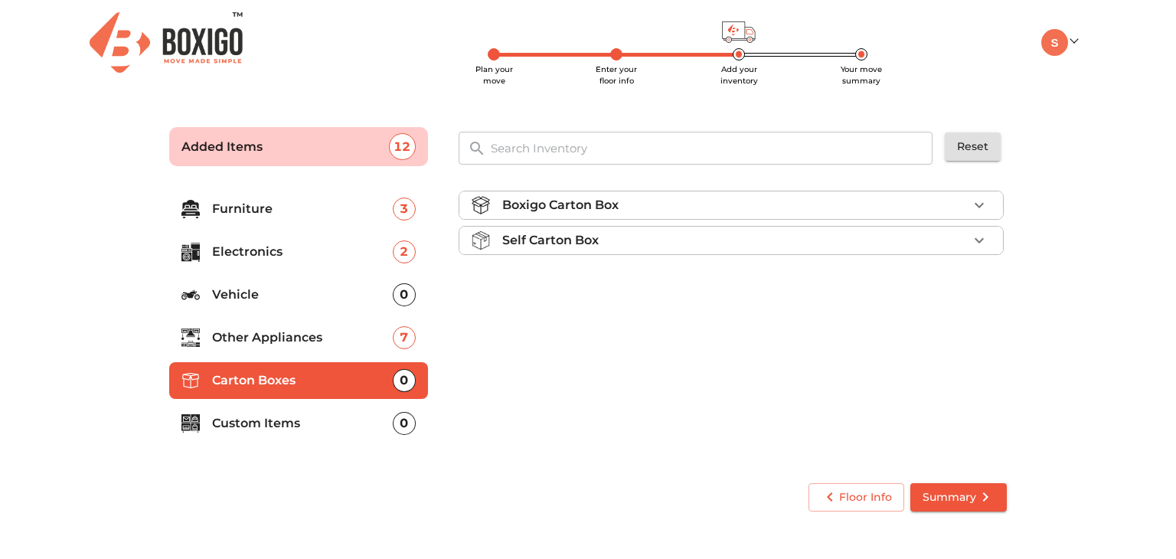
click at [652, 194] on li "Boxigo Carton Box" at bounding box center [730, 205] width 543 height 28
click at [300, 414] on p "Custom Items" at bounding box center [302, 423] width 181 height 18
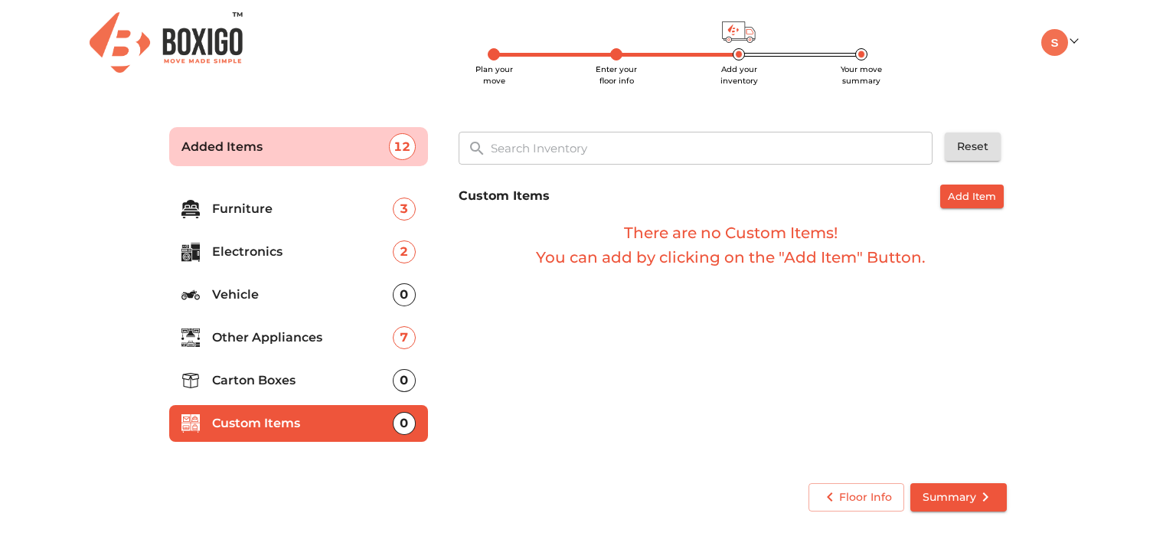
click at [972, 183] on div "Custom Items Add Item There are no Custom Items! You can add by clicking on the…" at bounding box center [732, 226] width 560 height 97
click at [961, 197] on span "Add Item" at bounding box center [972, 197] width 48 height 18
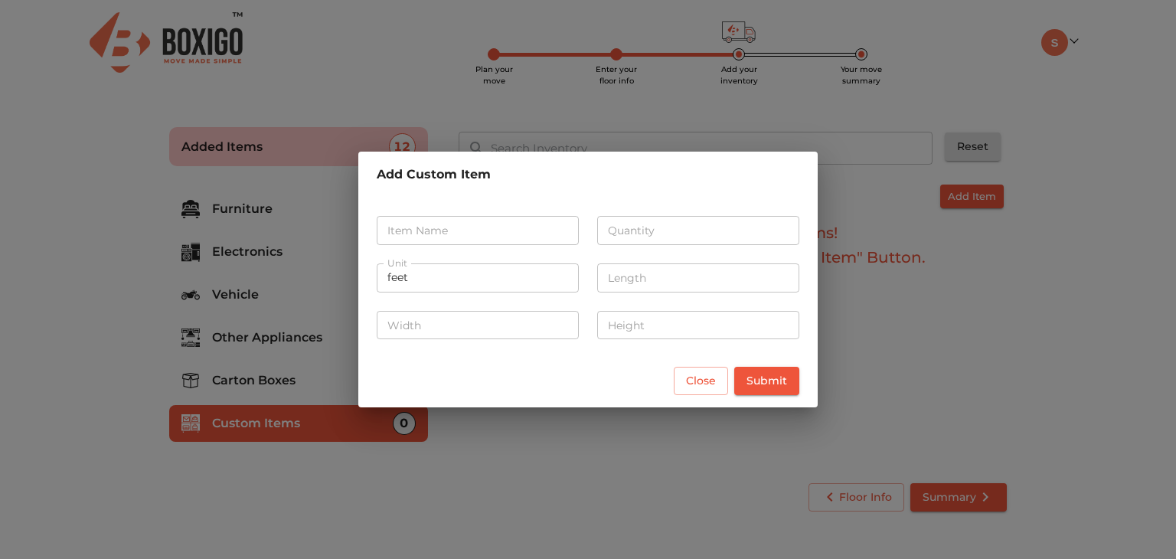
click at [912, 348] on div "Add Custom Item Item Name Item Name Quantity Quantity Unit feet Unit Length Len…" at bounding box center [588, 279] width 1176 height 559
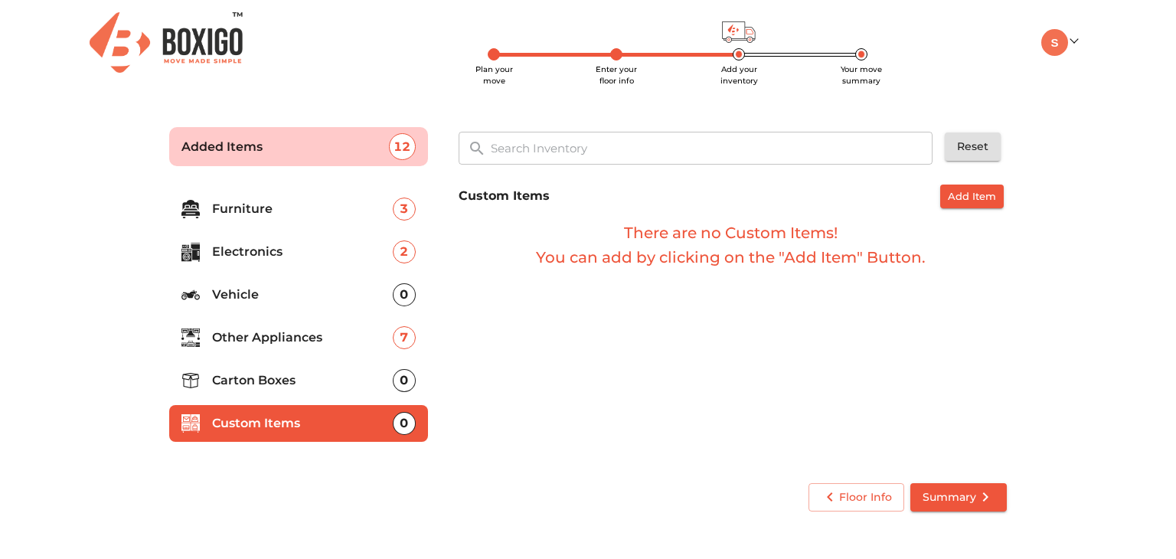
click at [295, 382] on p "Carton Boxes" at bounding box center [302, 380] width 181 height 18
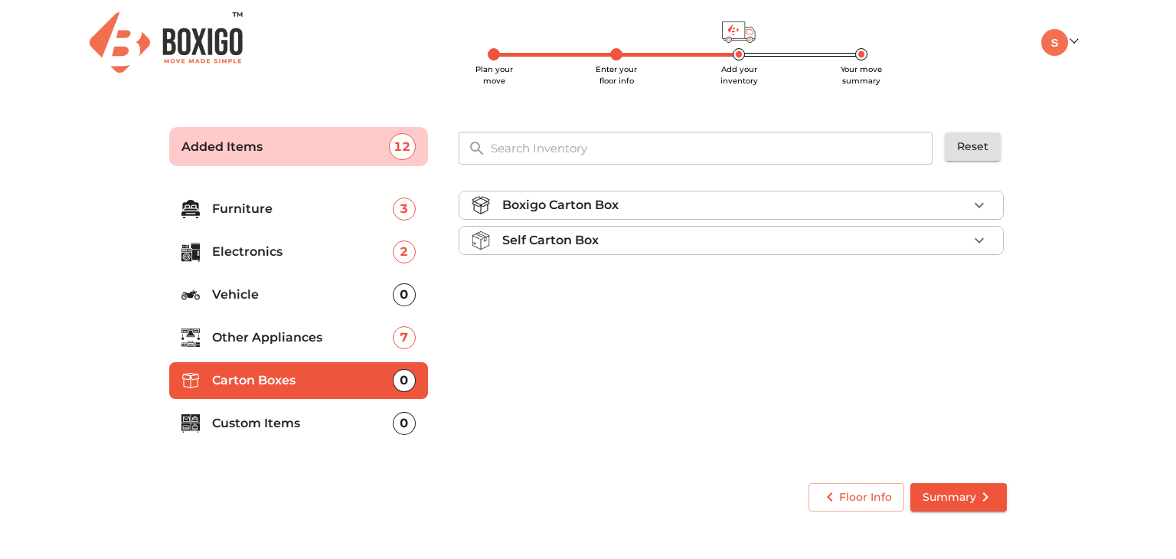
click at [937, 490] on span "Summary" at bounding box center [958, 497] width 72 height 19
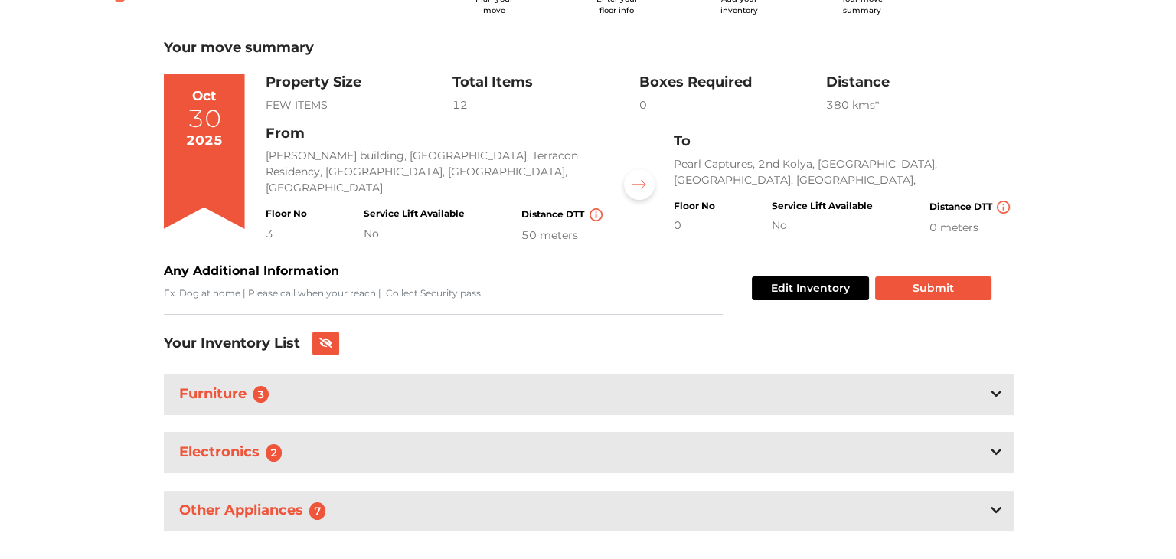
scroll to position [95, 0]
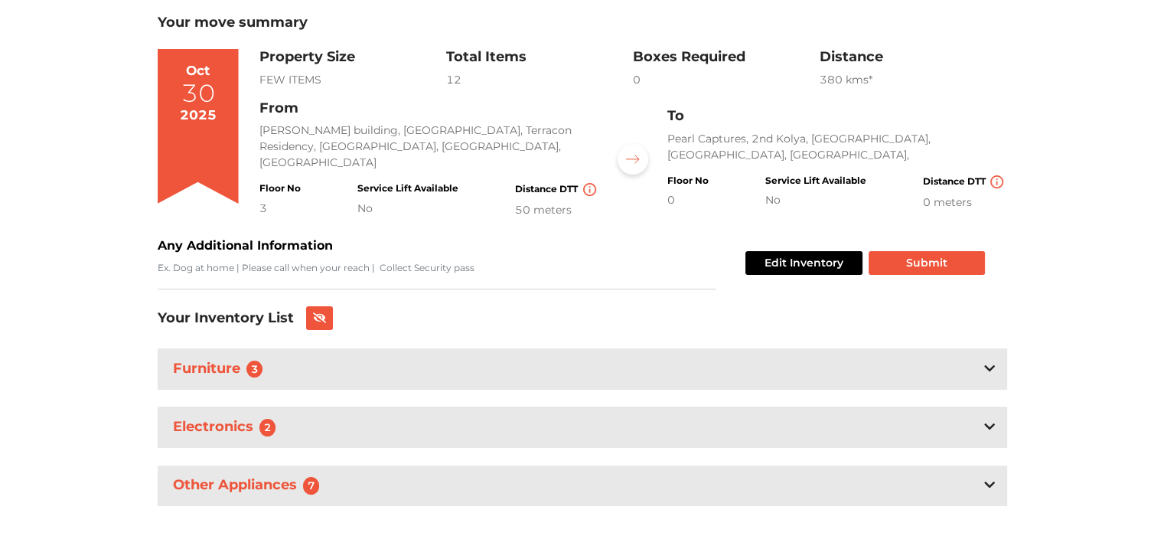
click at [443, 367] on div "Furniture 3" at bounding box center [583, 368] width 850 height 41
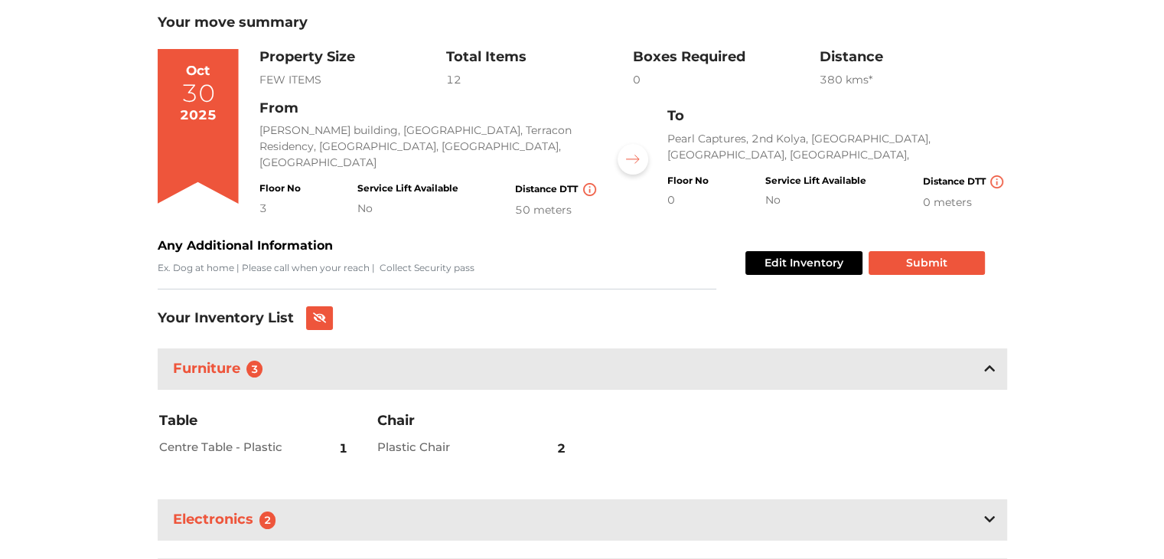
click at [444, 367] on div "Furniture 3" at bounding box center [583, 368] width 850 height 41
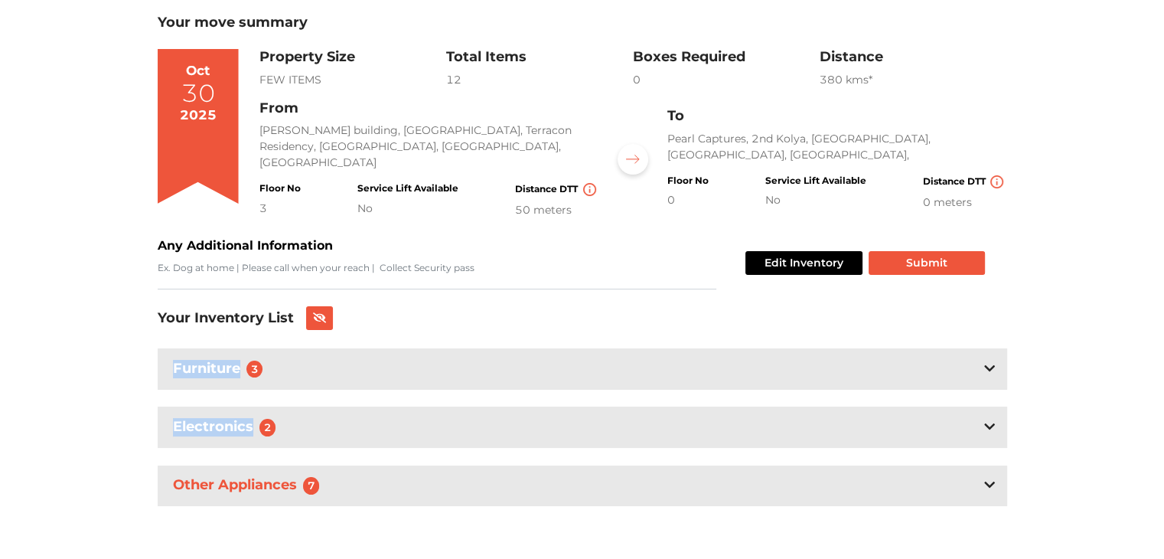
drag, startPoint x: 1163, startPoint y: 287, endPoint x: 1157, endPoint y: 400, distance: 112.7
click at [1157, 400] on div "Plan your move Enter your floor info Add your inventory Your move summary My Mo…" at bounding box center [582, 232] width 1164 height 655
click at [1112, 279] on div "Plan your move Enter your floor info Add your inventory Your move summary My Mo…" at bounding box center [582, 232] width 1164 height 655
click at [925, 253] on button "Submit" at bounding box center [927, 263] width 116 height 24
